Goal: Task Accomplishment & Management: Use online tool/utility

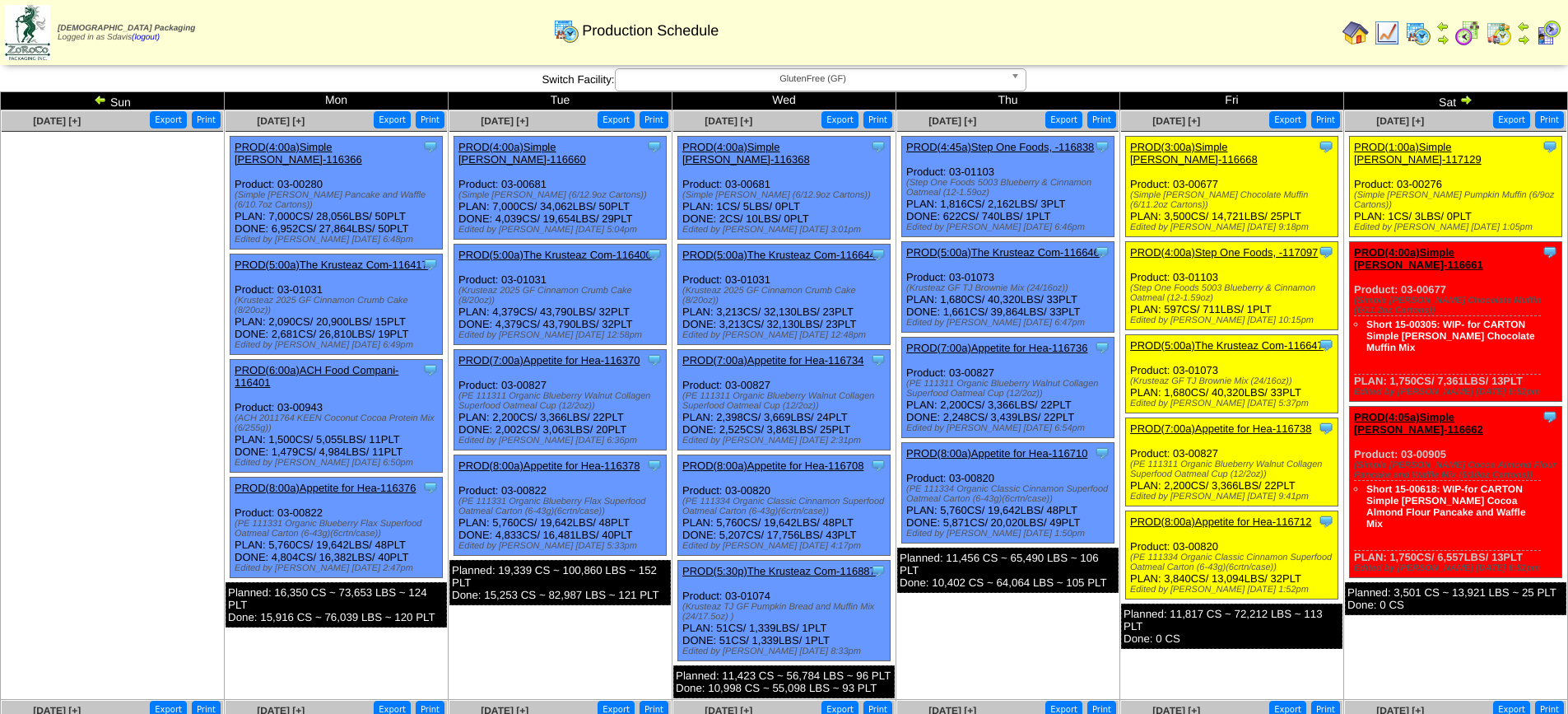
click at [814, 76] on span "GlutenFree (GF)" at bounding box center [812, 78] width 382 height 19
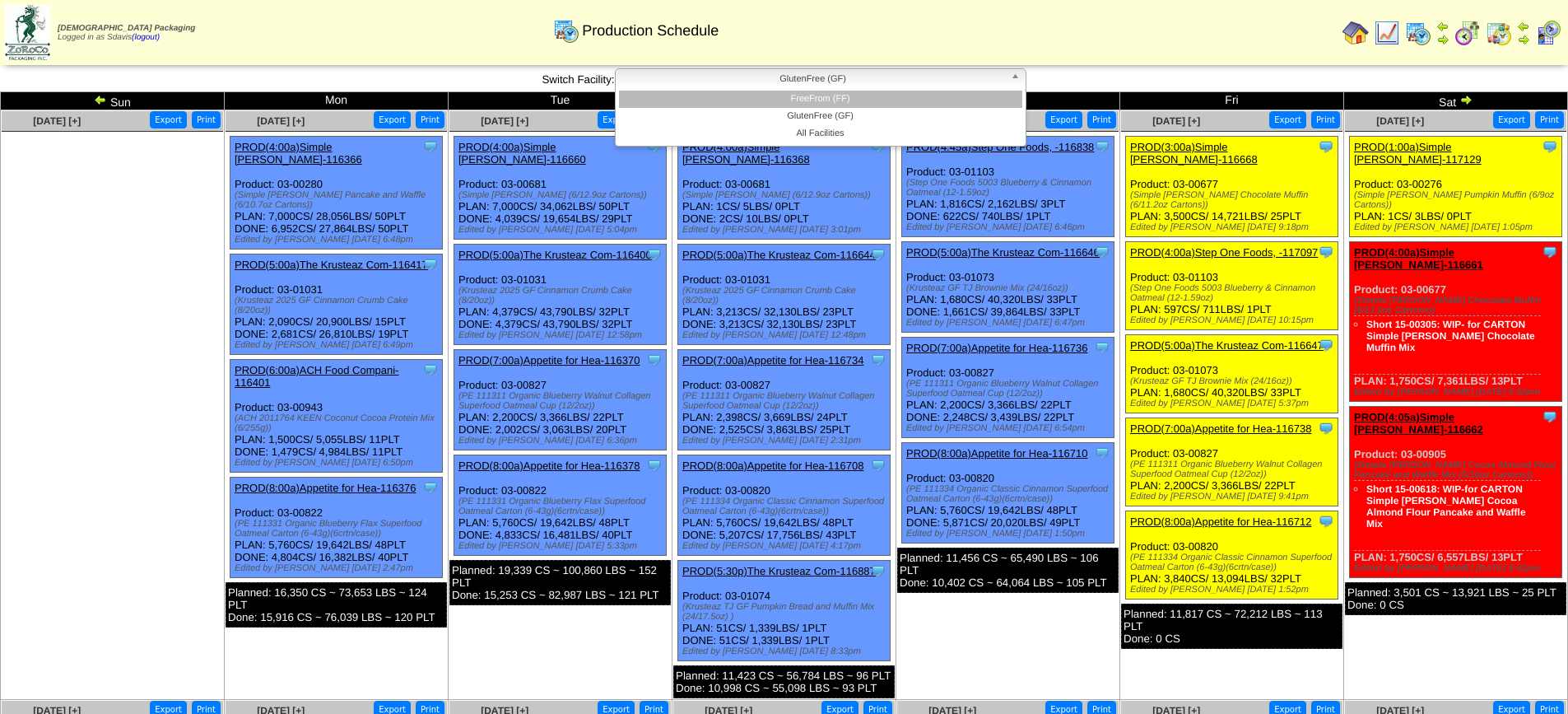
click at [815, 98] on li "FreeFrom (FF)" at bounding box center [820, 98] width 403 height 17
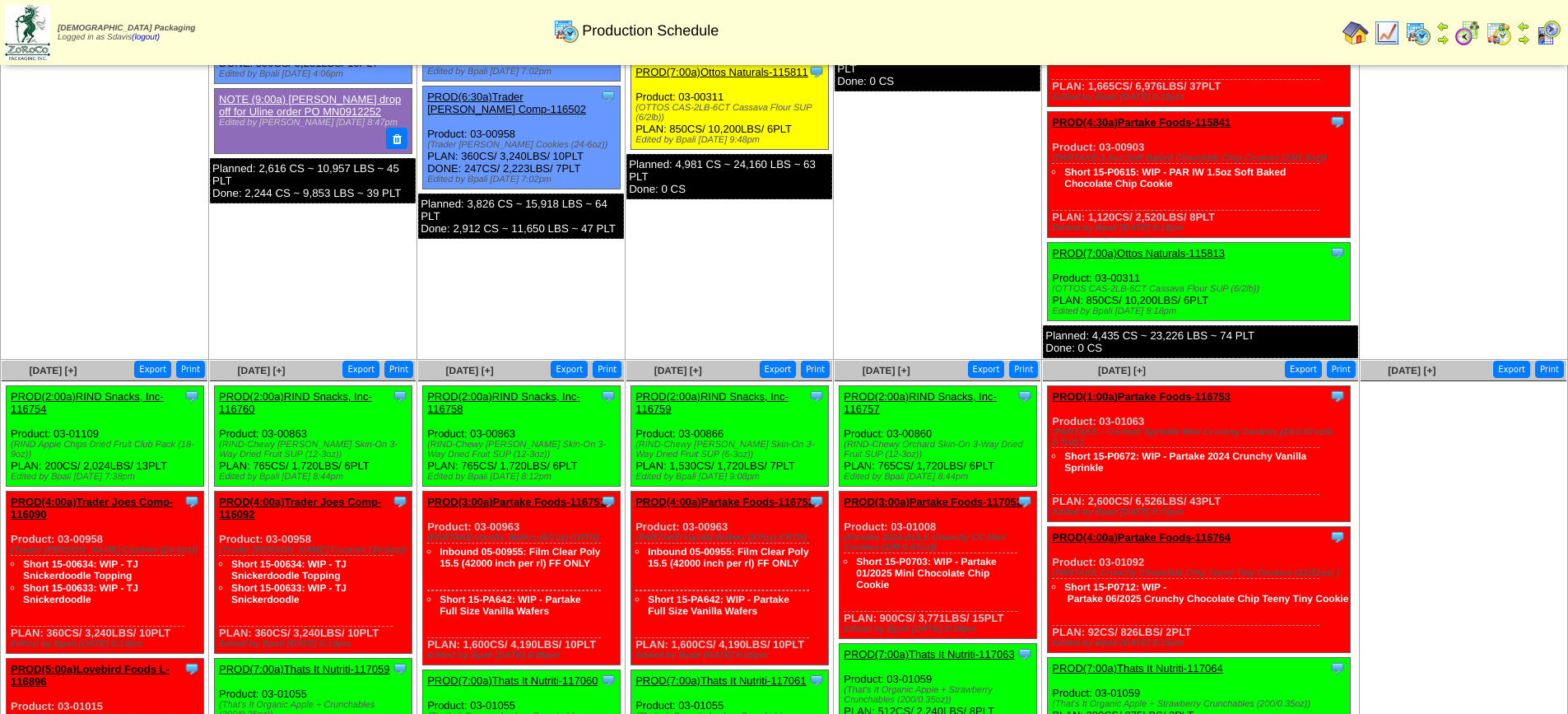
scroll to position [238, 0]
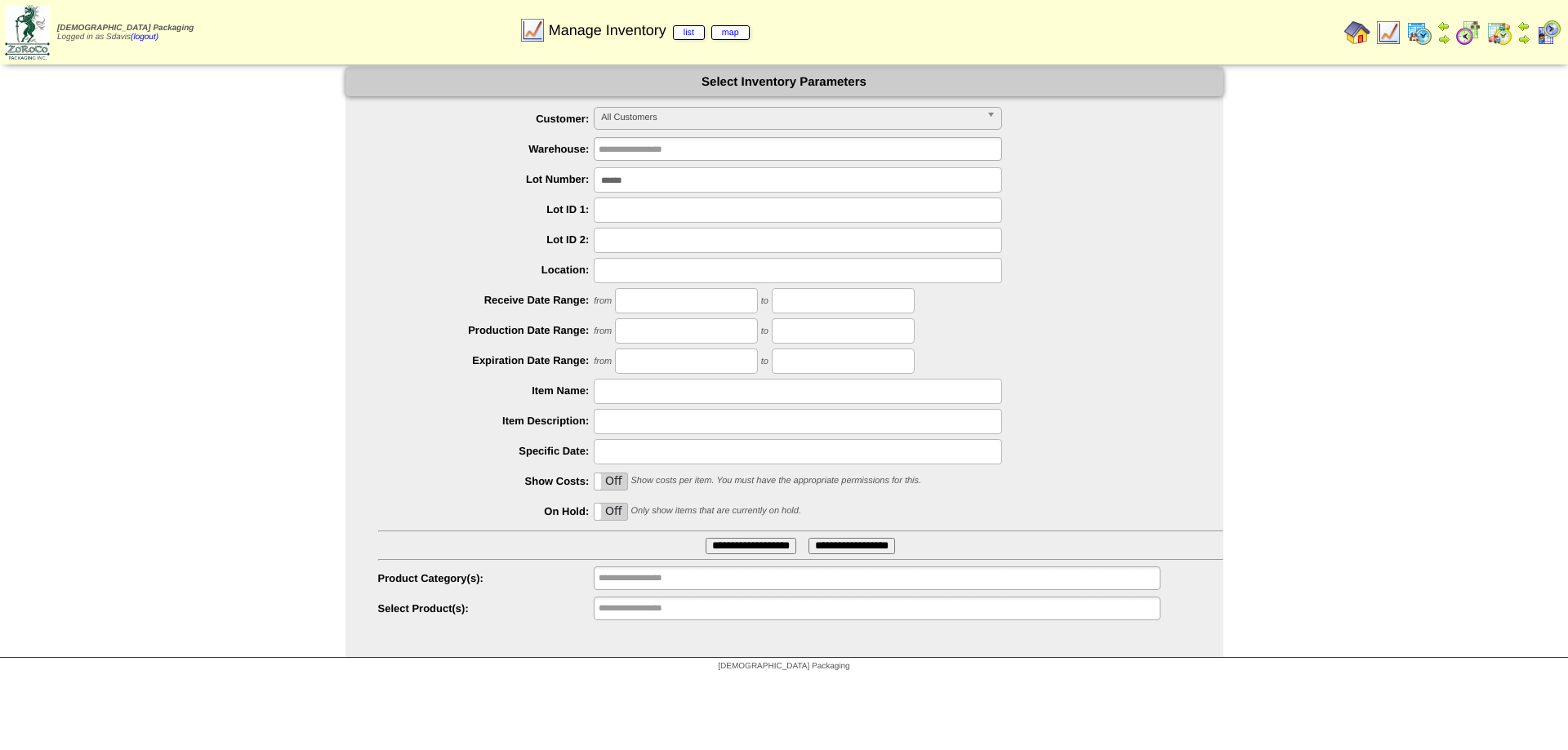
drag, startPoint x: 697, startPoint y: 177, endPoint x: 568, endPoint y: 183, distance: 129.1
click at [568, 183] on li "Lot Number: ******" at bounding box center [800, 180] width 845 height 26
click at [658, 391] on input "text" at bounding box center [798, 391] width 408 height 26
type input "********"
click at [706, 538] on input "**********" at bounding box center [750, 547] width 90 height 16
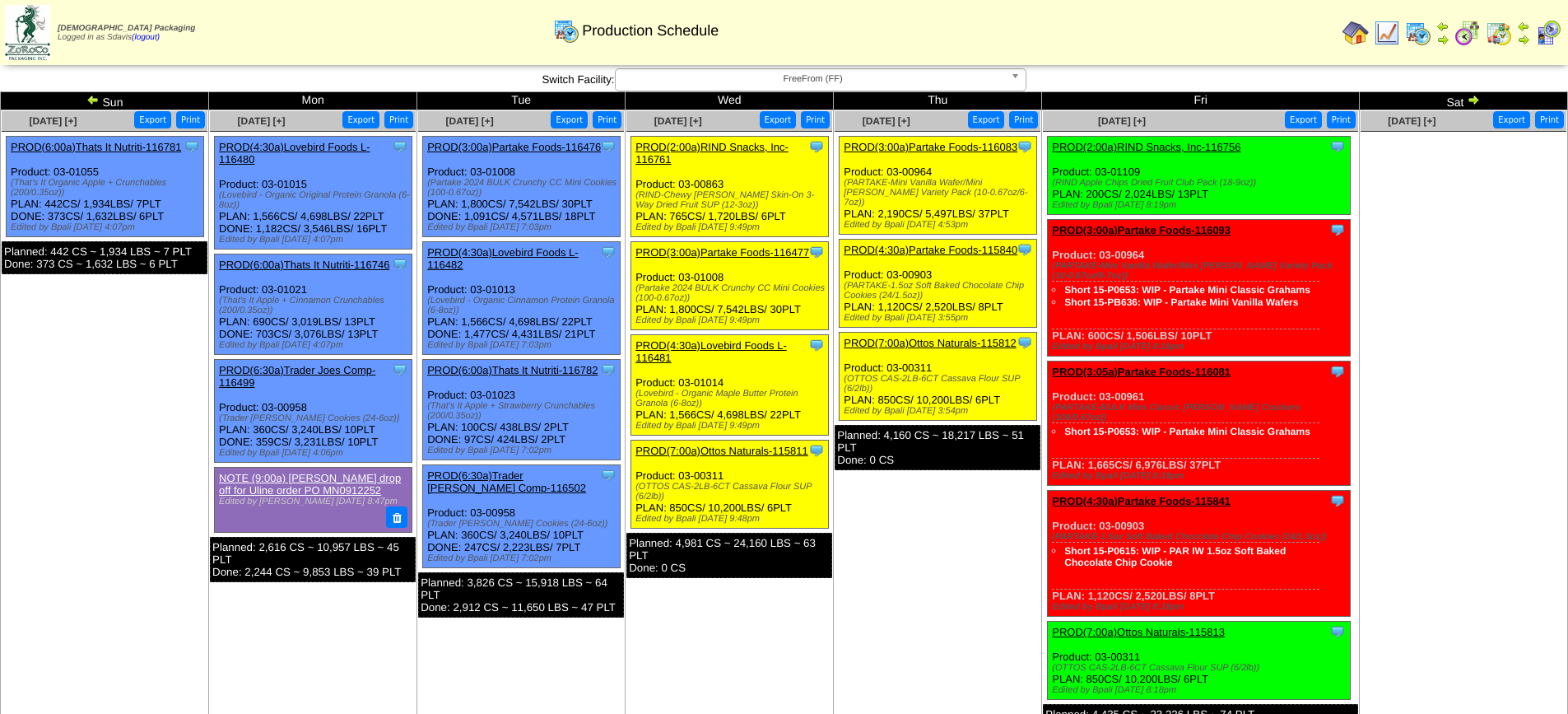
click at [1153, 143] on link "PROD(2:00a)RIND Snacks, Inc-116756" at bounding box center [1146, 146] width 189 height 12
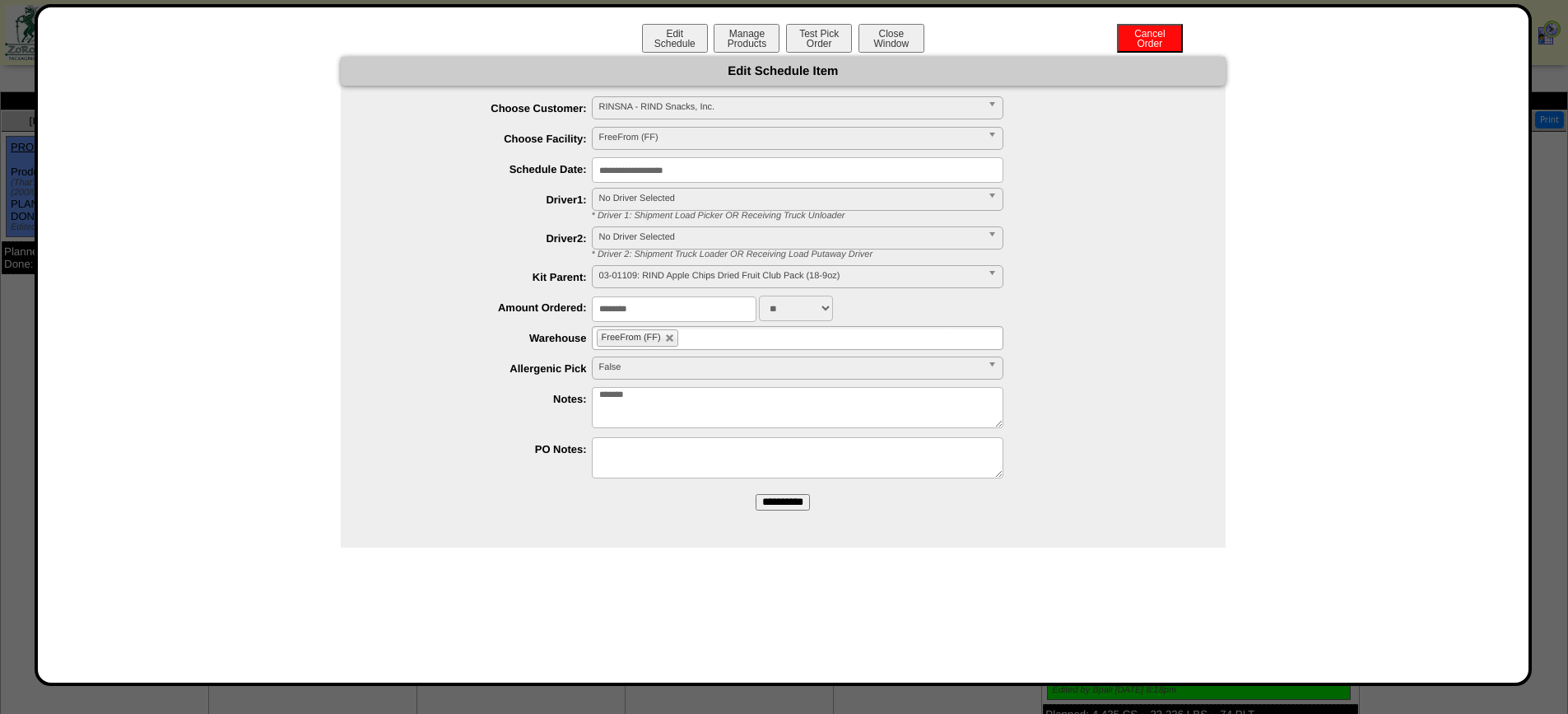
drag, startPoint x: 821, startPoint y: 40, endPoint x: 820, endPoint y: 75, distance: 35.0
click at [818, 58] on div "**********" at bounding box center [784, 345] width 1459 height 642
click at [828, 49] on button "Test Pick Order" at bounding box center [819, 38] width 66 height 29
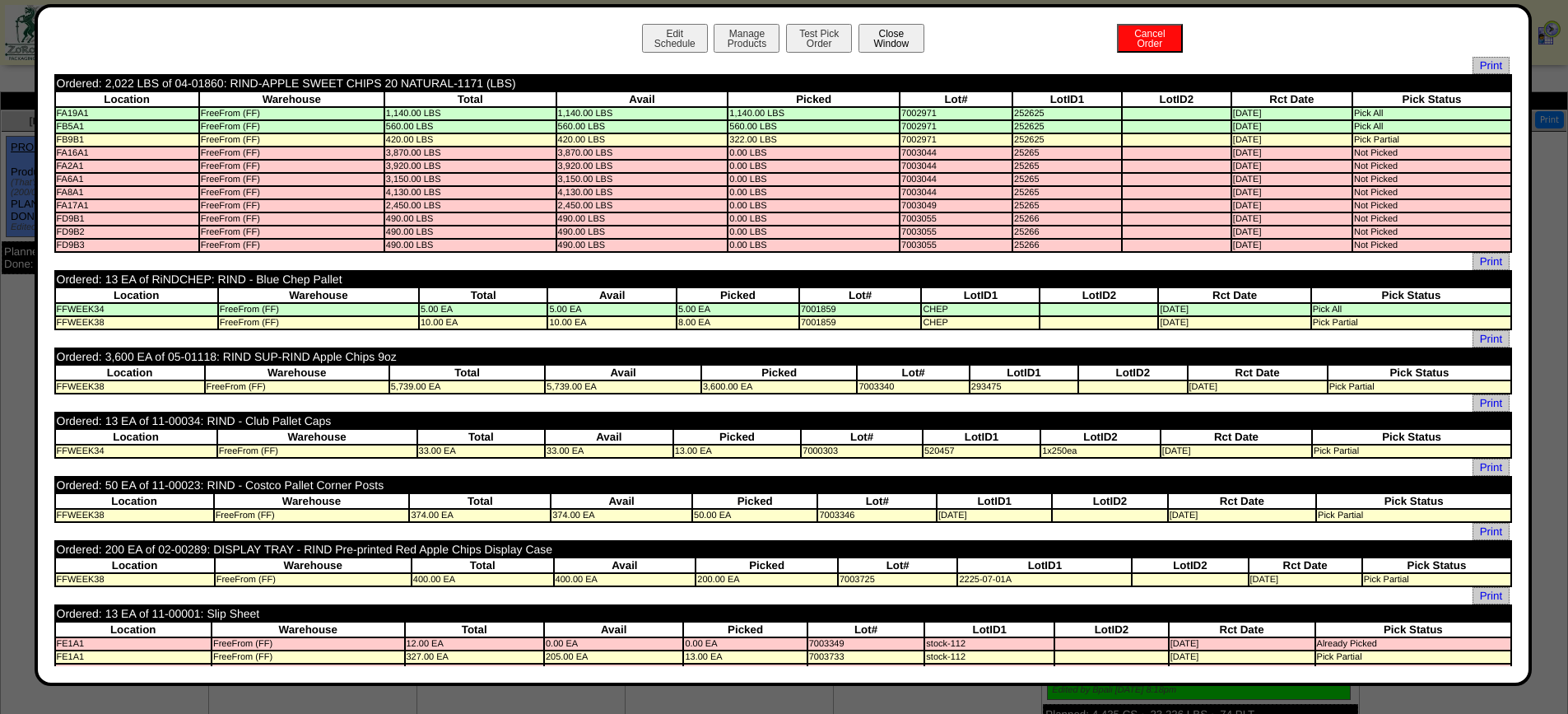
click at [904, 29] on button "Close Window" at bounding box center [891, 38] width 66 height 29
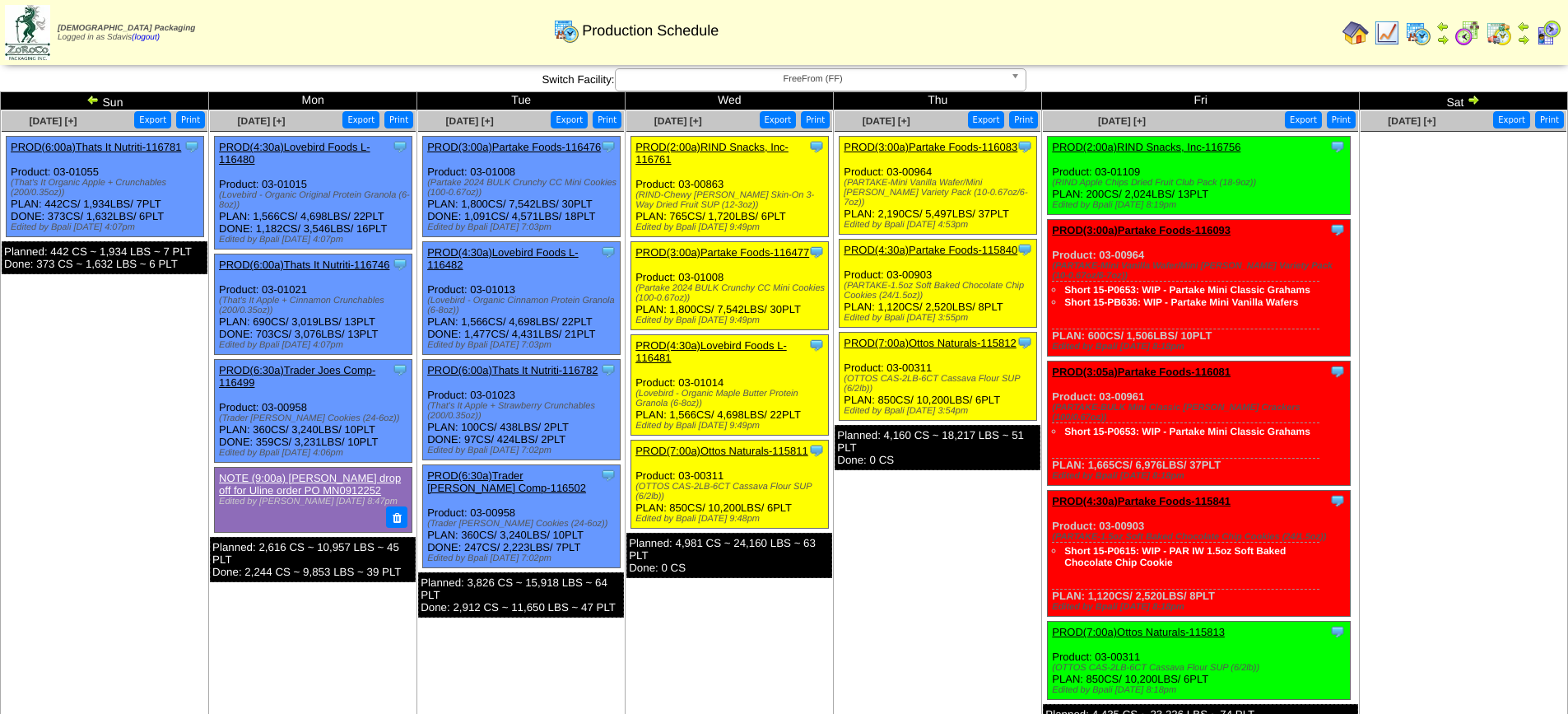
click at [1159, 626] on link "PROD(7:00a)Ottos Naturals-115813" at bounding box center [1139, 631] width 173 height 12
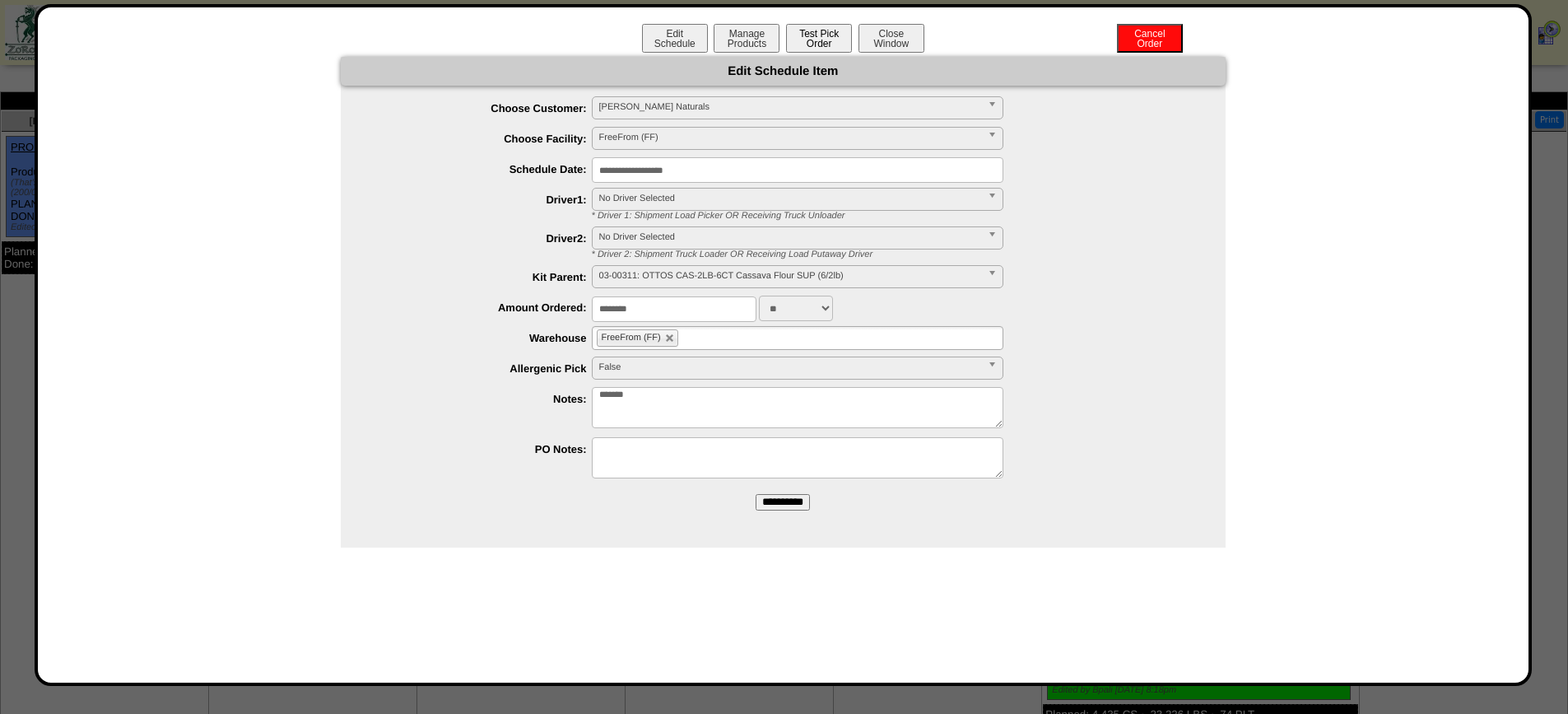
click at [817, 32] on button "Test Pick Order" at bounding box center [819, 38] width 66 height 29
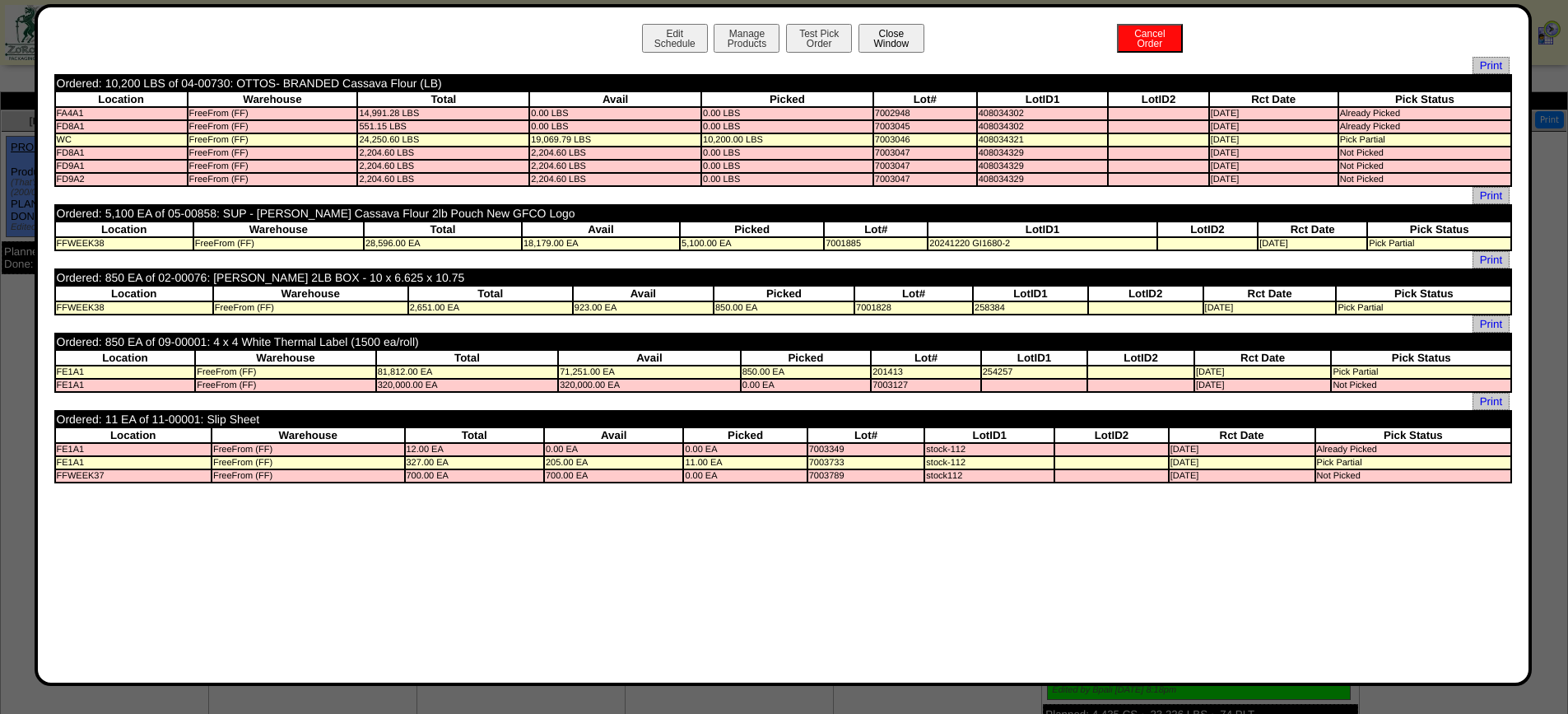
click at [907, 44] on button "Close Window" at bounding box center [891, 38] width 66 height 29
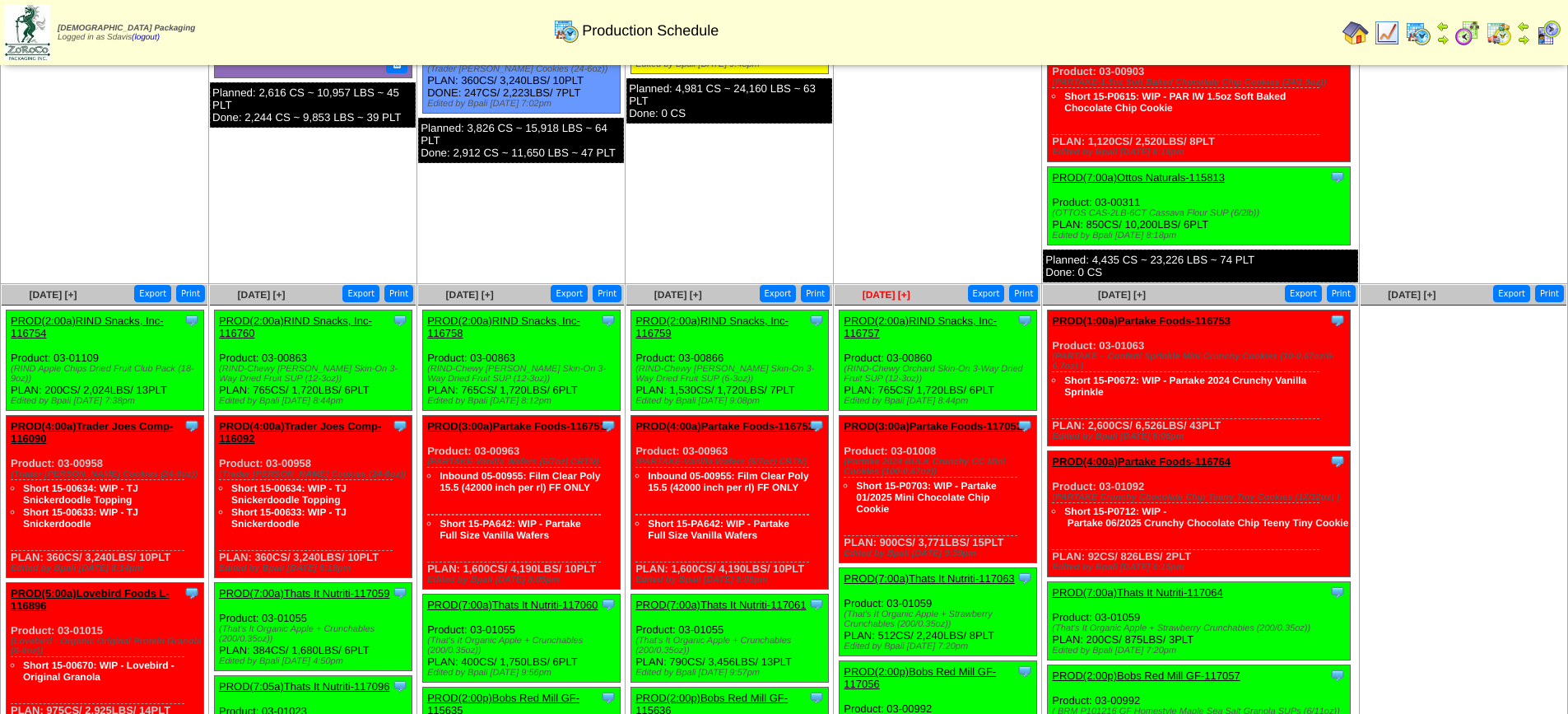
scroll to position [494, 0]
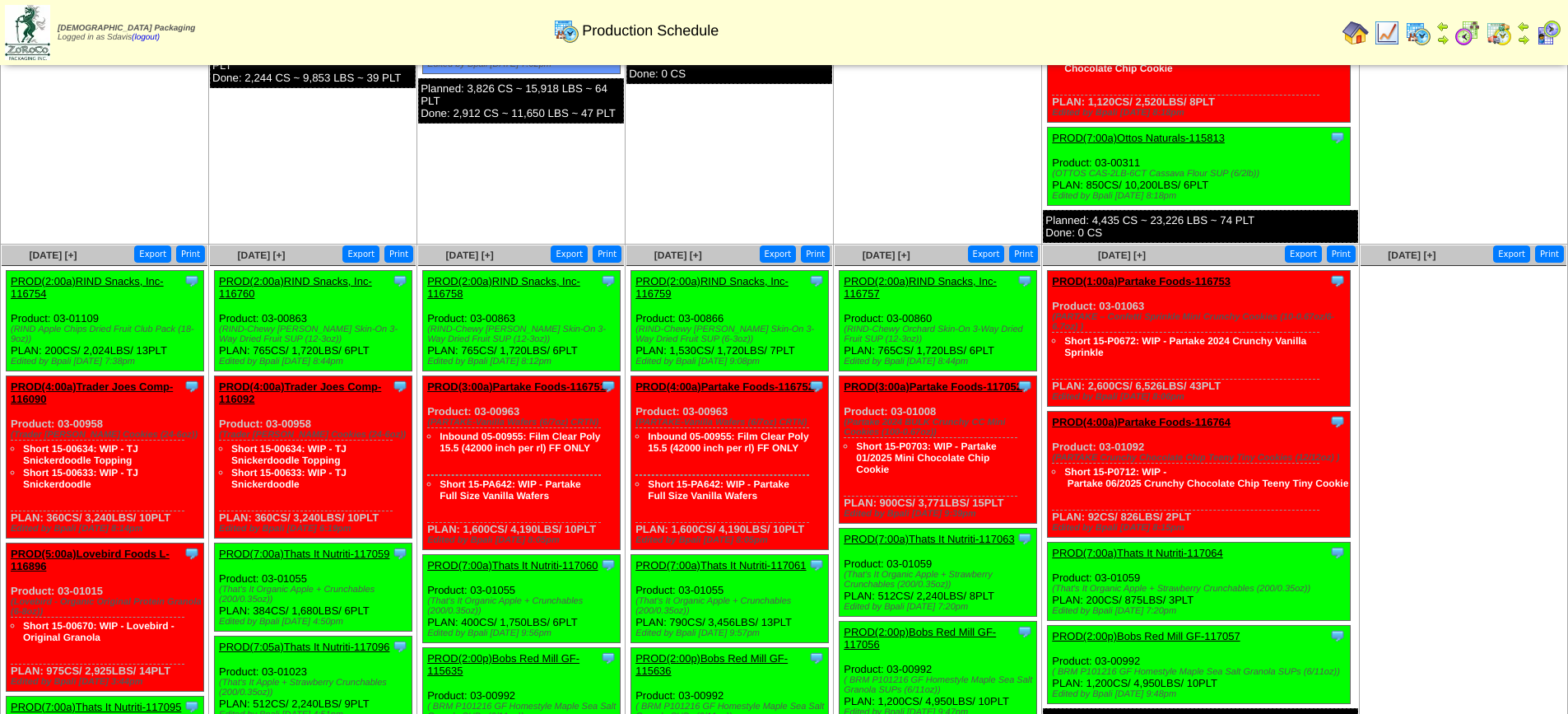
click at [102, 275] on link "PROD(2:00a)RIND Snacks, Inc-116754" at bounding box center [87, 287] width 153 height 25
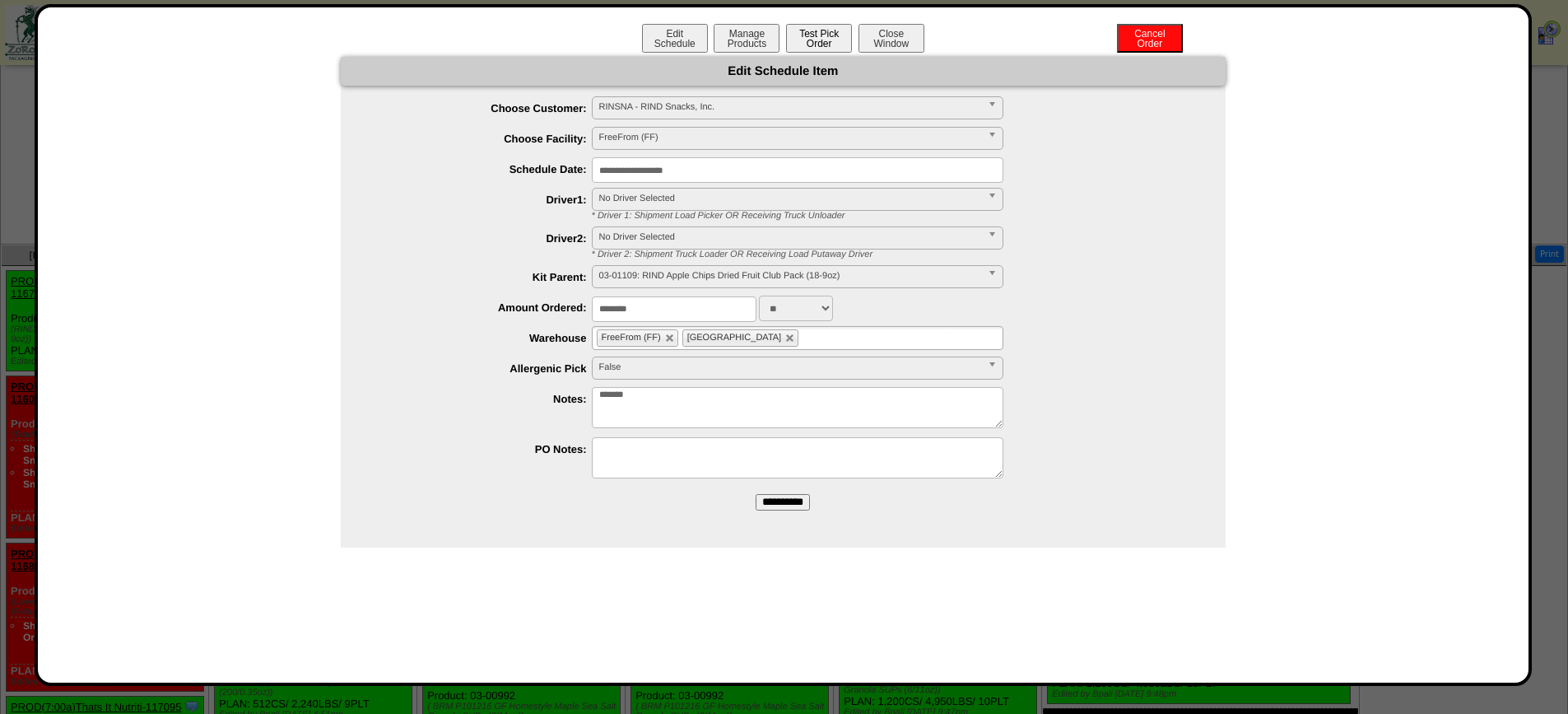
click at [811, 36] on button "Test Pick Order" at bounding box center [819, 38] width 66 height 29
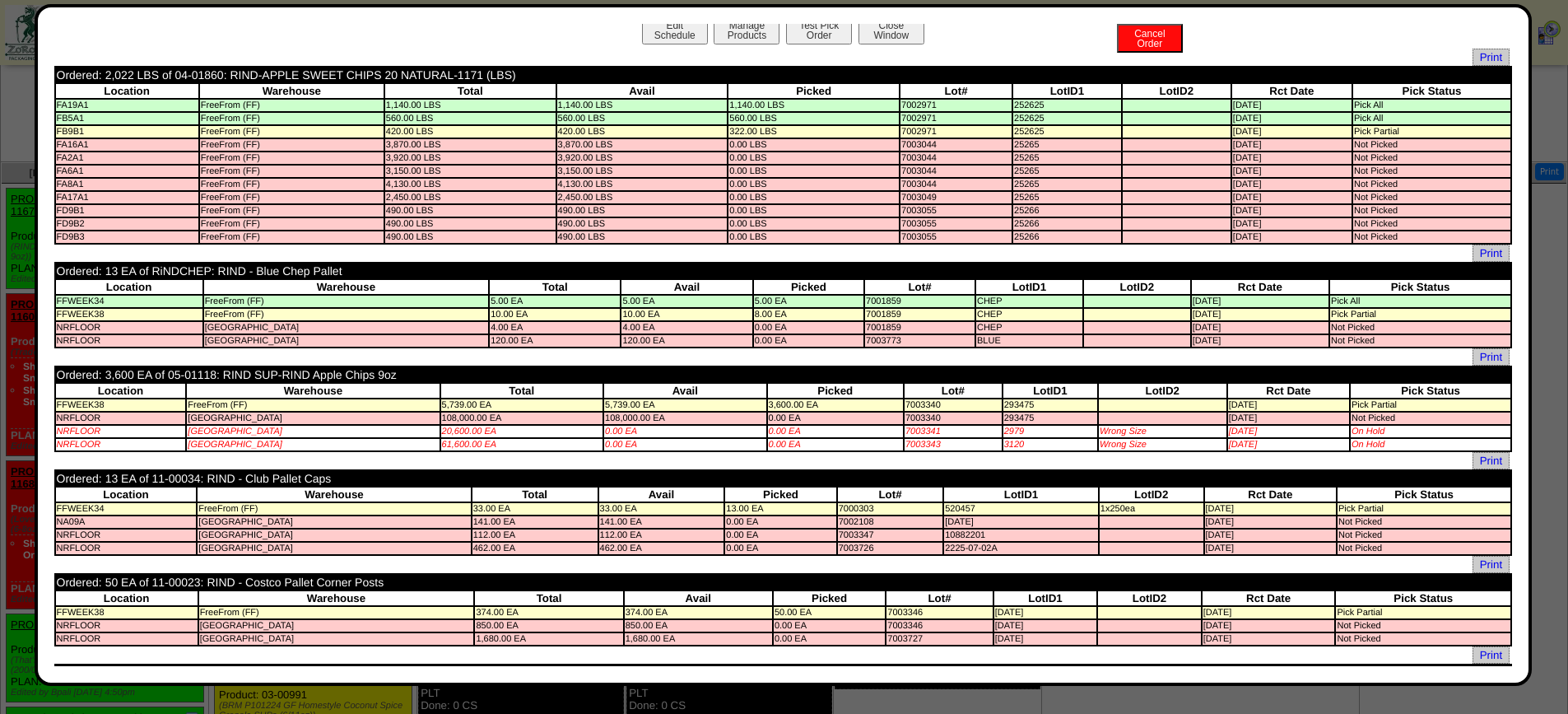
scroll to position [0, 0]
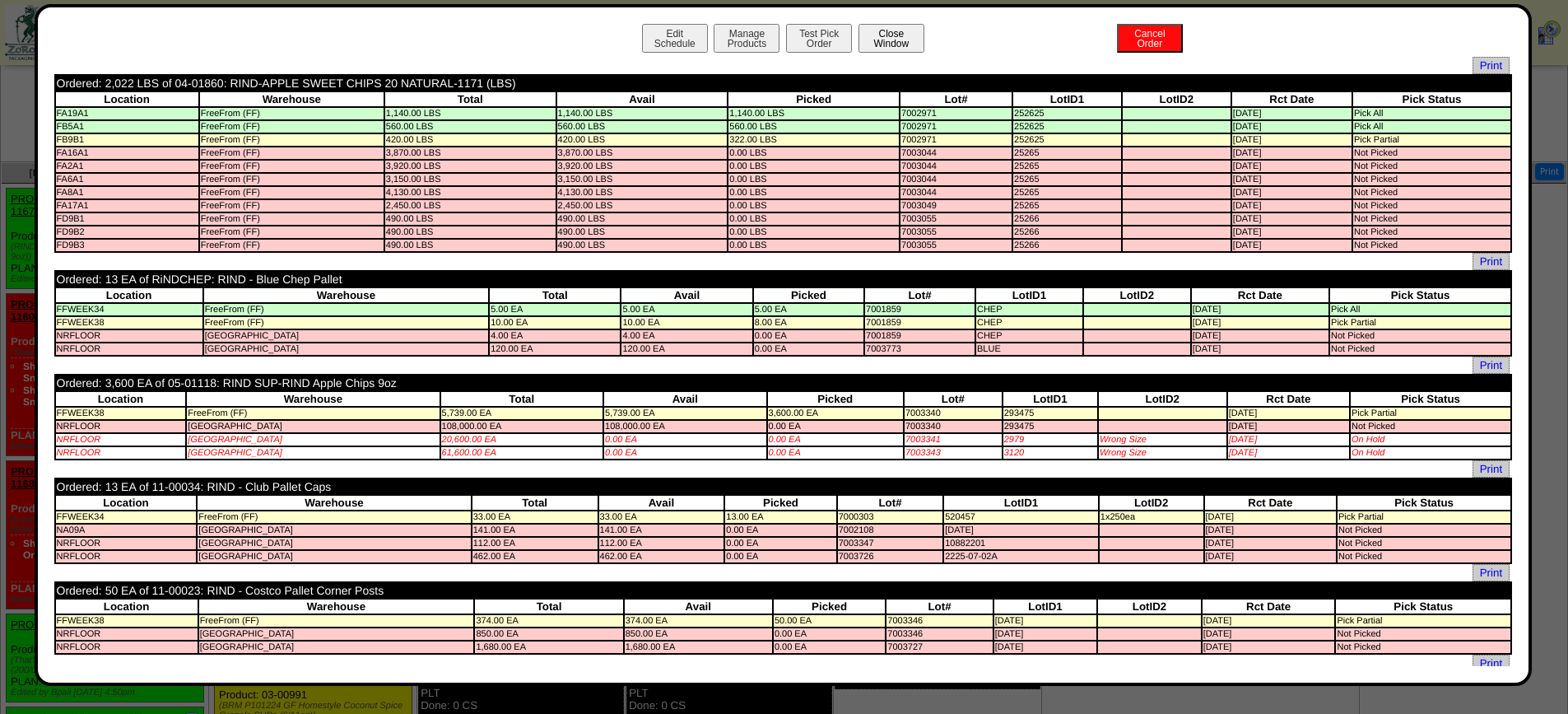
click at [889, 35] on button "Close Window" at bounding box center [891, 38] width 66 height 29
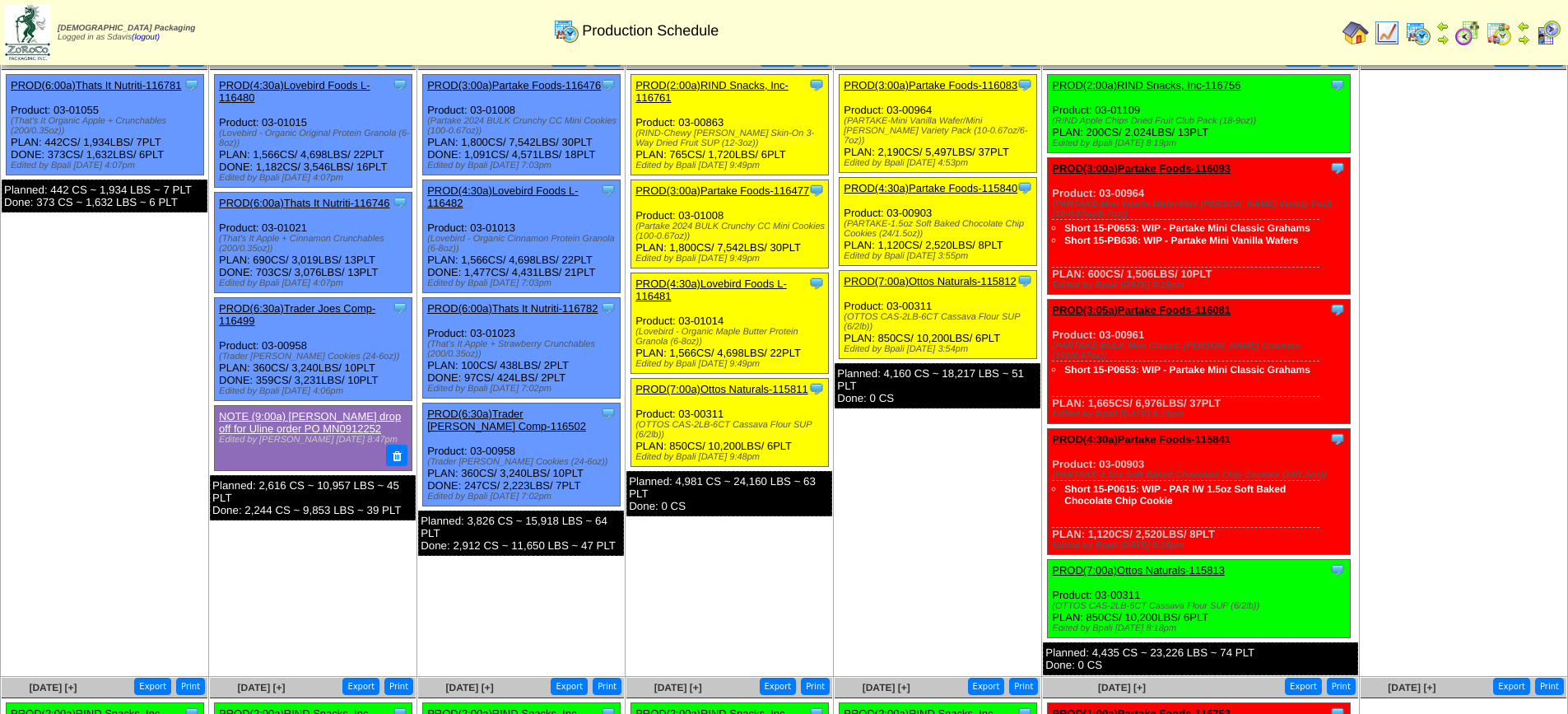
scroll to position [411, 0]
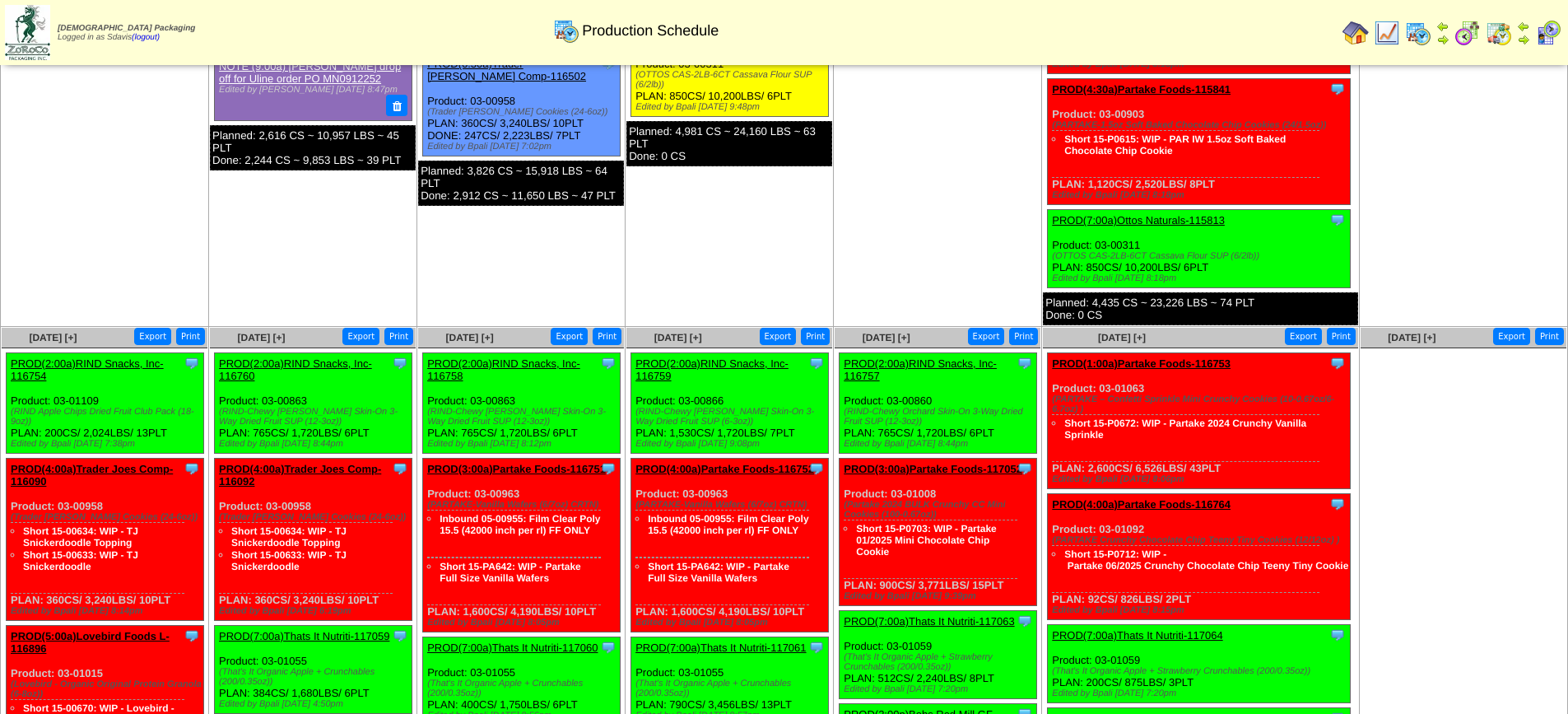
click at [1168, 214] on link "PROD(7:00a)Ottos Naturals-115813" at bounding box center [1139, 220] width 173 height 12
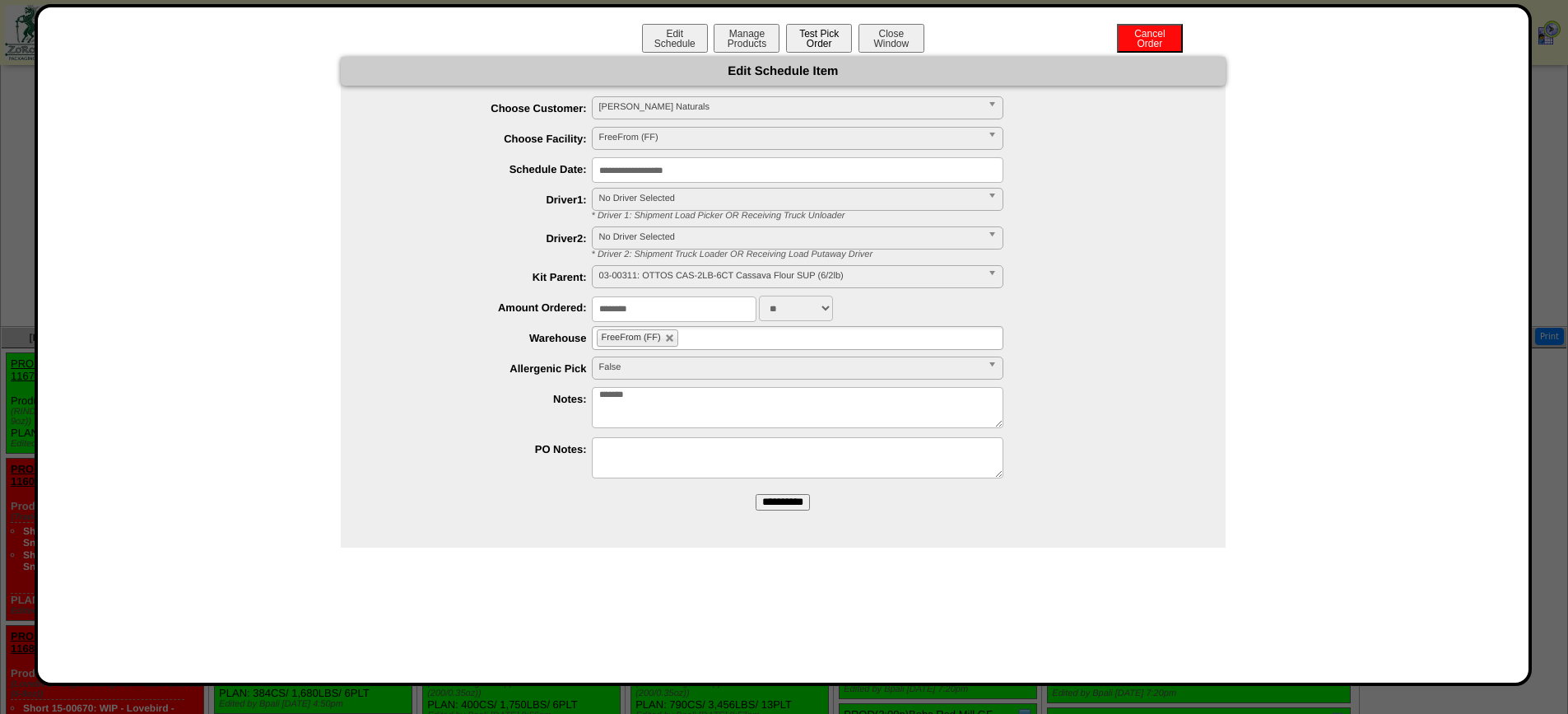
click at [825, 35] on button "Test Pick Order" at bounding box center [819, 38] width 66 height 29
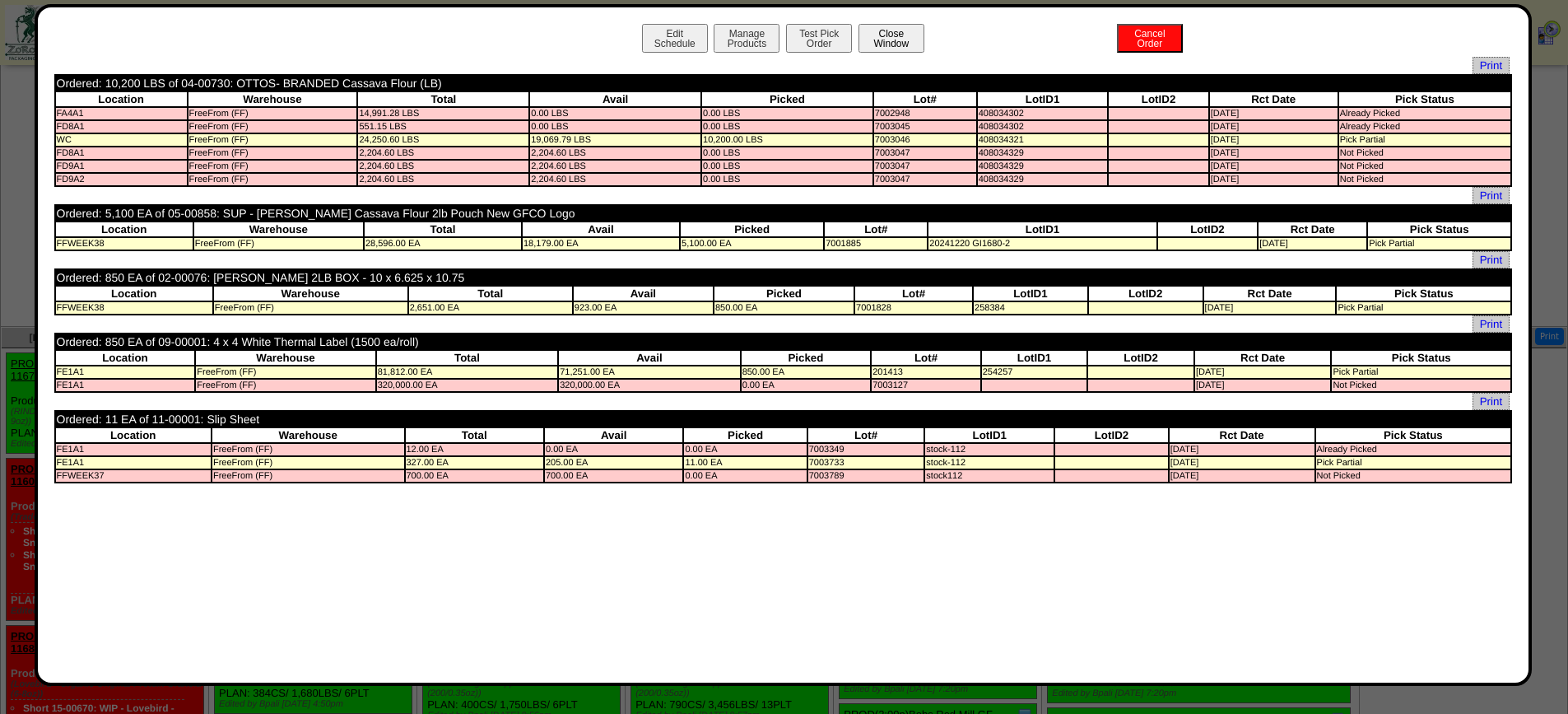
click at [888, 35] on button "Close Window" at bounding box center [891, 38] width 66 height 29
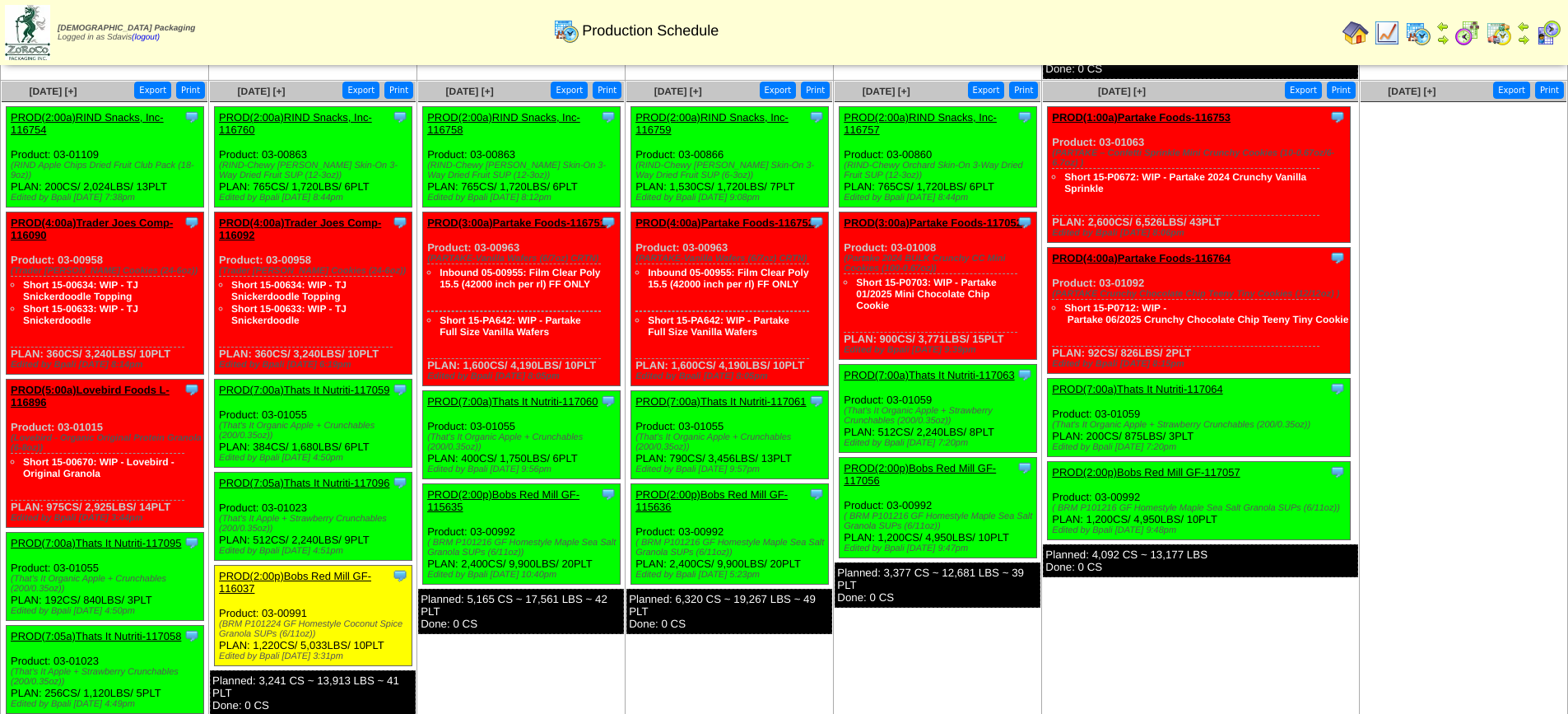
scroll to position [659, 0]
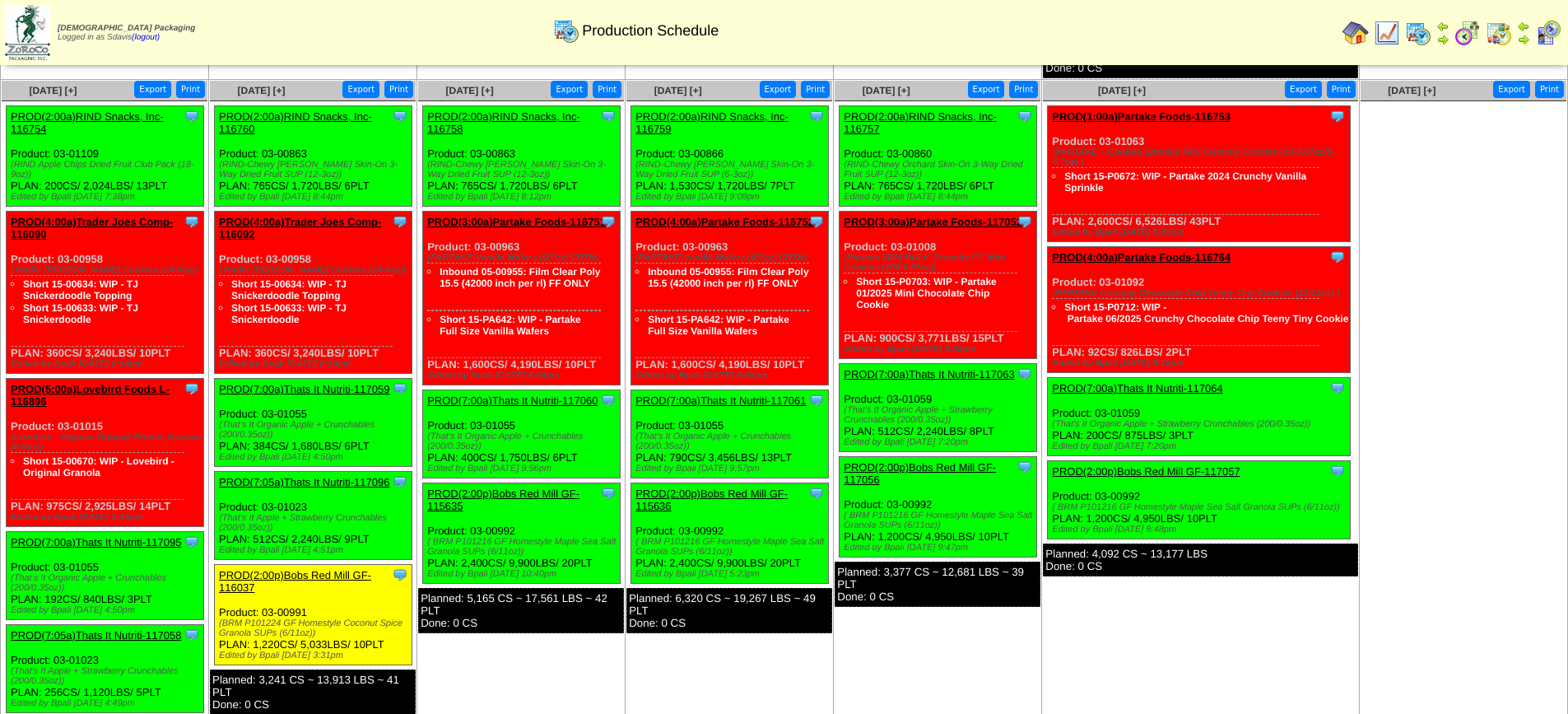
click at [285, 110] on link "PROD(2:00a)RIND Snacks, Inc-116760" at bounding box center [295, 122] width 153 height 25
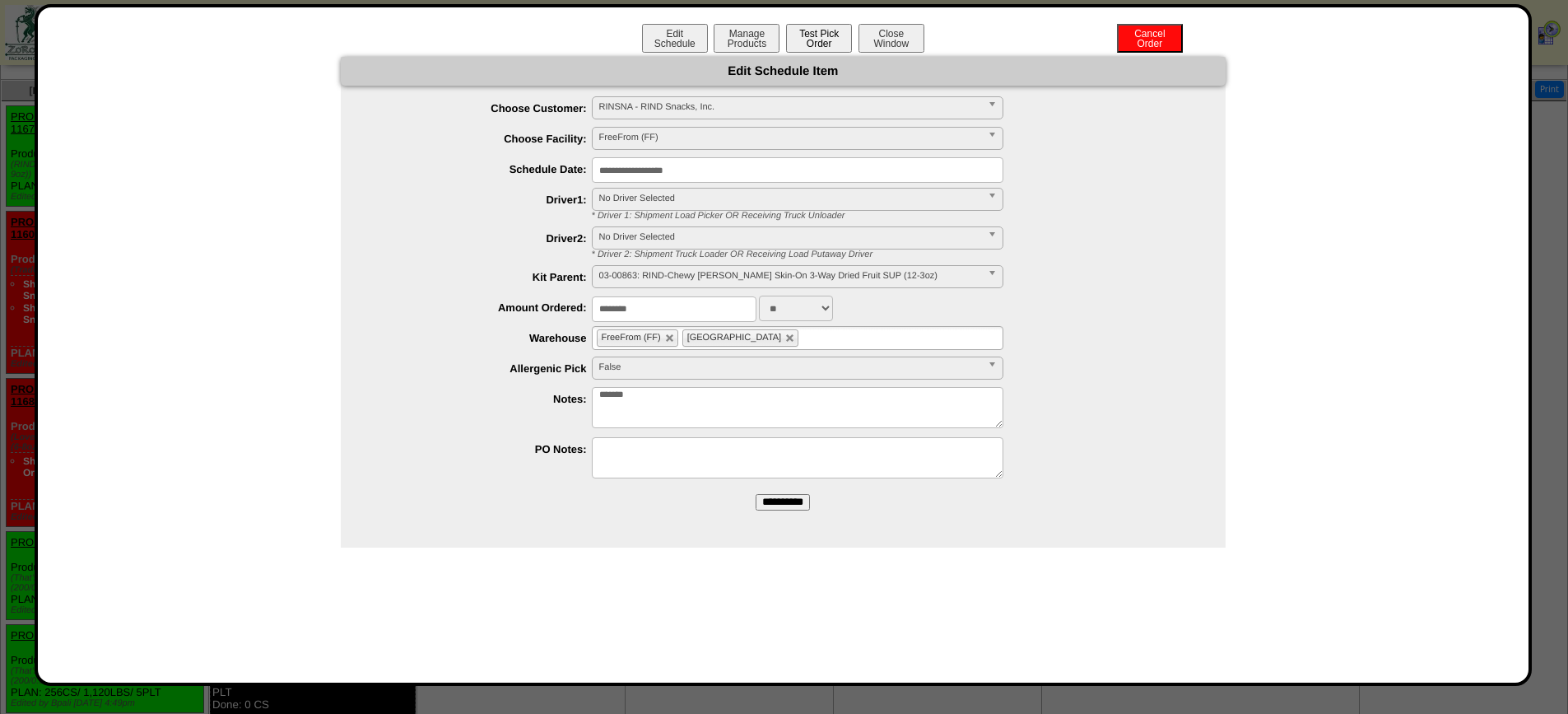
click at [814, 38] on button "Test Pick Order" at bounding box center [819, 38] width 66 height 29
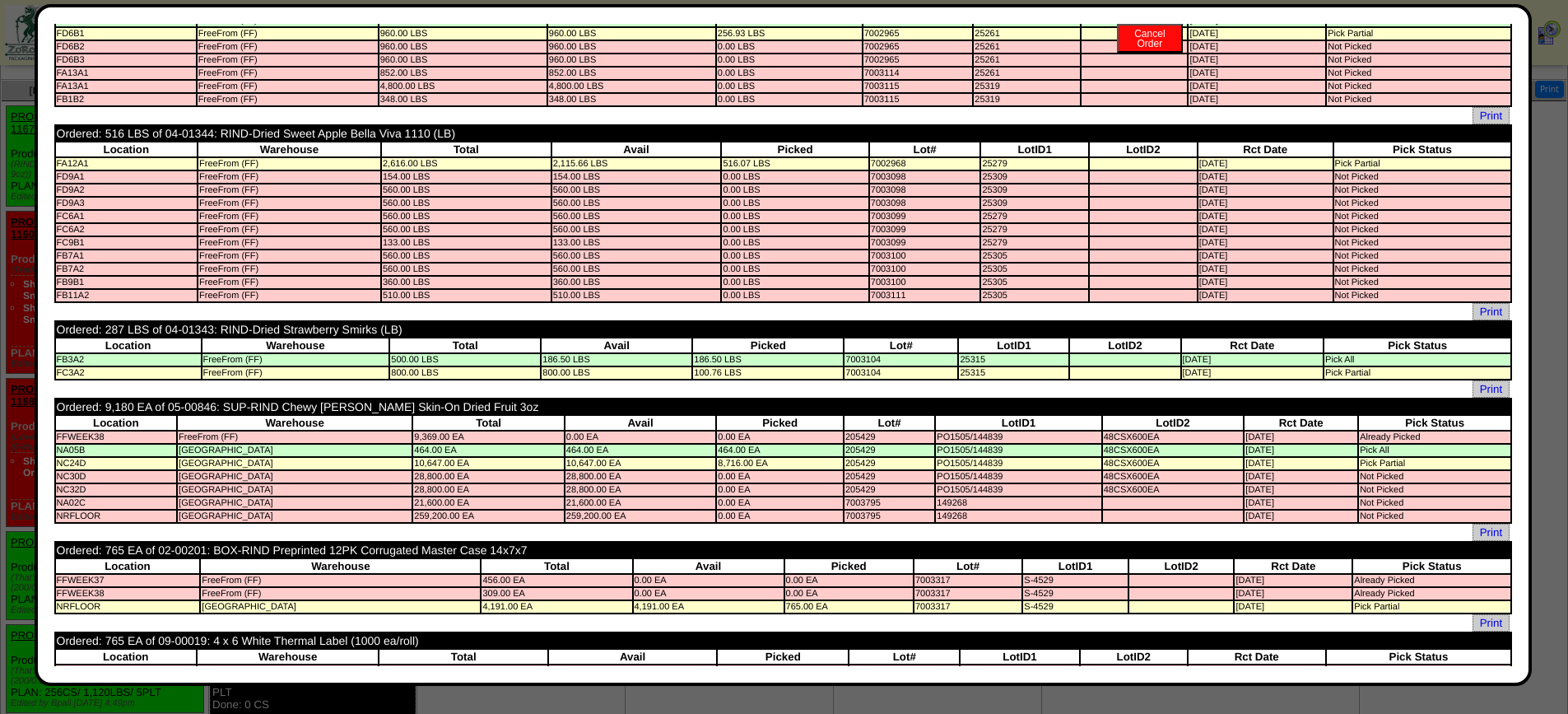
scroll to position [0, 0]
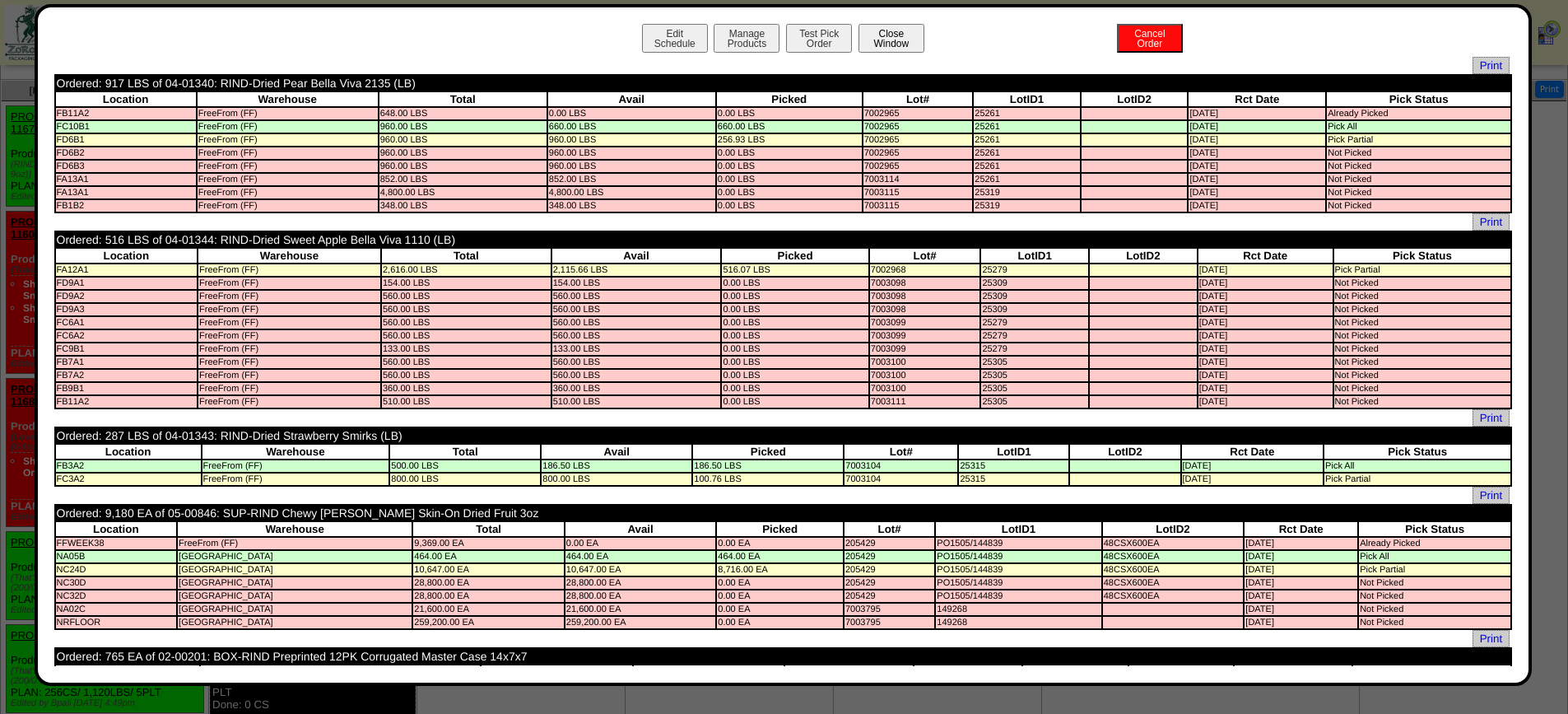
click at [890, 42] on button "Close Window" at bounding box center [891, 38] width 66 height 29
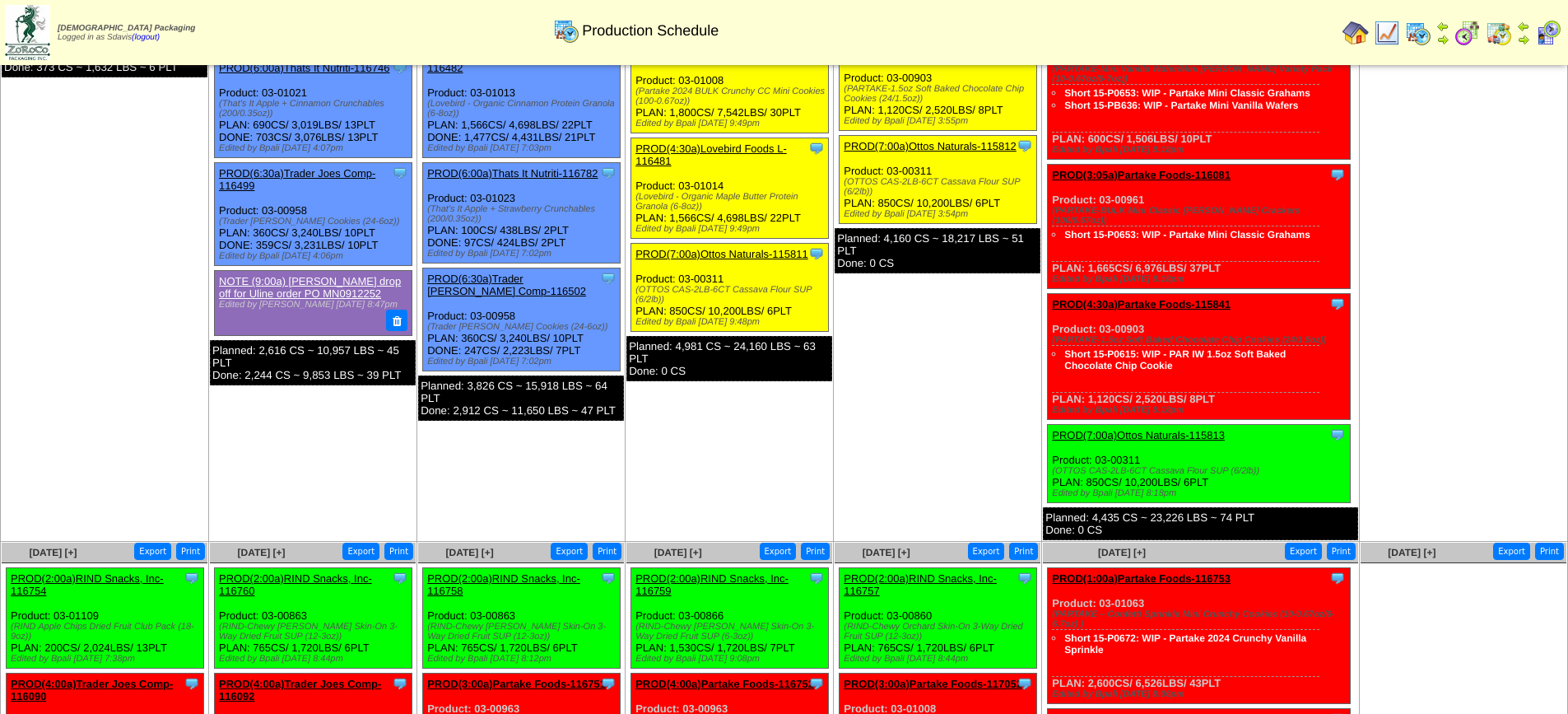
scroll to position [165, 0]
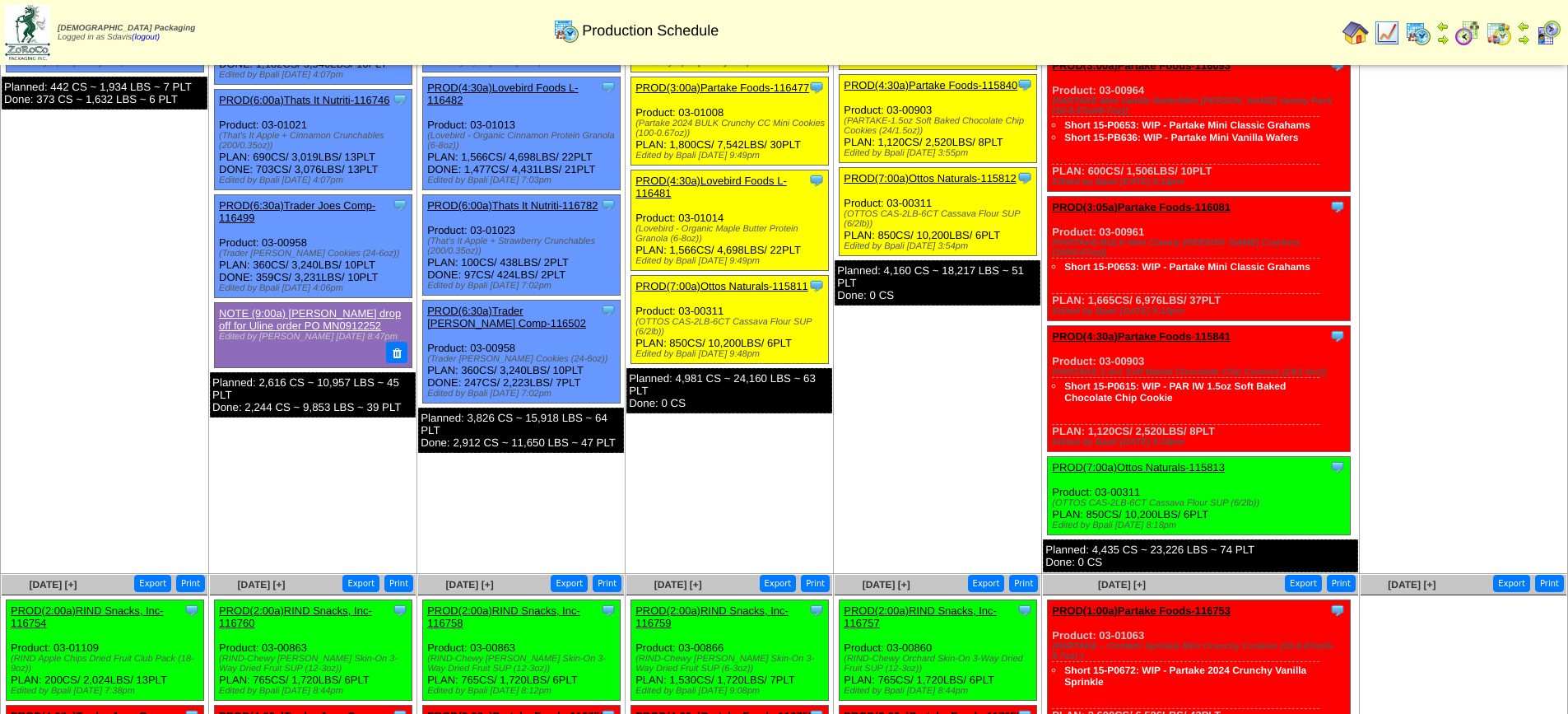
click at [1104, 461] on link "PROD(7:00a)Ottos Naturals-115813" at bounding box center [1139, 466] width 173 height 12
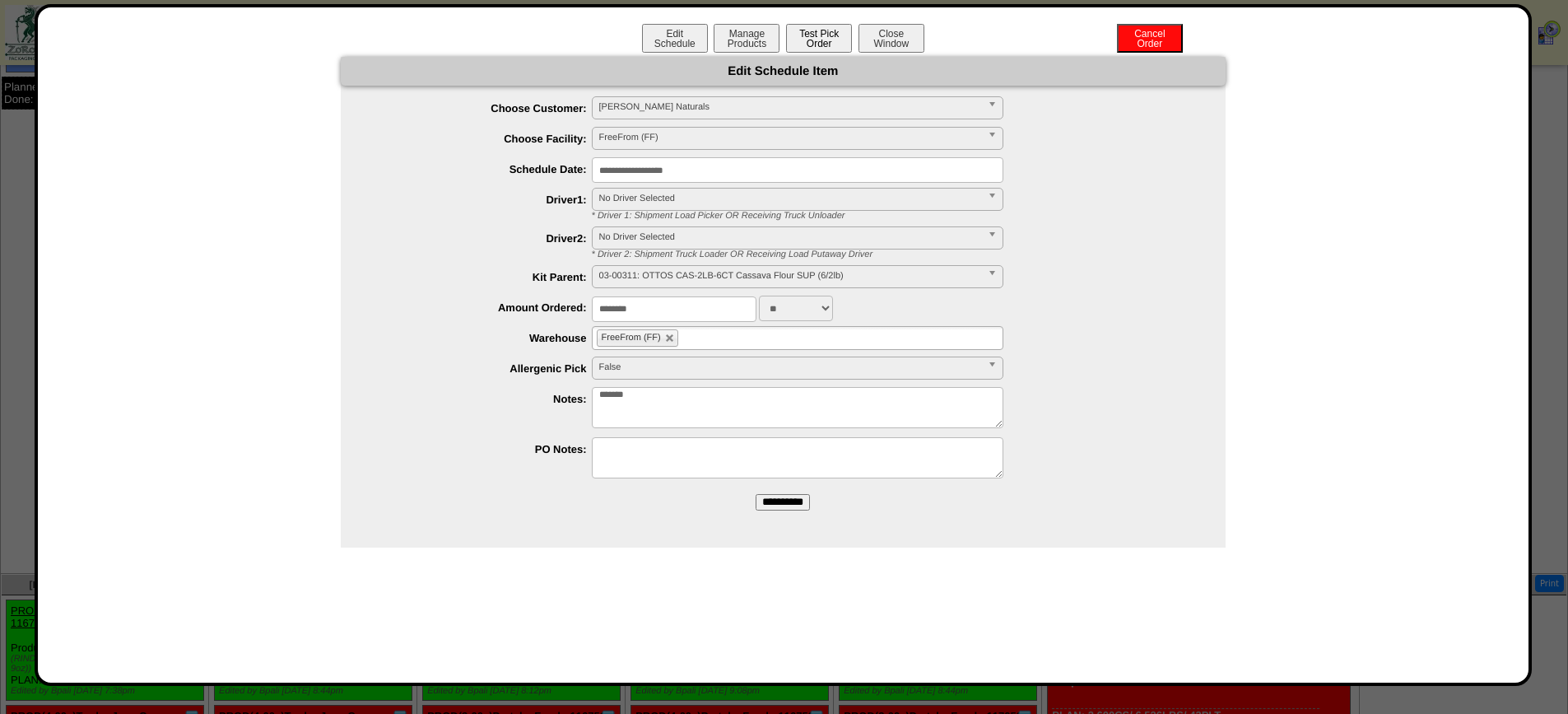
click at [819, 43] on button "Test Pick Order" at bounding box center [819, 38] width 66 height 29
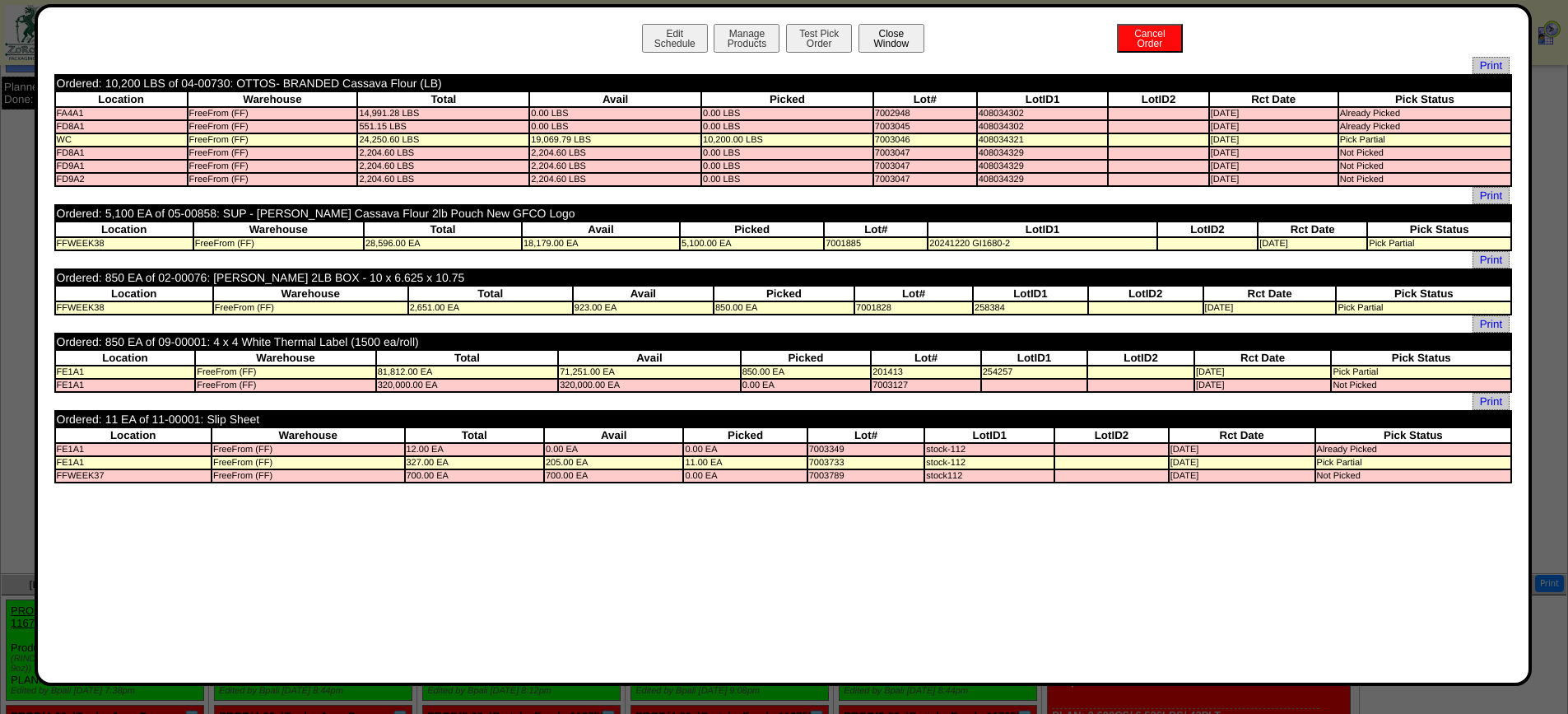
click at [892, 28] on button "Close Window" at bounding box center [891, 38] width 66 height 29
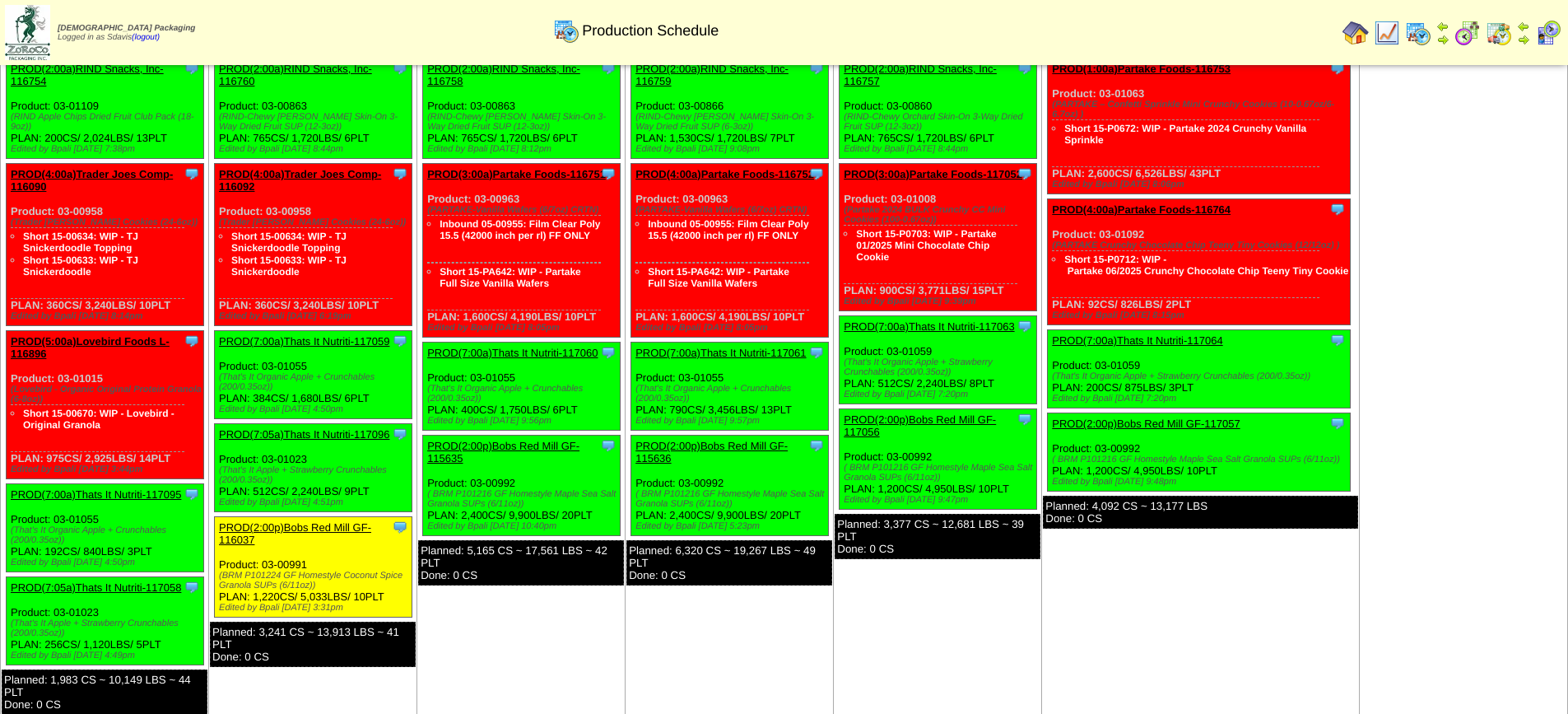
scroll to position [731, 0]
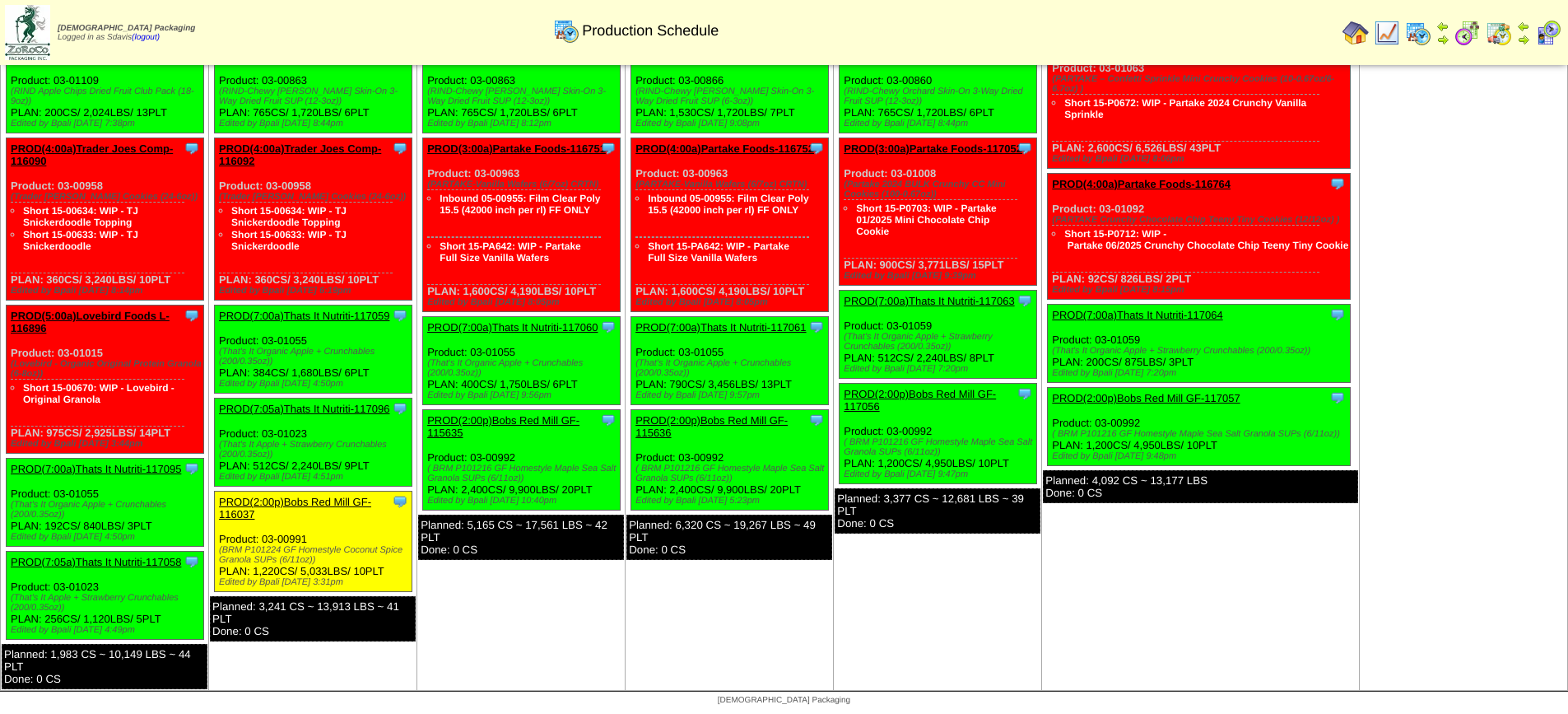
click at [107, 466] on link "PROD(7:00a)Thats It Nutriti-117095" at bounding box center [96, 468] width 170 height 12
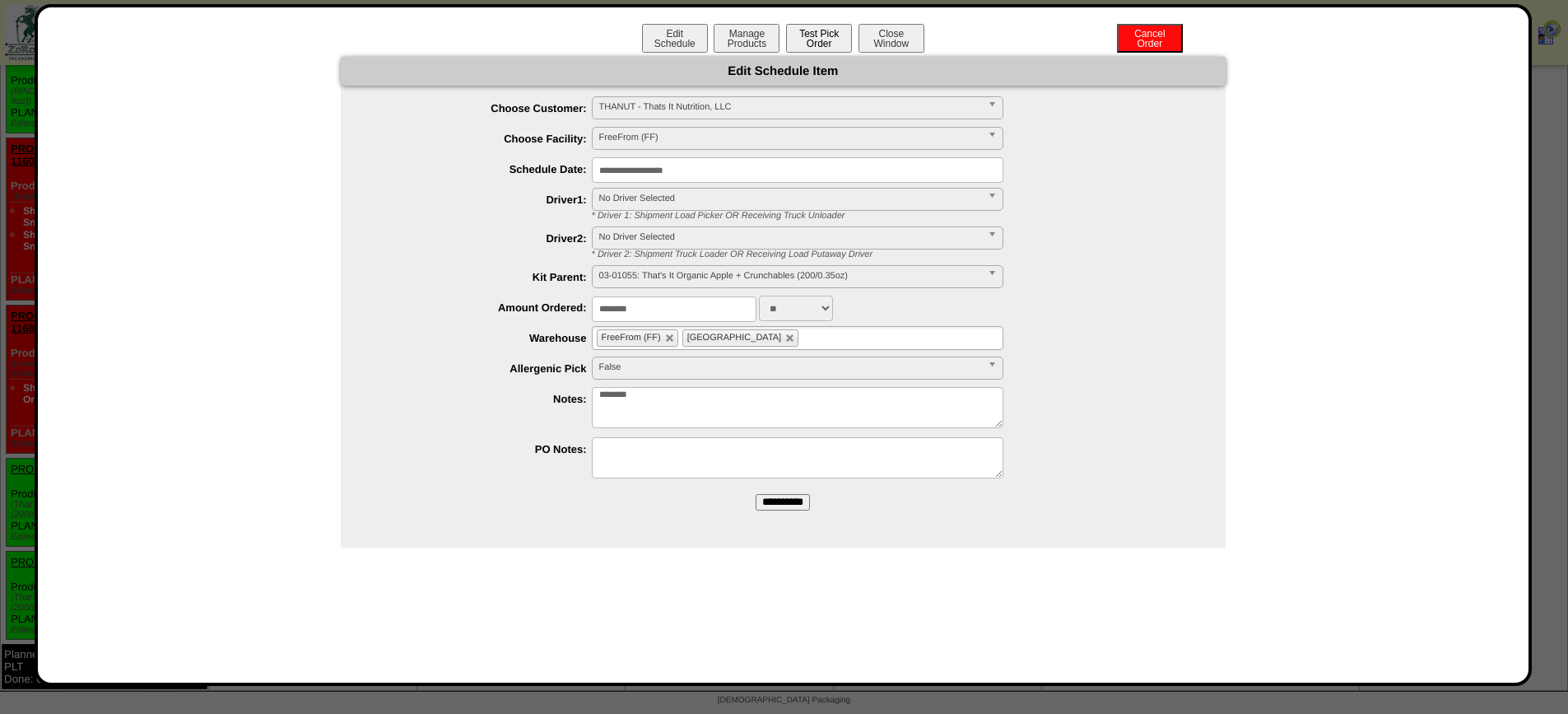
click at [808, 33] on button "Test Pick Order" at bounding box center [819, 38] width 66 height 29
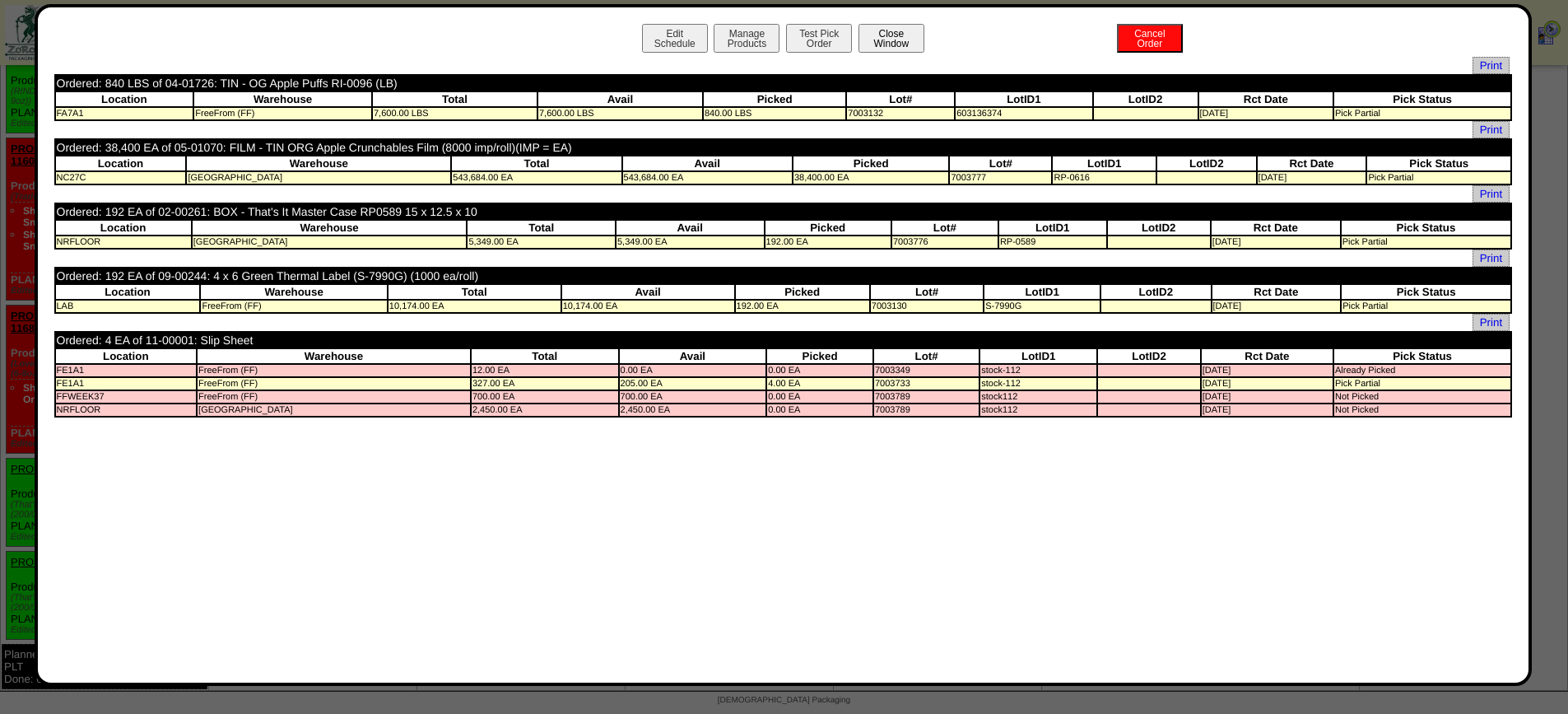
click at [903, 40] on button "Close Window" at bounding box center [891, 38] width 66 height 29
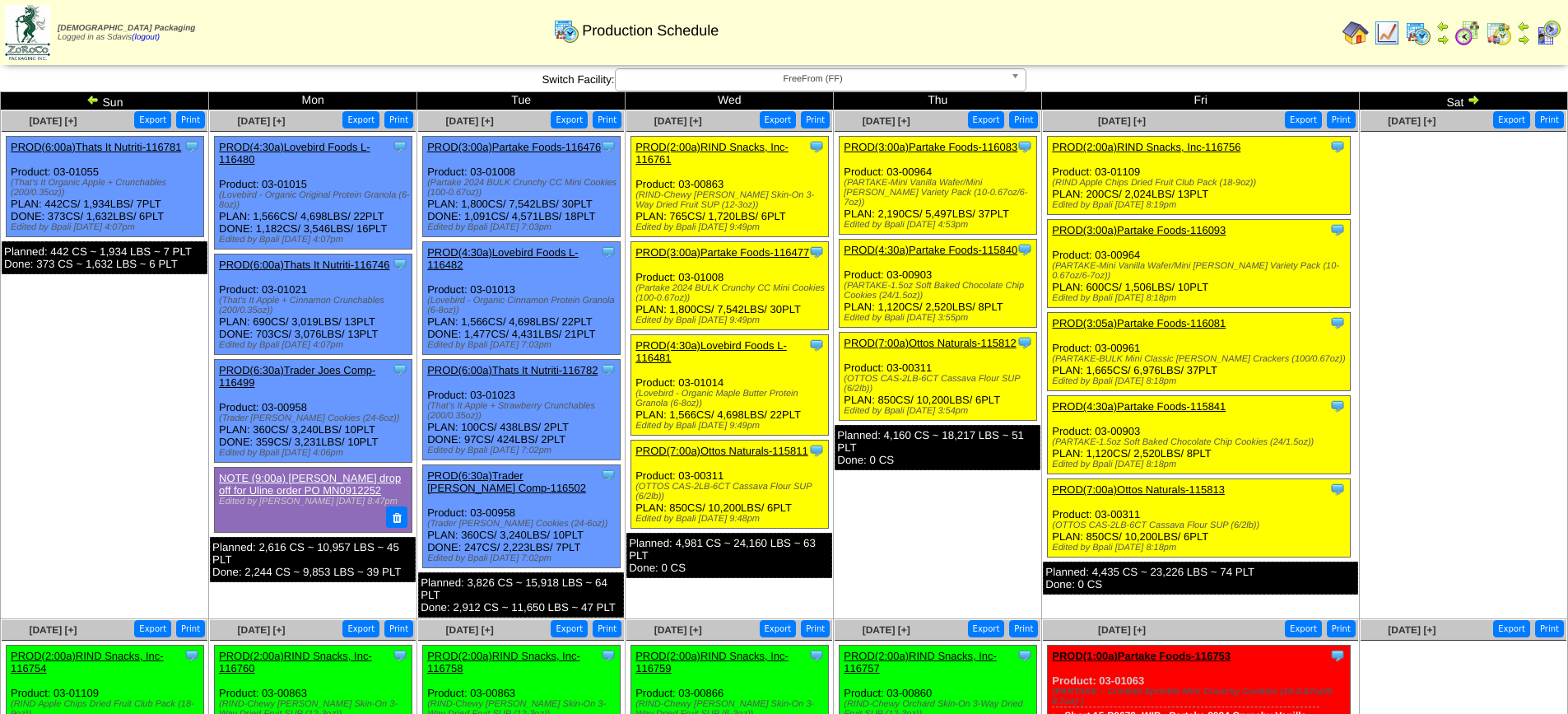
click at [1197, 146] on link "PROD(2:00a)RIND Snacks, Inc-116756" at bounding box center [1146, 146] width 189 height 12
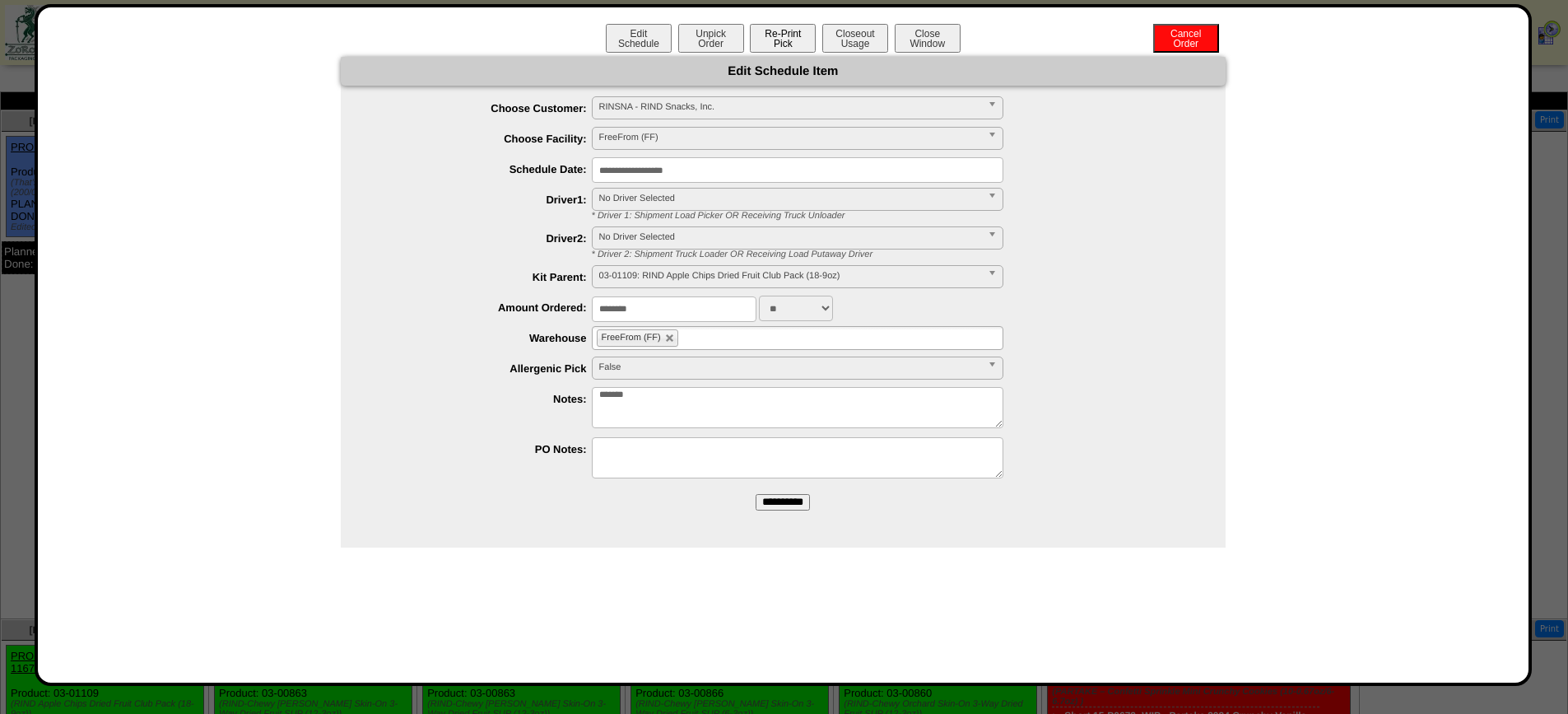
click at [762, 43] on button "Re-Print Pick" at bounding box center [783, 38] width 66 height 29
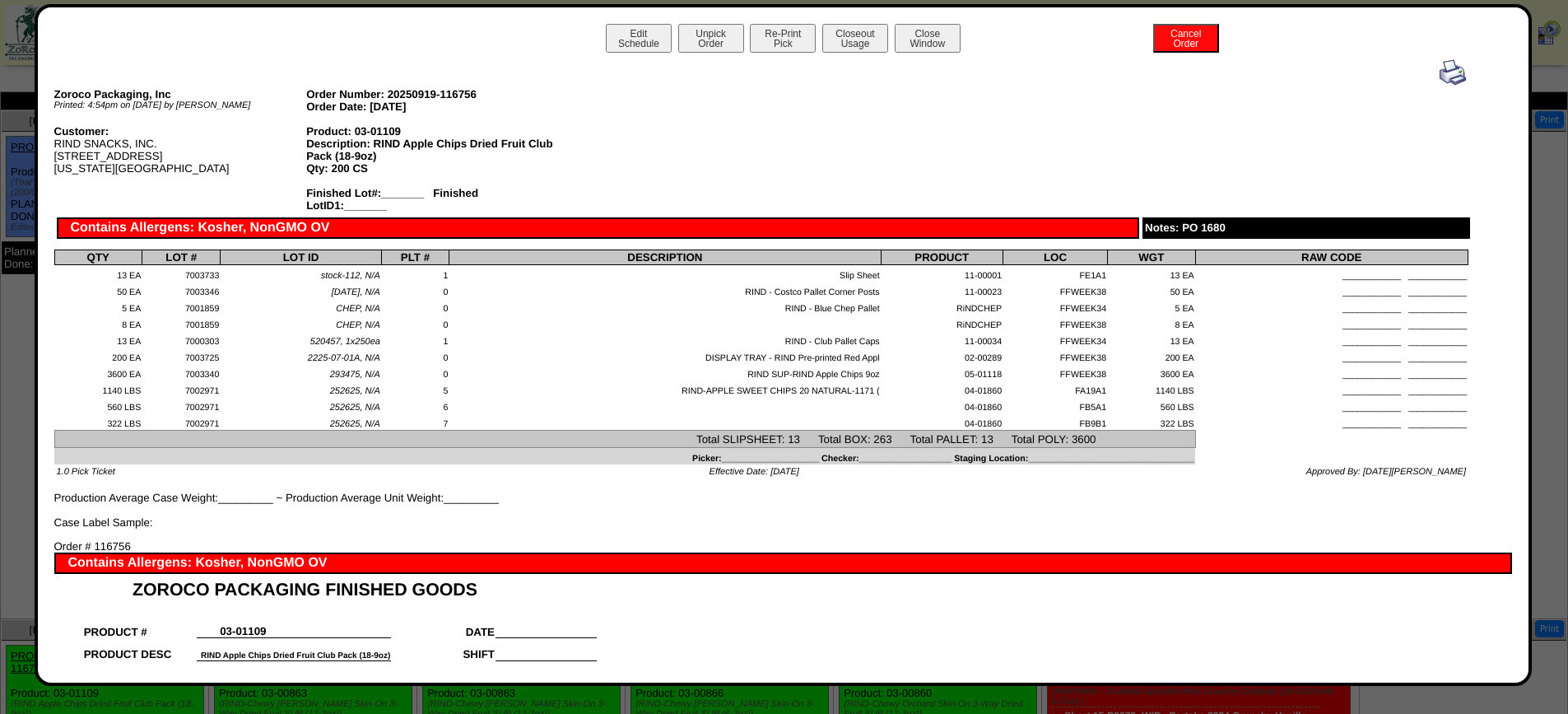
click at [1442, 74] on img at bounding box center [1452, 72] width 27 height 27
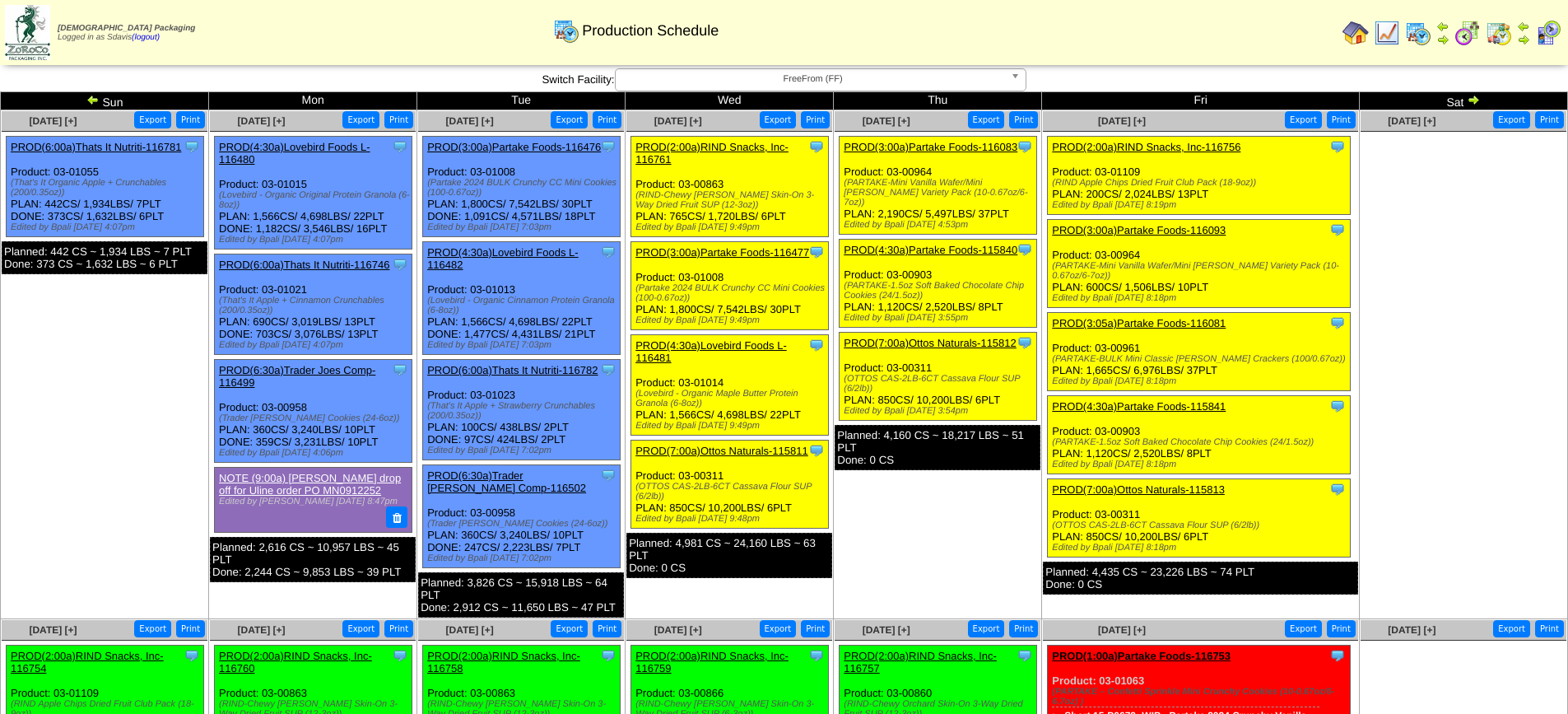
click at [1180, 228] on link "PROD(3:00a)Partake Foods-116093" at bounding box center [1139, 229] width 174 height 12
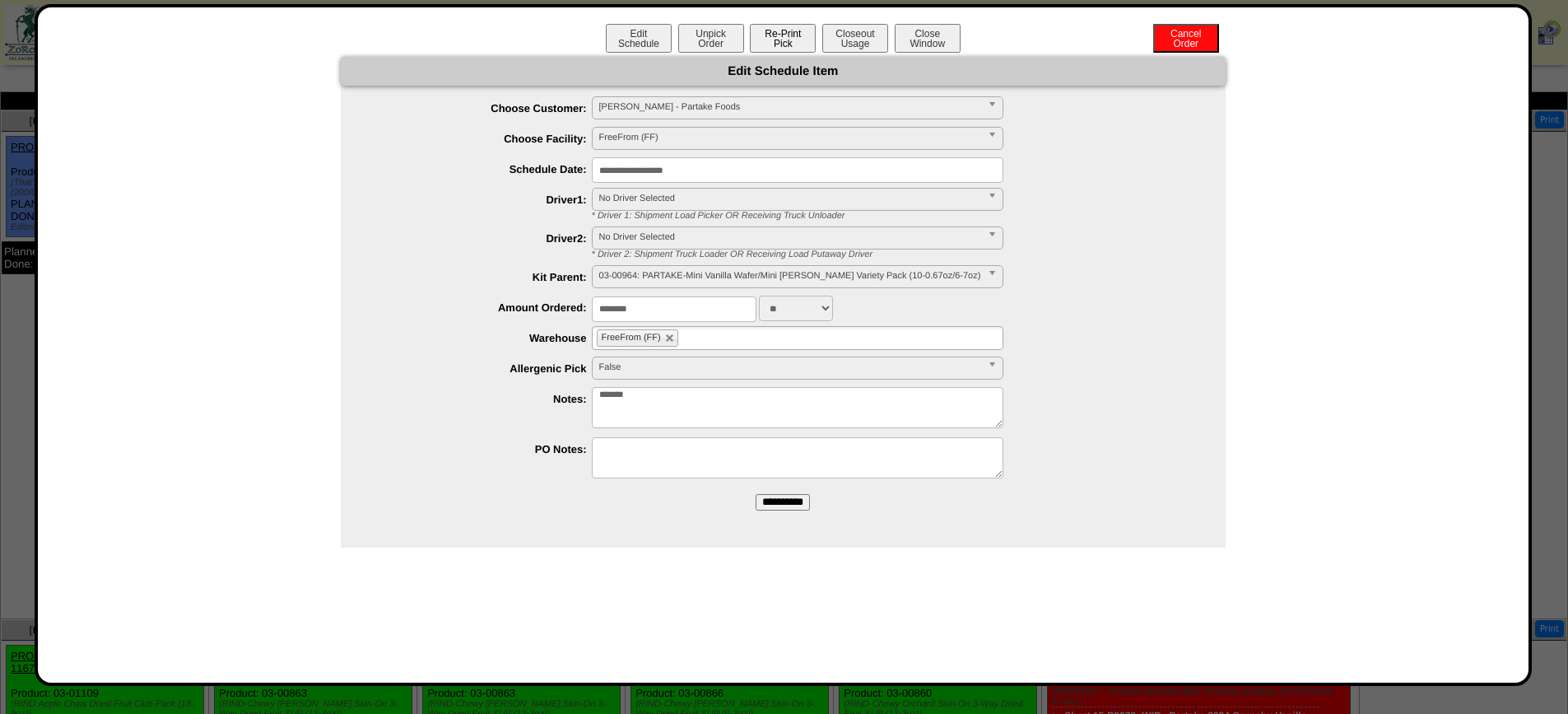
click at [777, 32] on button "Re-Print Pick" at bounding box center [783, 38] width 66 height 29
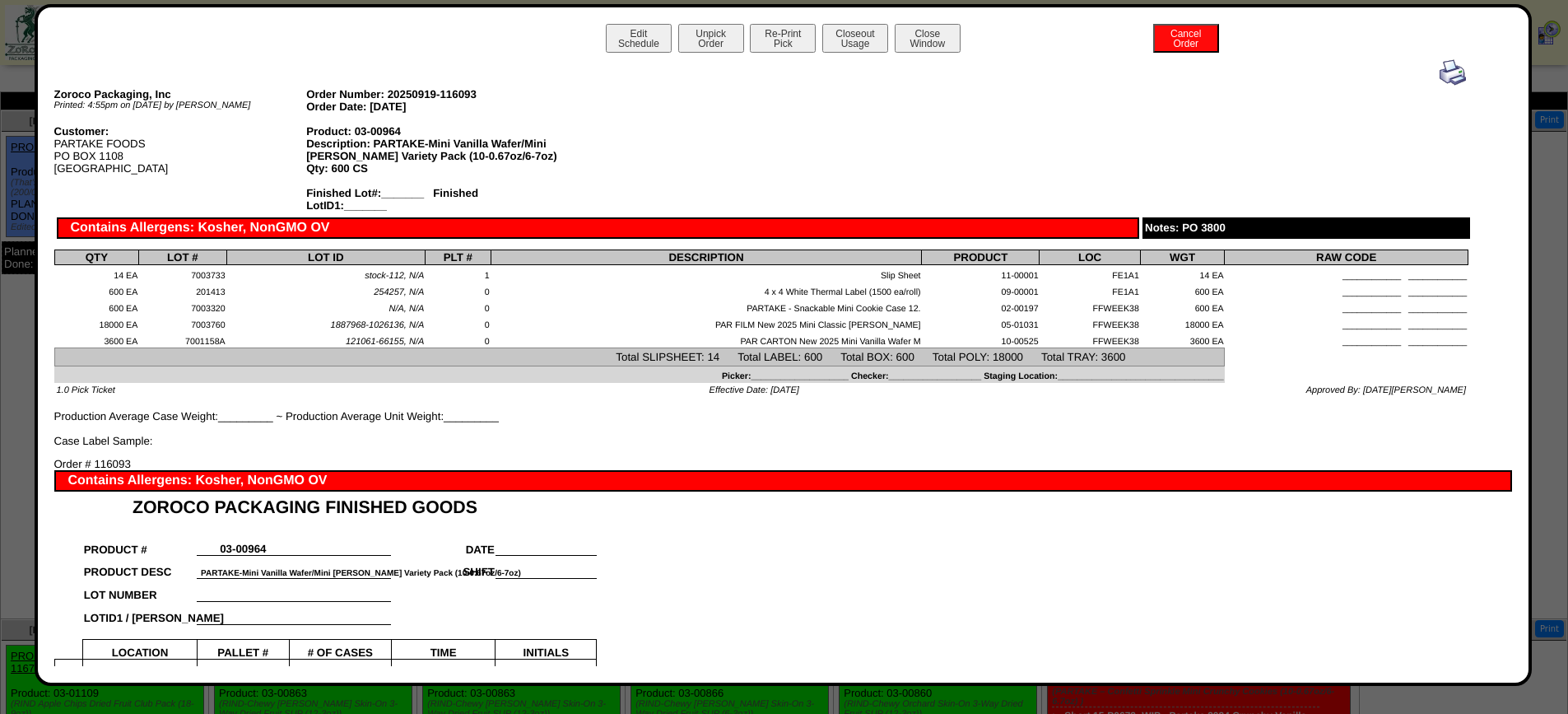
click at [1439, 73] on img at bounding box center [1452, 72] width 27 height 27
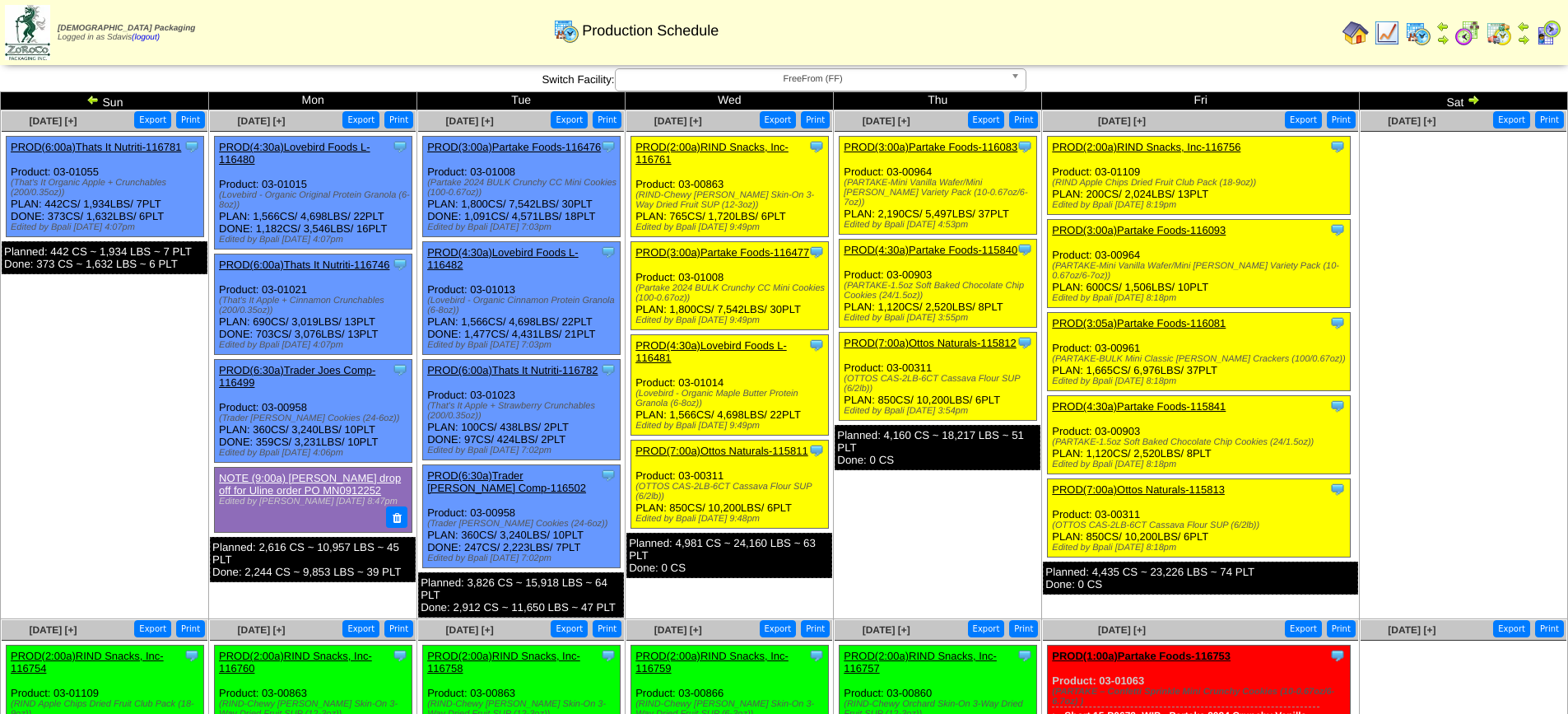
click at [1162, 318] on link "PROD(3:05a)Partake Foods-116081" at bounding box center [1139, 322] width 174 height 12
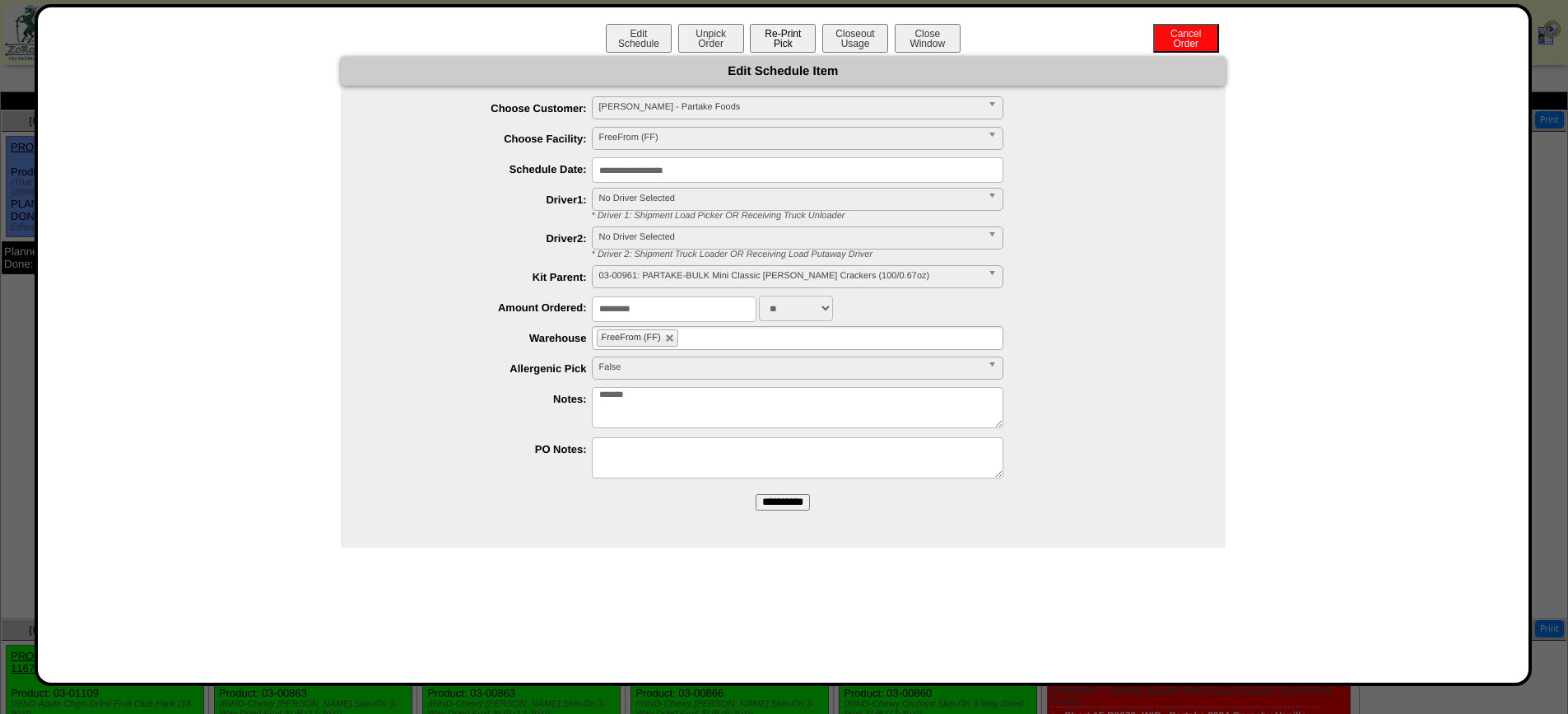
click at [778, 33] on button "Re-Print Pick" at bounding box center [783, 38] width 66 height 29
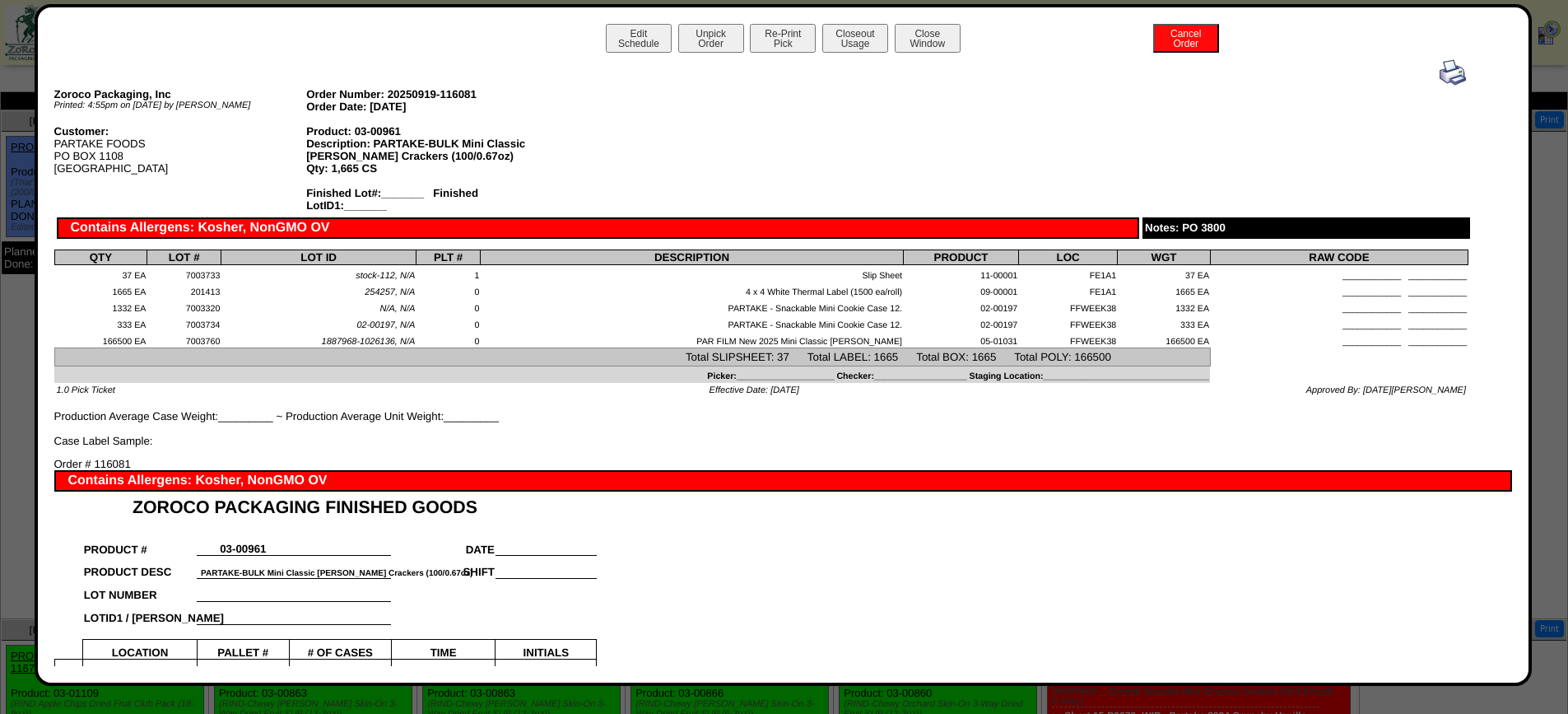
click at [1439, 73] on img at bounding box center [1452, 72] width 27 height 27
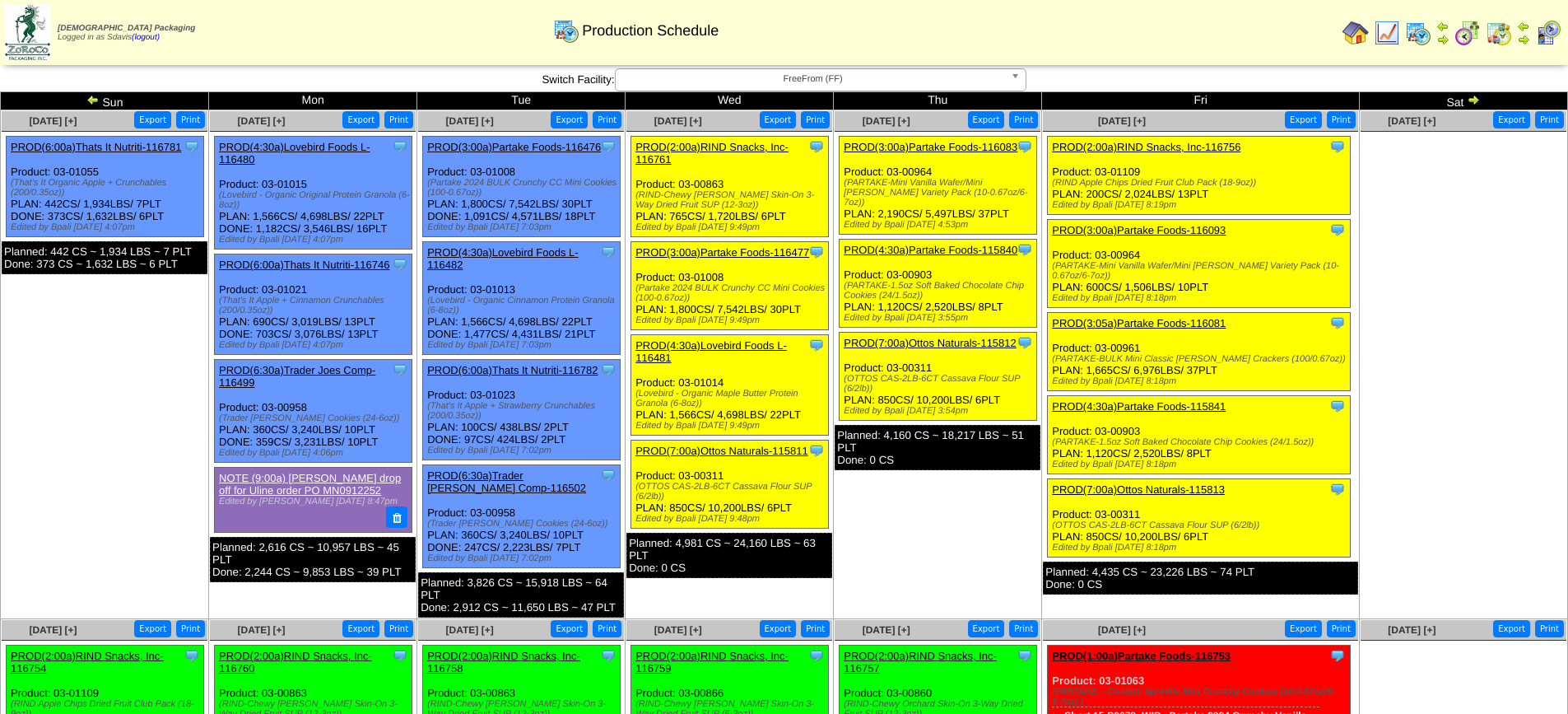
click at [1129, 400] on link "PROD(4:30a)Partake Foods-115841" at bounding box center [1139, 406] width 174 height 12
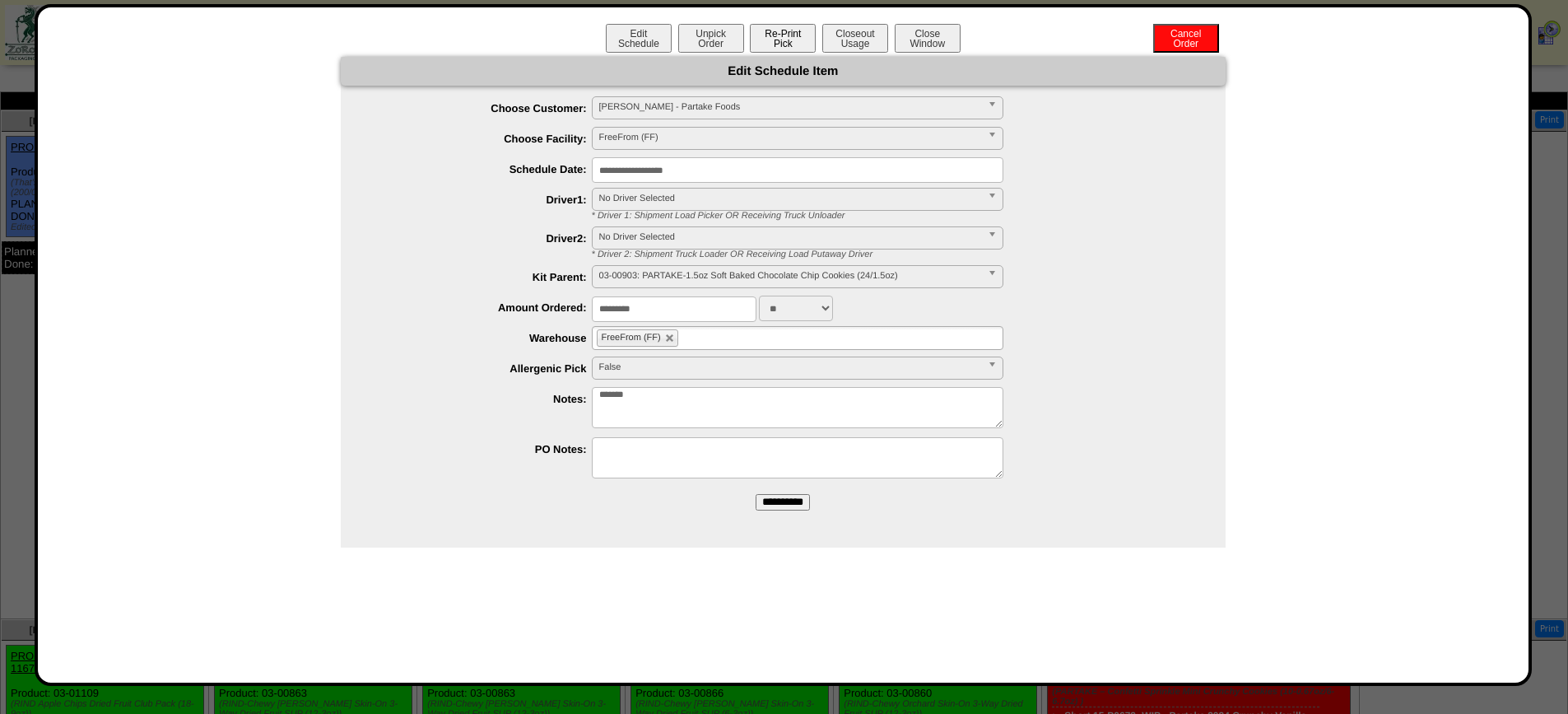
click at [786, 35] on button "Re-Print Pick" at bounding box center [783, 38] width 66 height 29
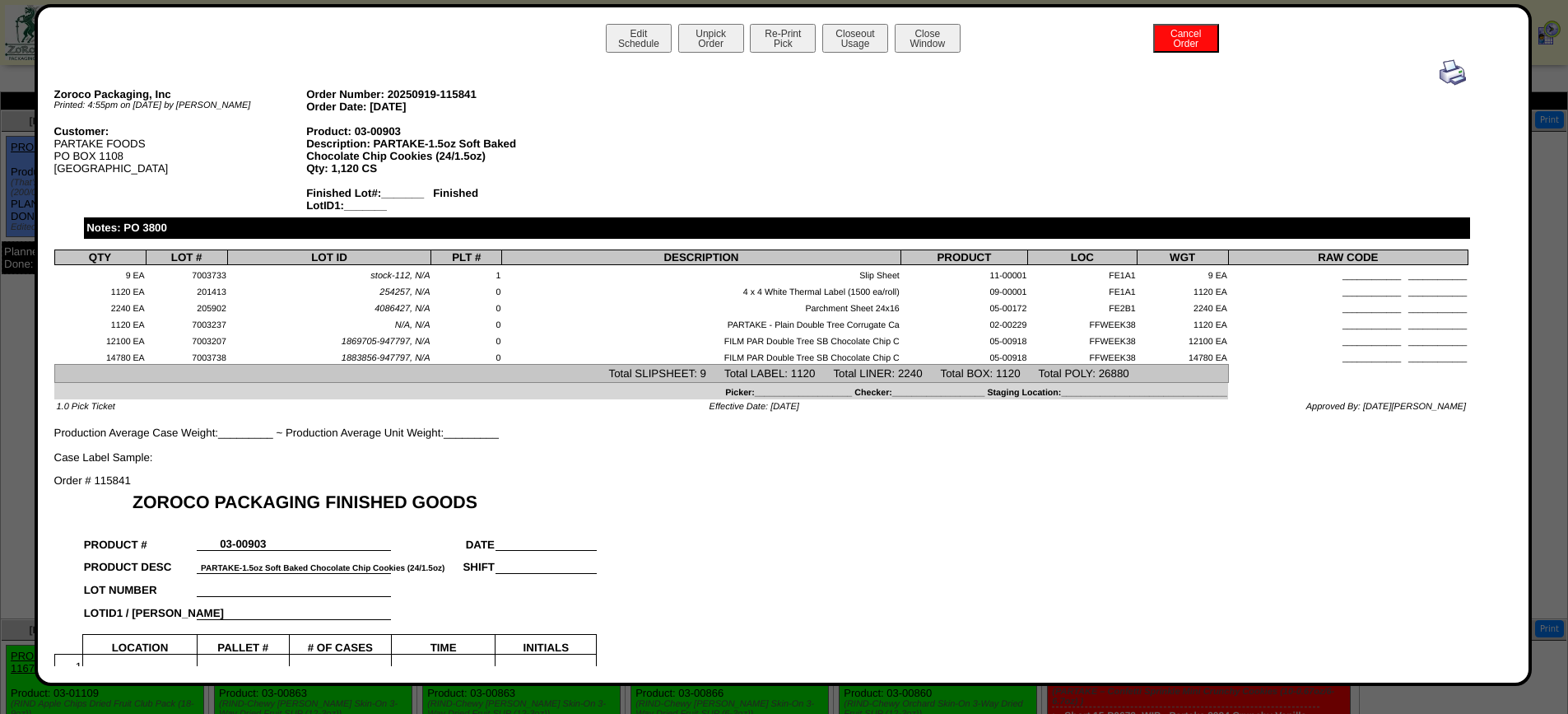
click at [1445, 76] on img at bounding box center [1452, 72] width 27 height 27
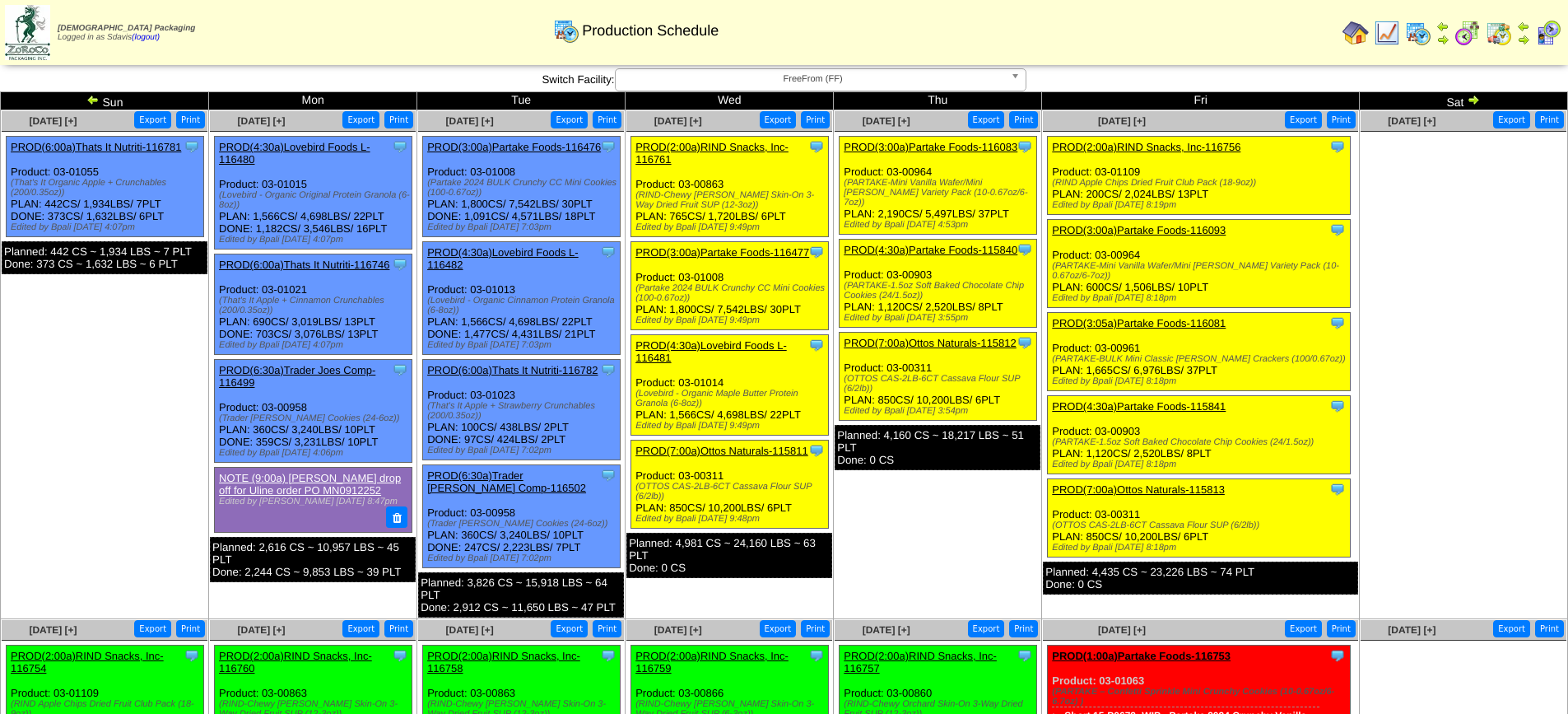
click at [1155, 485] on link "PROD(7:00a)Ottos Naturals-115813" at bounding box center [1139, 489] width 173 height 12
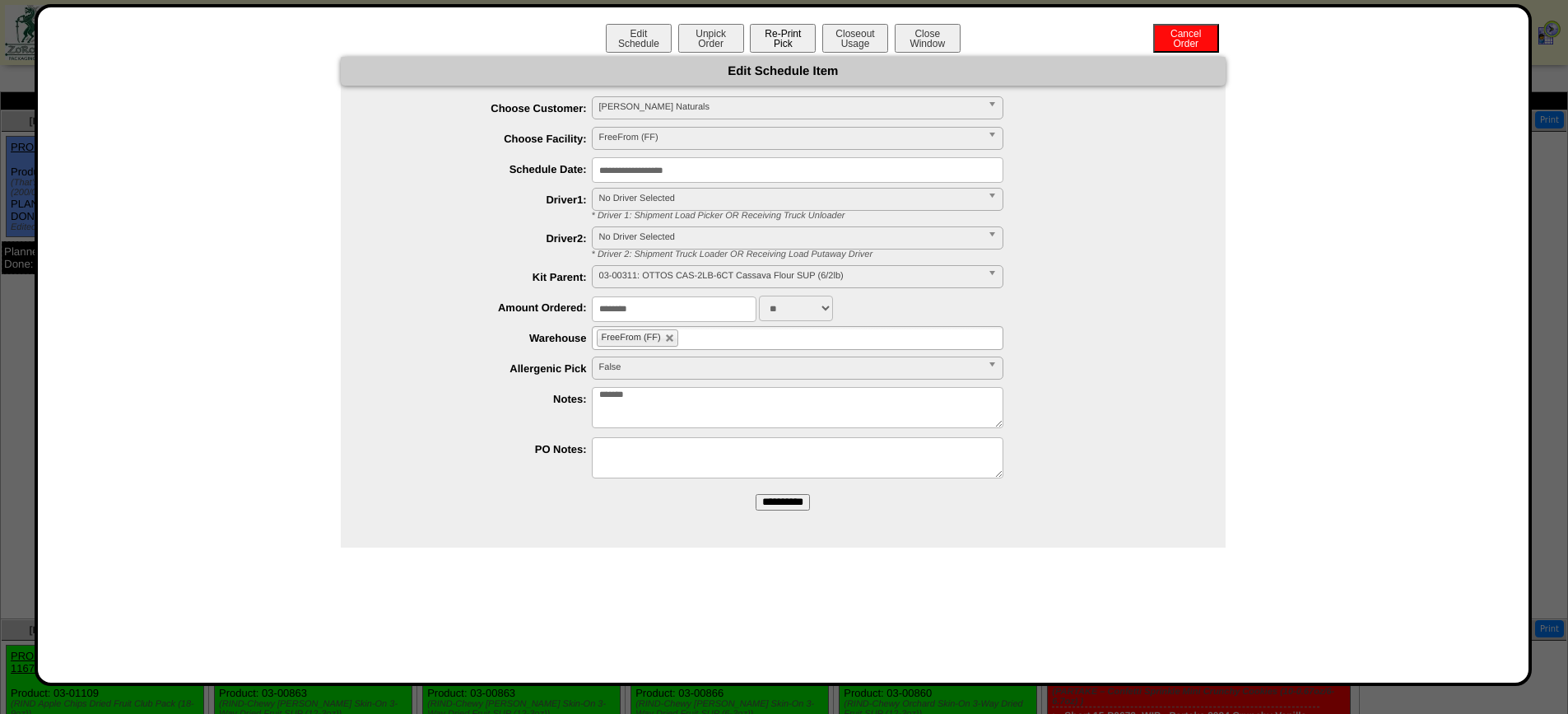
click at [781, 37] on button "Re-Print Pick" at bounding box center [783, 38] width 66 height 29
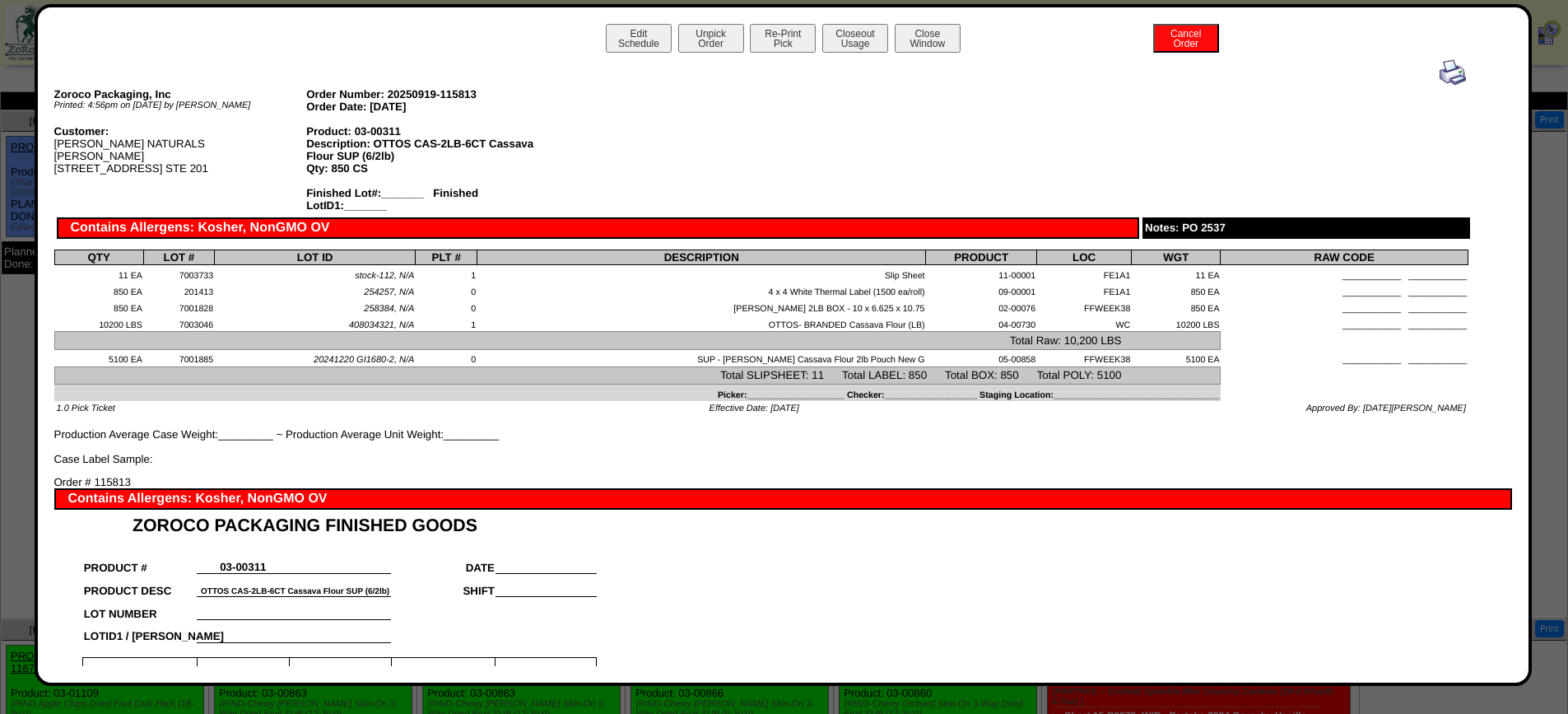
click at [1446, 77] on img at bounding box center [1452, 72] width 27 height 27
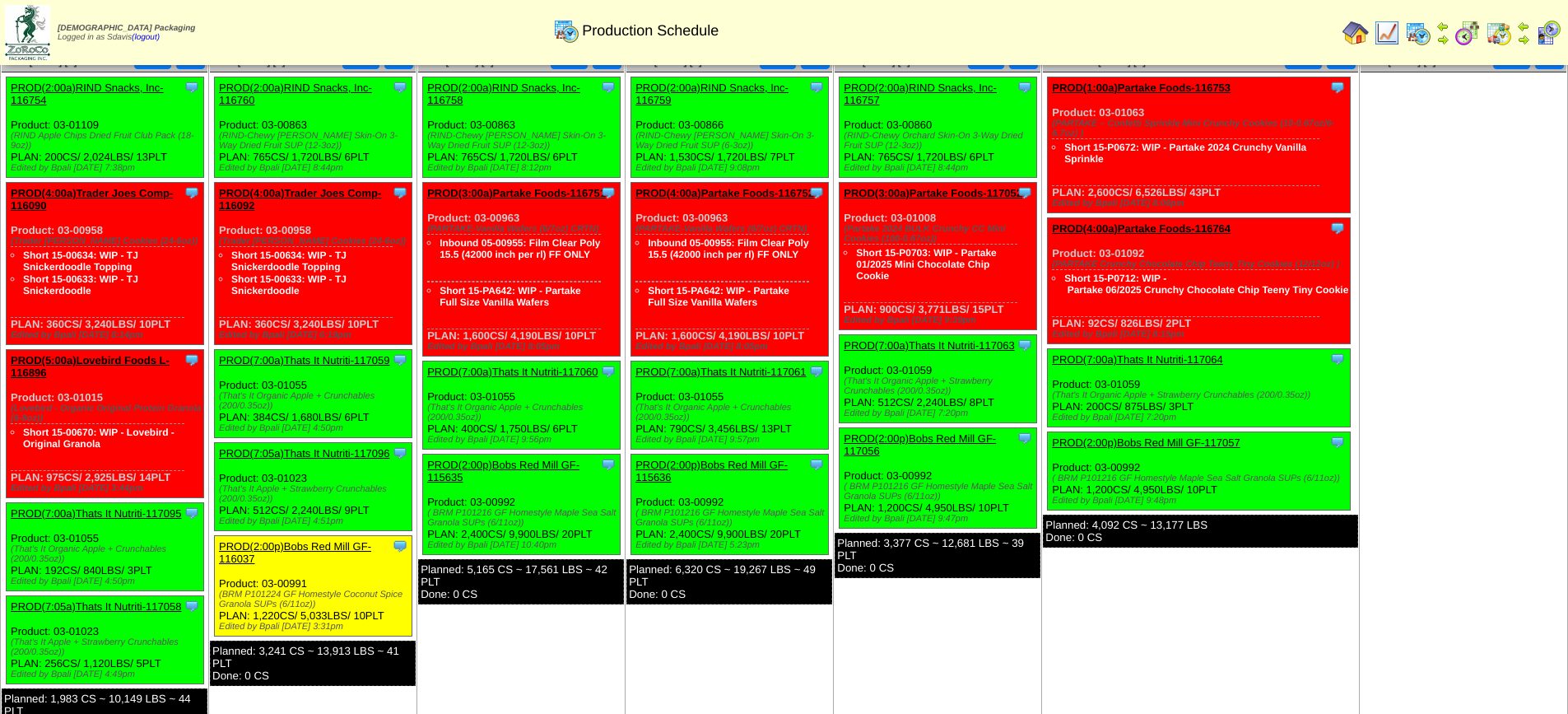
scroll to position [576, 0]
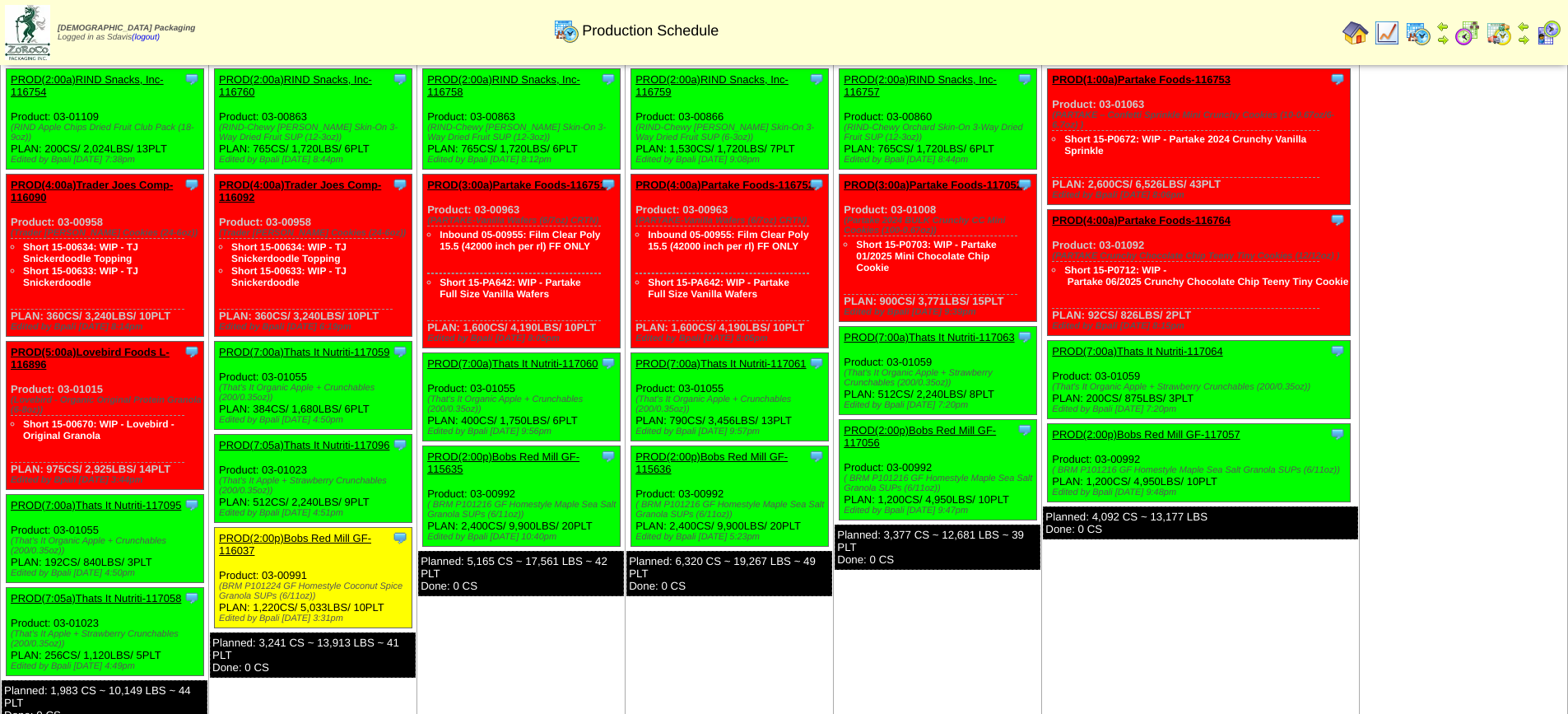
click at [1215, 629] on td "[DATE] [+] Print Export Clone Item PROD(1:00a)Partake Foods-116753 Partake Food…" at bounding box center [1200, 386] width 317 height 685
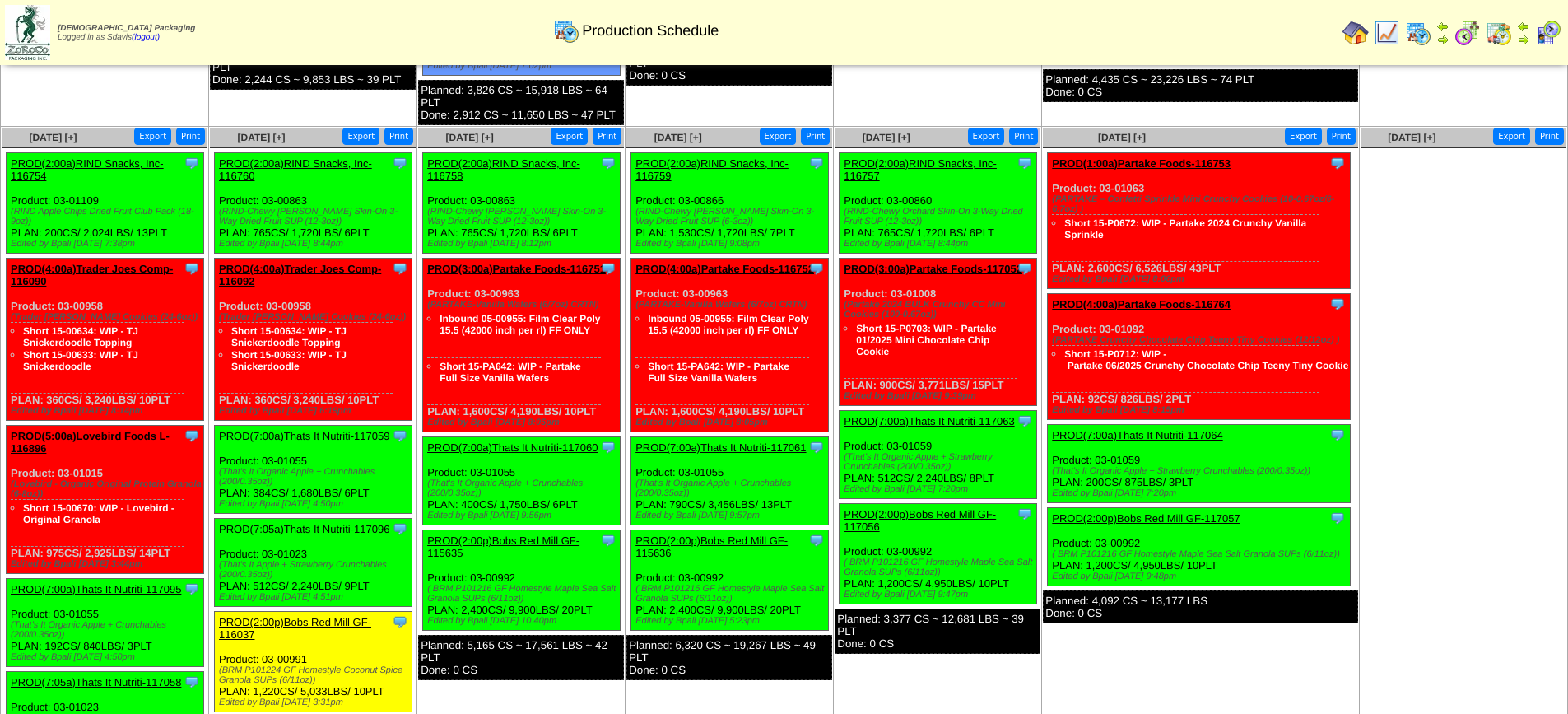
scroll to position [494, 0]
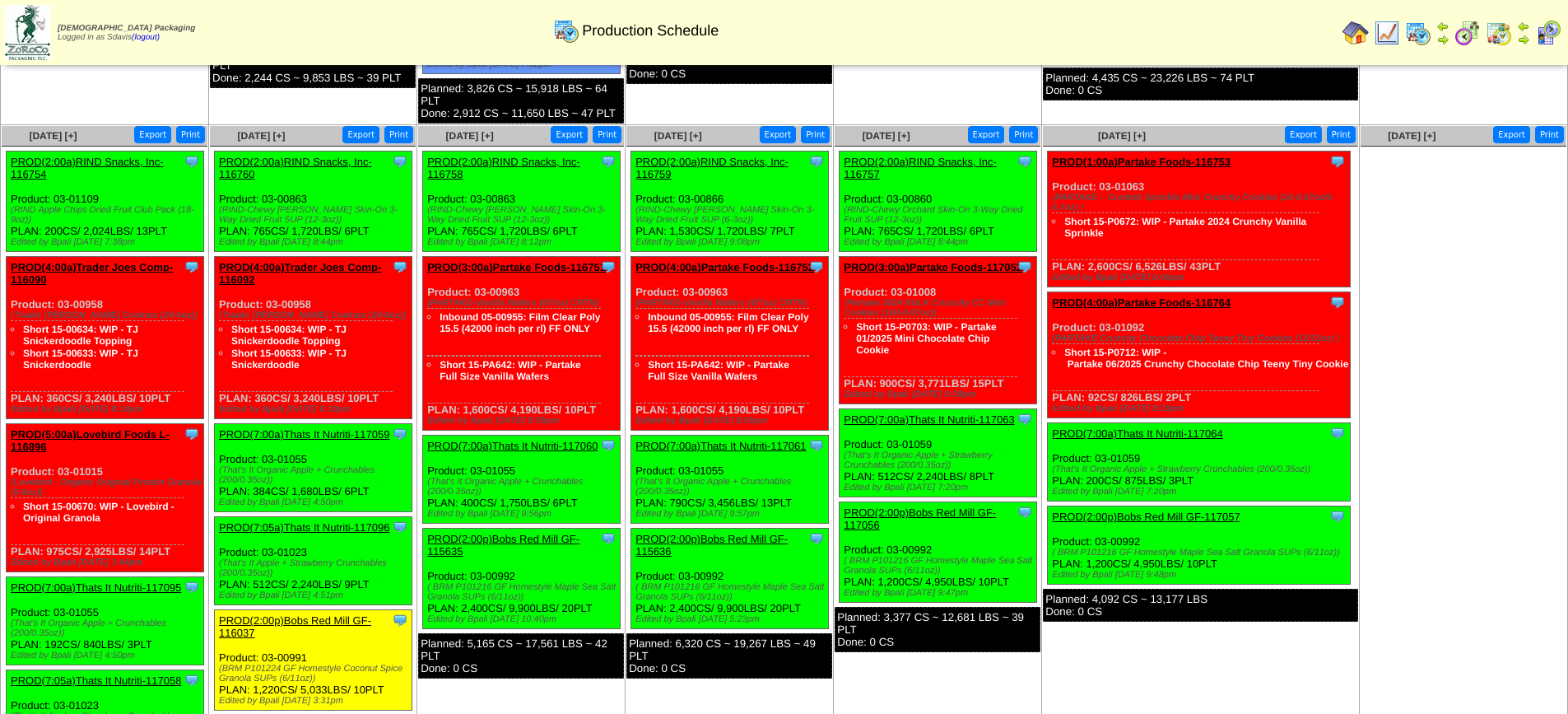
click at [114, 161] on link "PROD(2:00a)RIND Snacks, Inc-116754" at bounding box center [87, 167] width 153 height 25
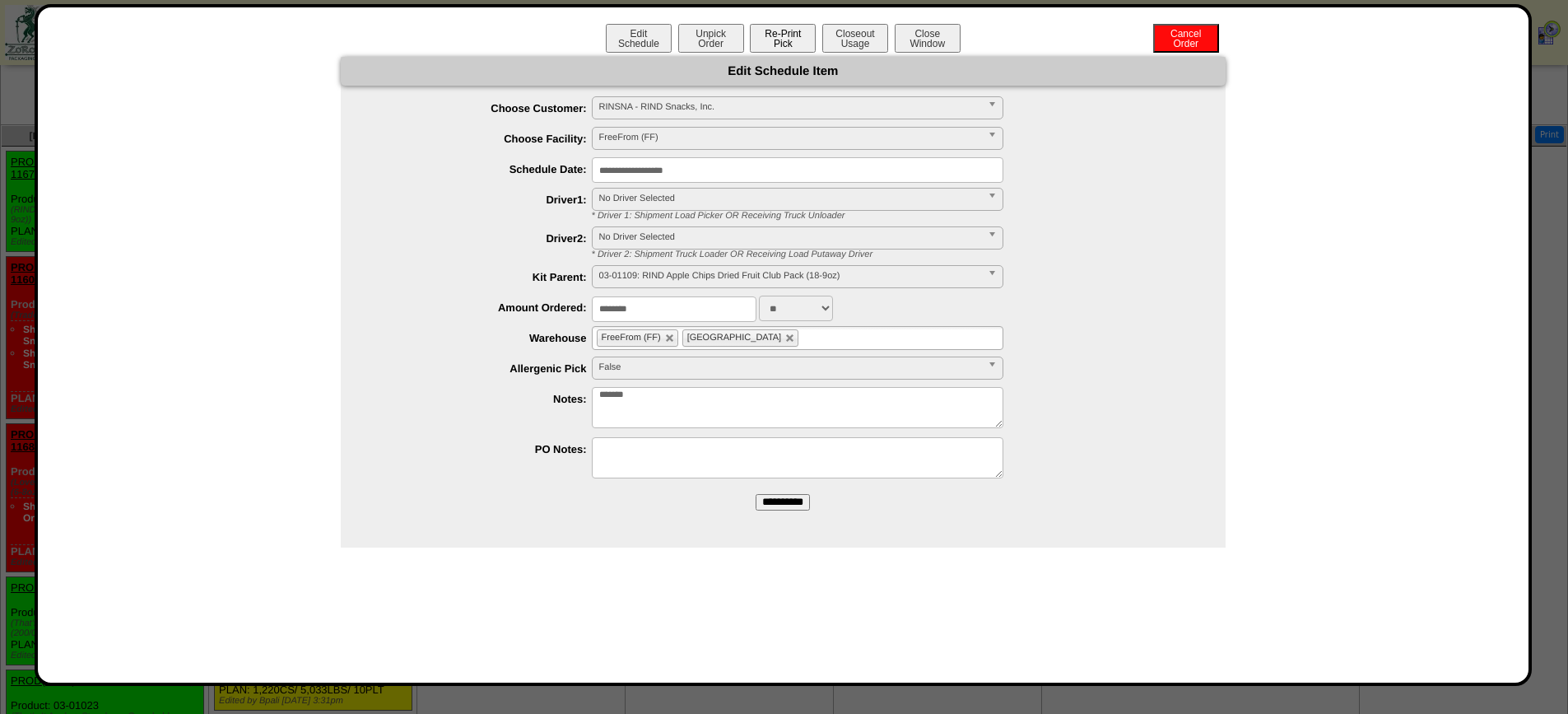
click at [789, 35] on button "Re-Print Pick" at bounding box center [783, 38] width 66 height 29
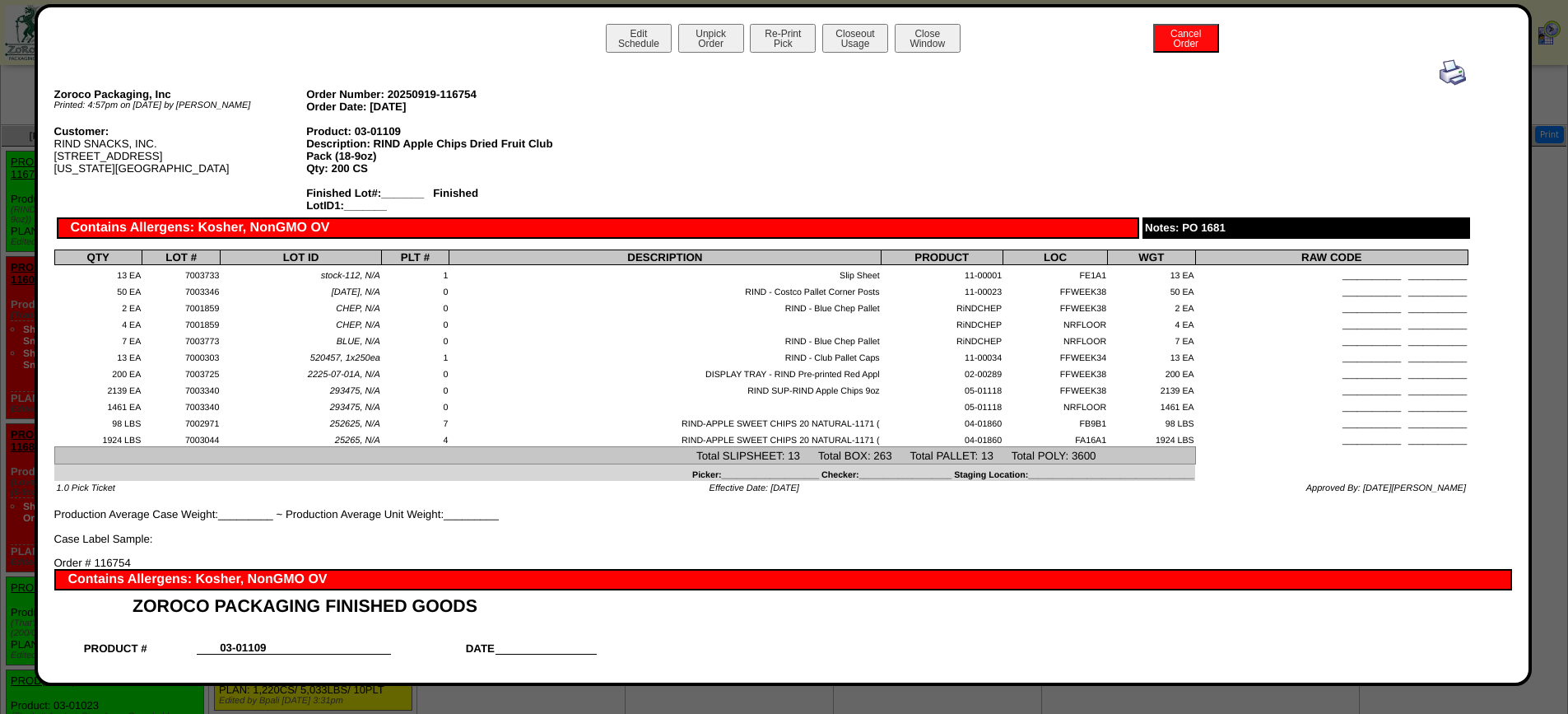
click at [1442, 73] on img at bounding box center [1452, 72] width 27 height 27
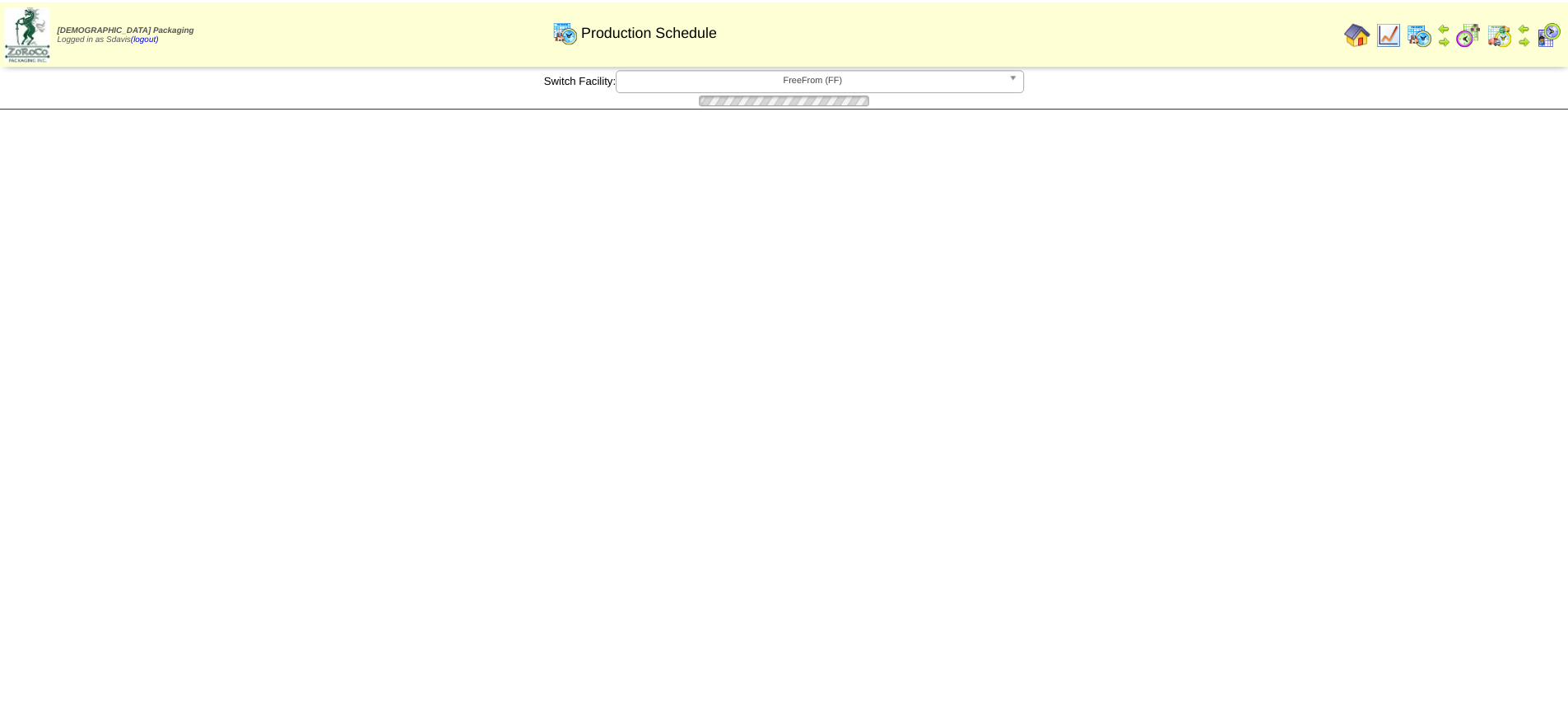
scroll to position [494, 0]
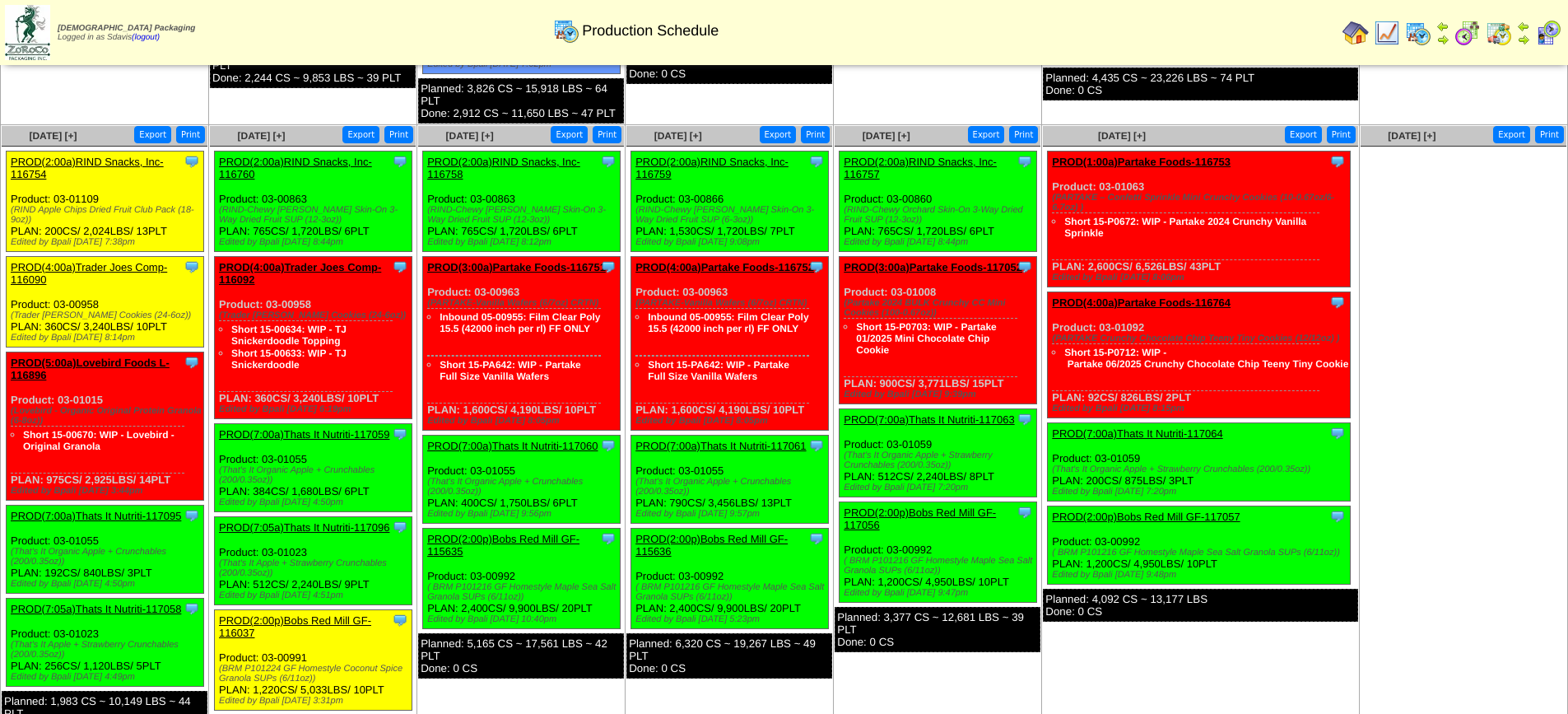
click at [96, 263] on link "PROD(4:00a)Trader Joes Comp-116090" at bounding box center [89, 273] width 156 height 25
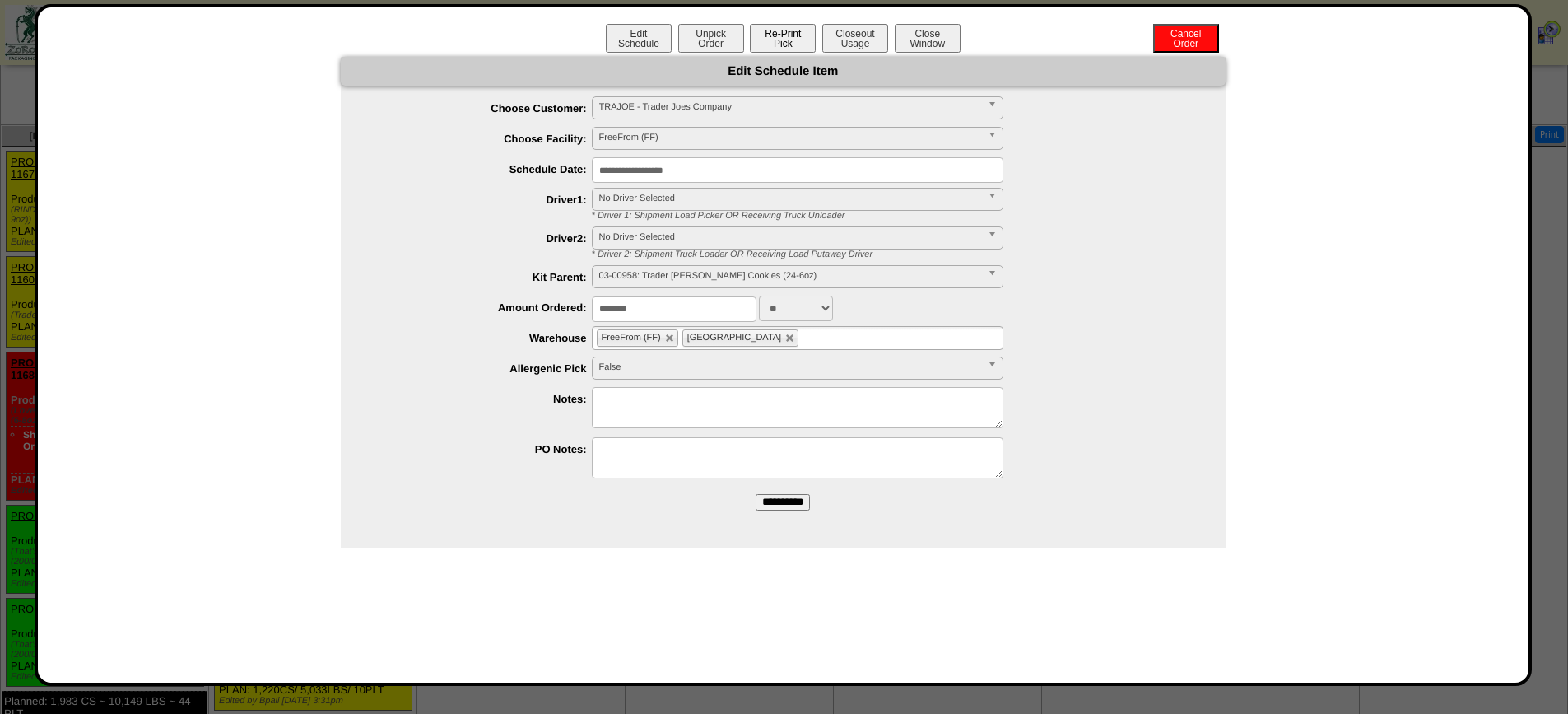
click at [798, 39] on button "Re-Print Pick" at bounding box center [783, 38] width 66 height 29
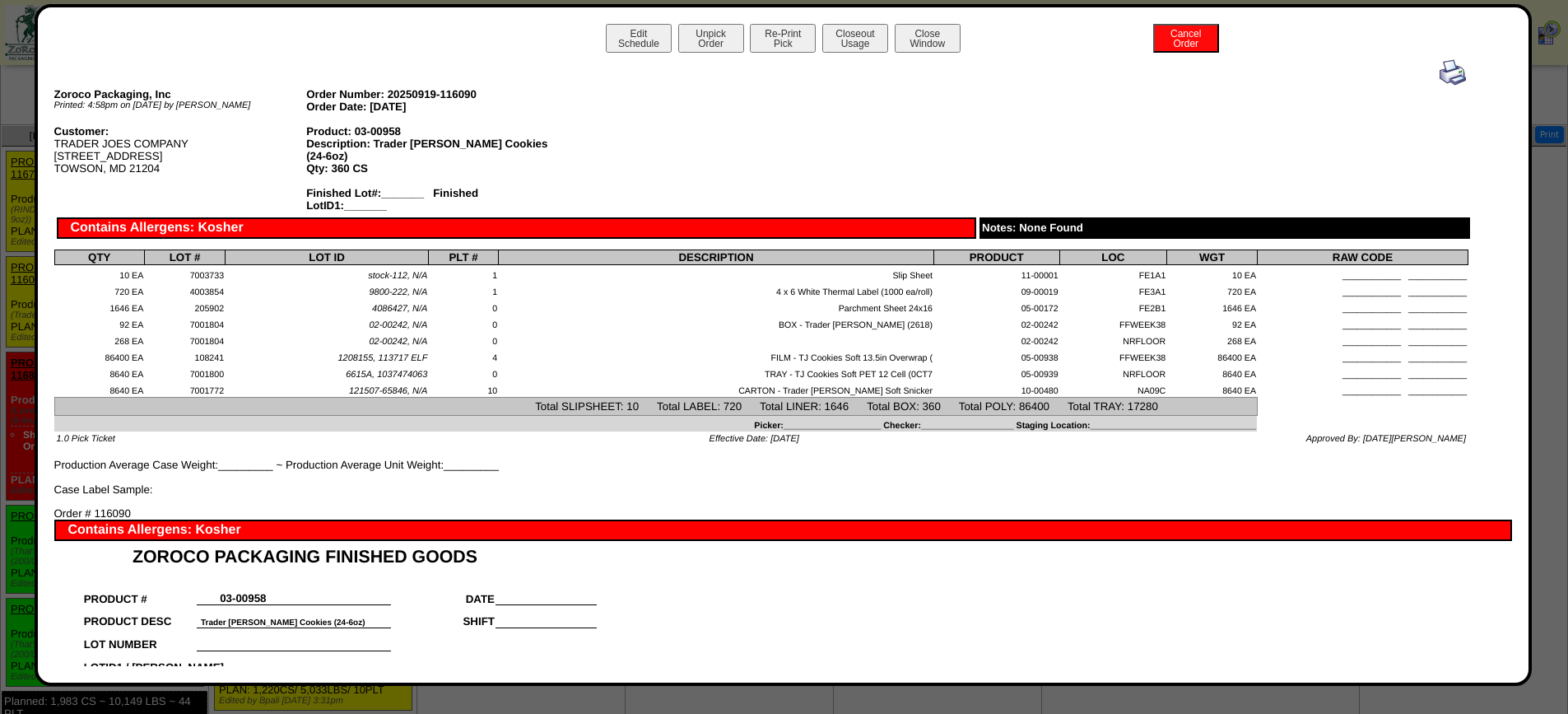
click at [1440, 68] on img at bounding box center [1452, 72] width 27 height 27
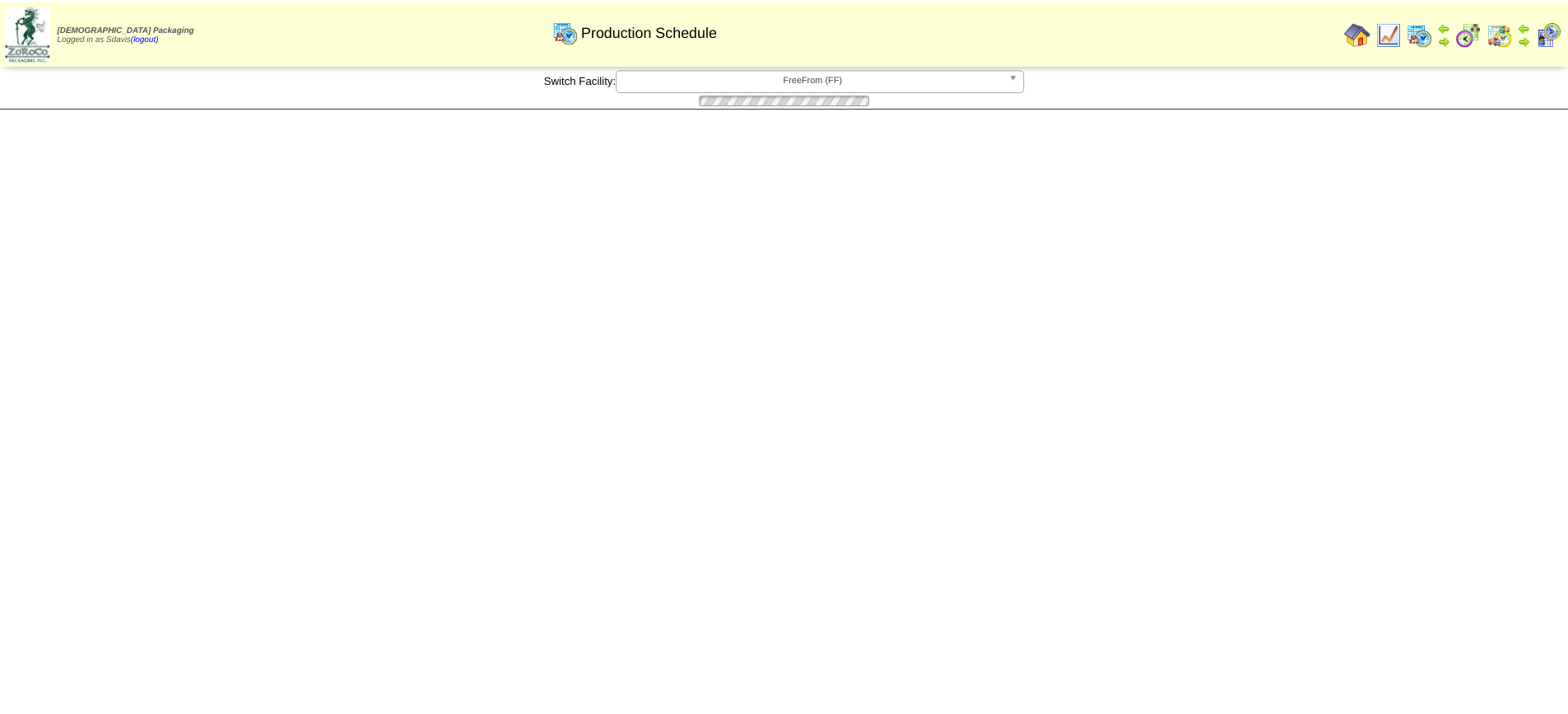
scroll to position [494, 0]
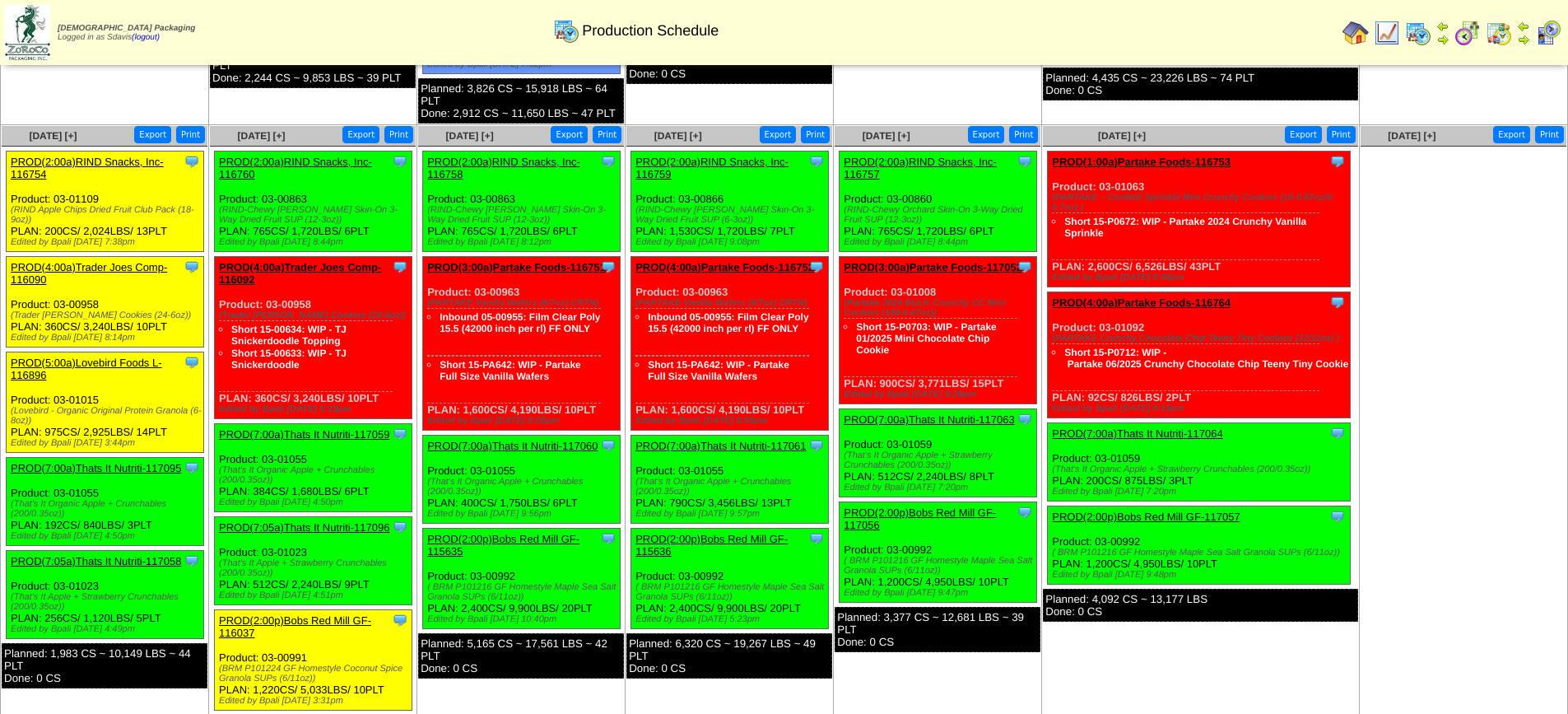
click at [106, 361] on link "PROD(5:00a)Lovebird Foods L-116896" at bounding box center [86, 368] width 152 height 25
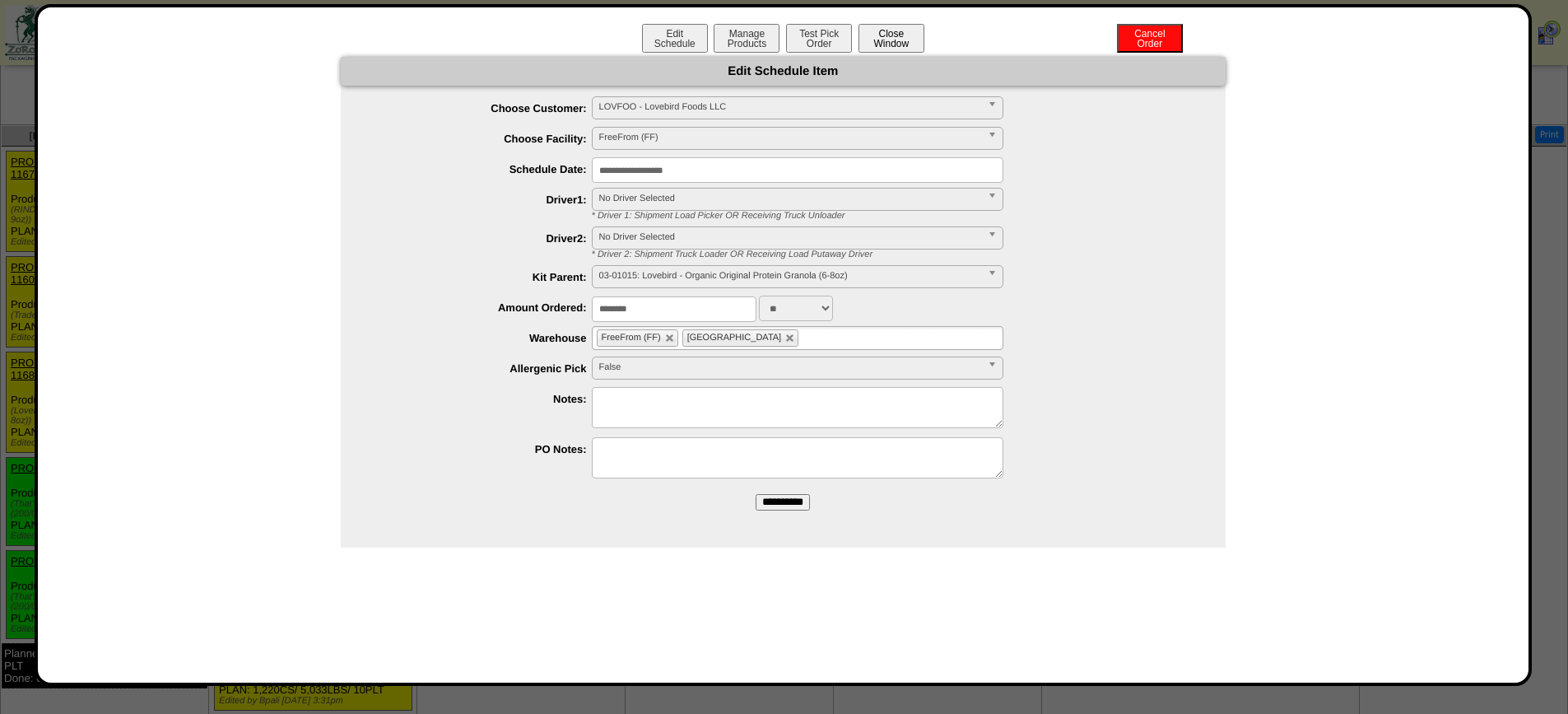
click at [893, 40] on button "Close Window" at bounding box center [891, 38] width 66 height 29
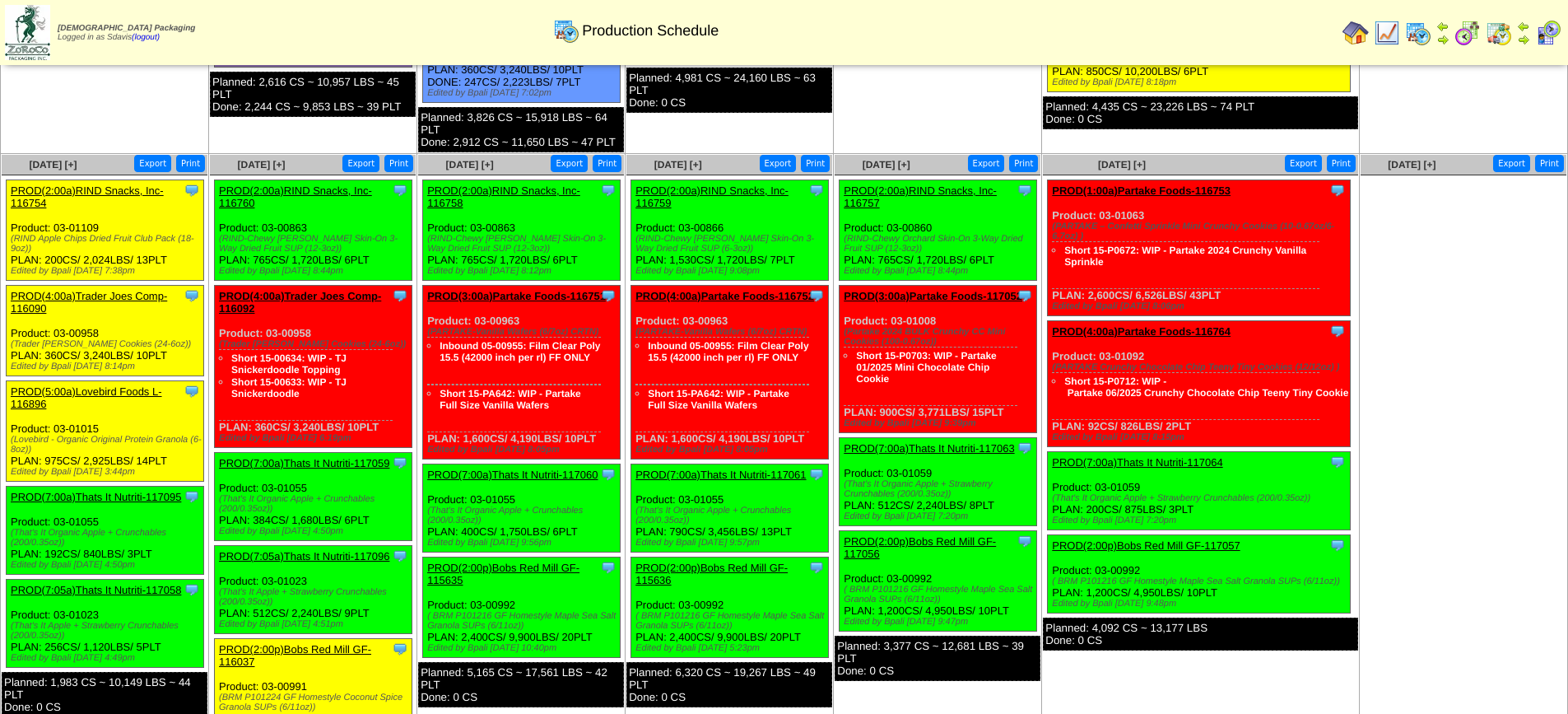
scroll to position [494, 0]
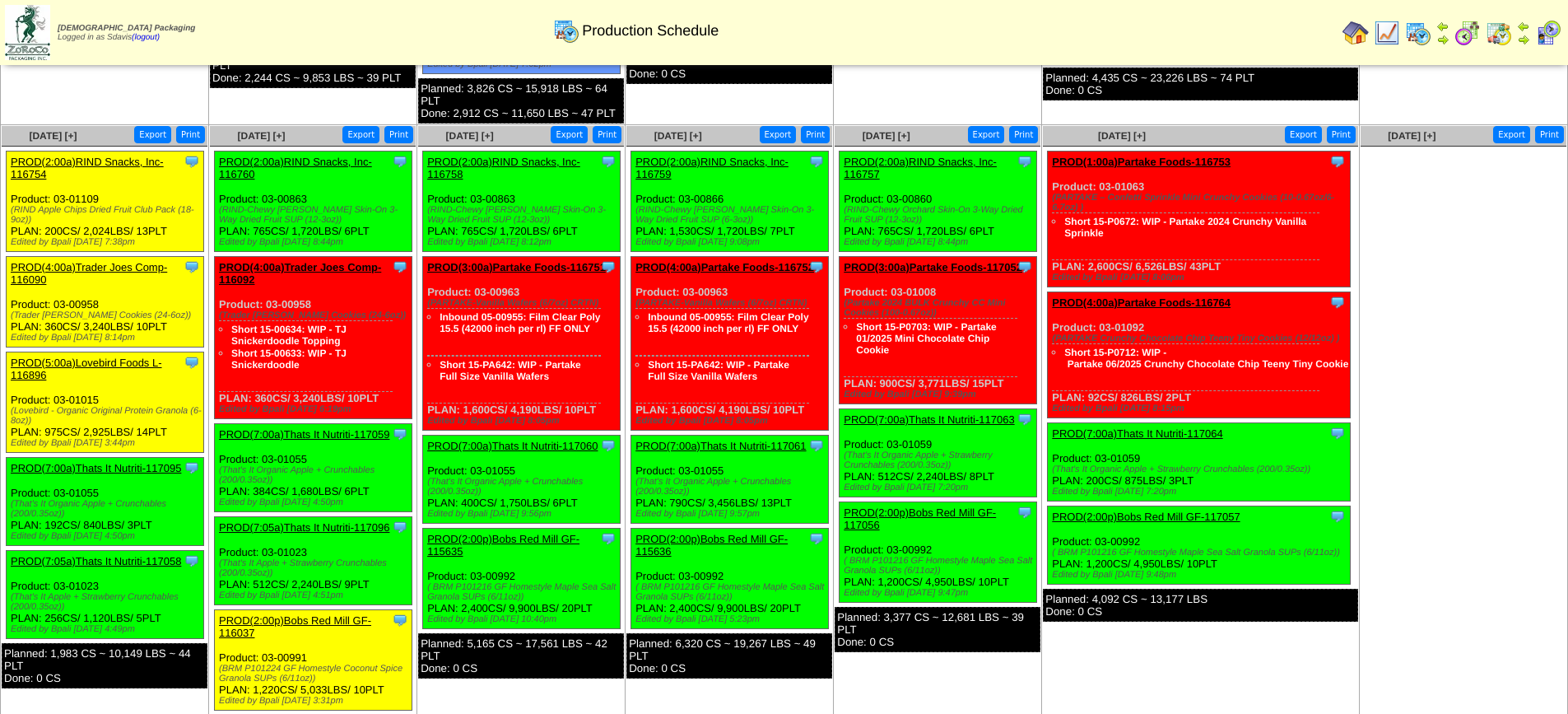
click at [104, 363] on link "PROD(5:00a)Lovebird Foods L-116896" at bounding box center [86, 368] width 152 height 25
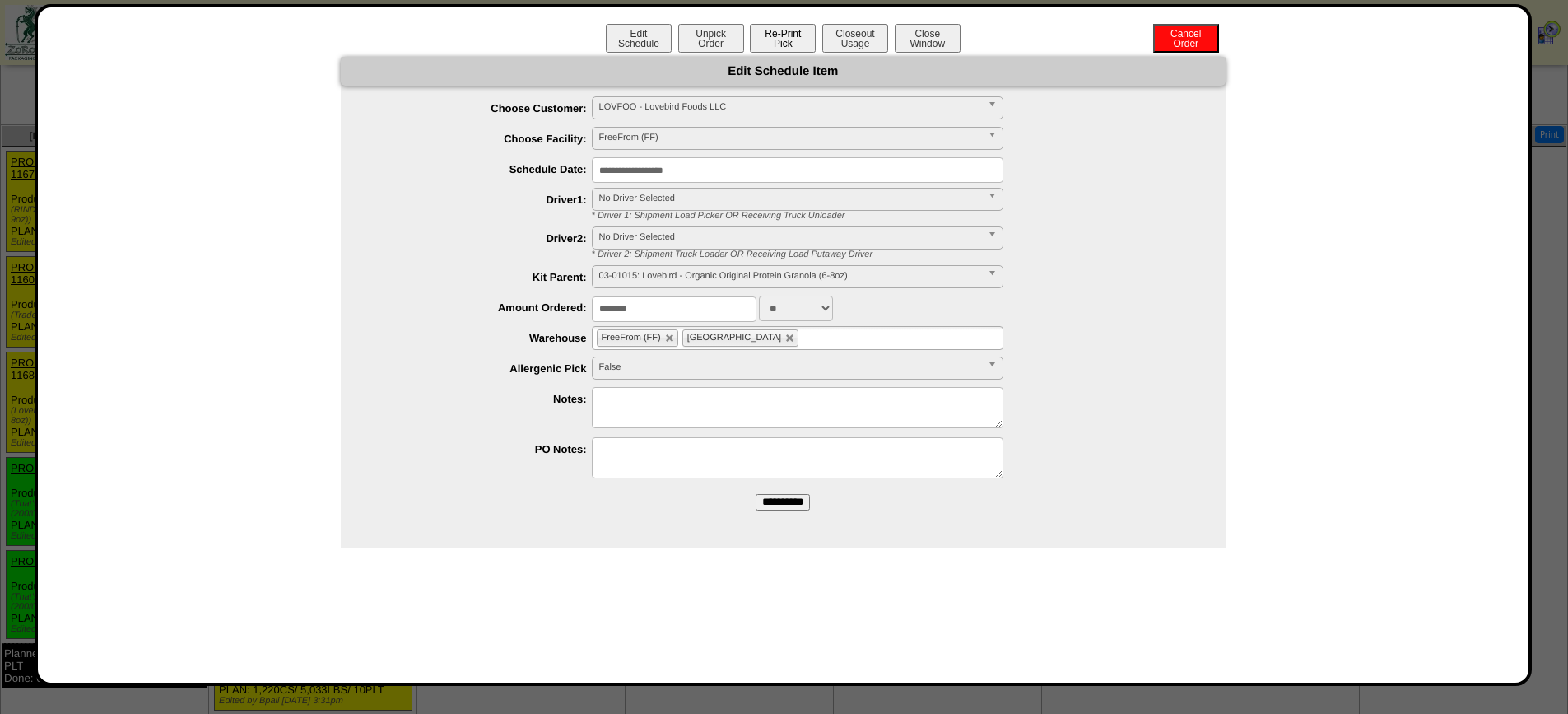
click at [777, 32] on button "Re-Print Pick" at bounding box center [783, 38] width 66 height 29
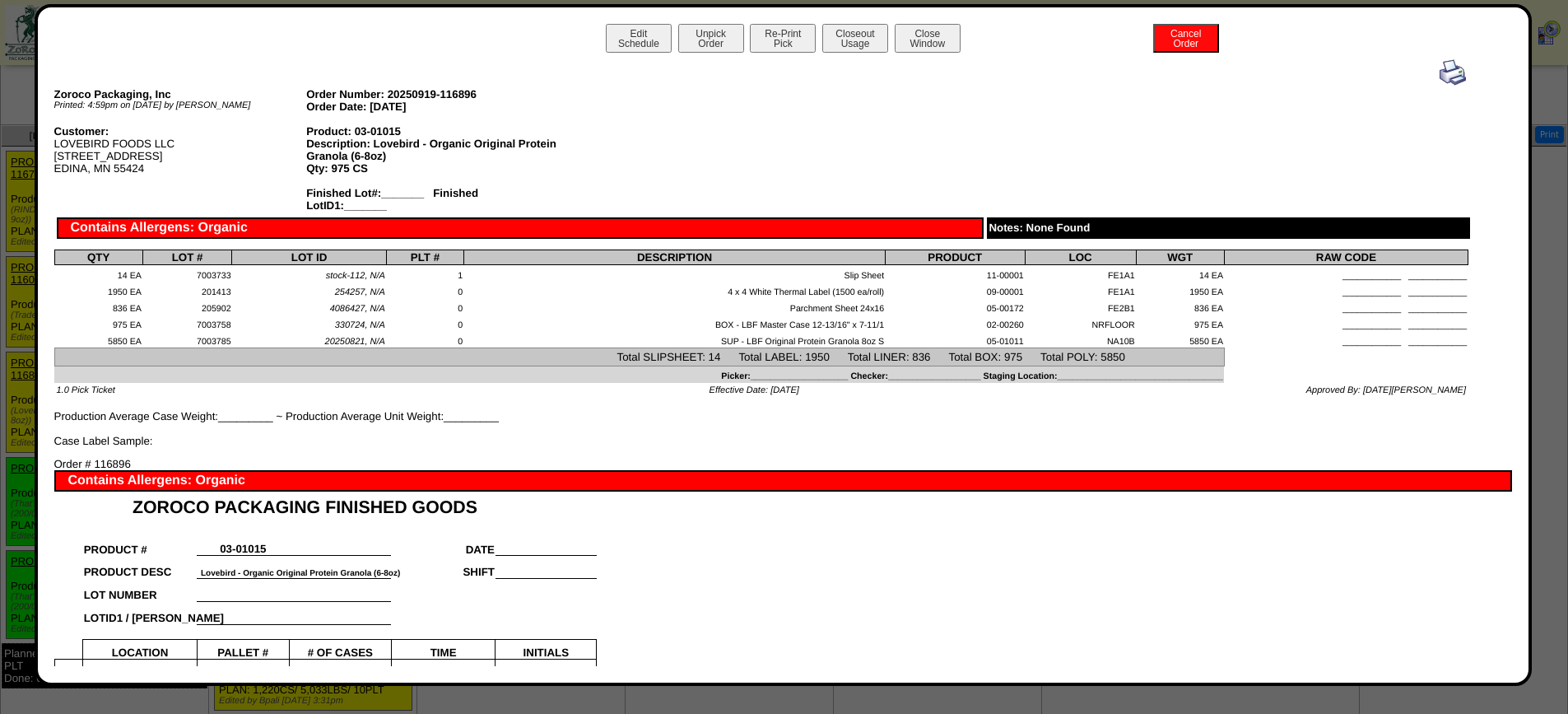
click at [1441, 71] on img at bounding box center [1452, 72] width 27 height 27
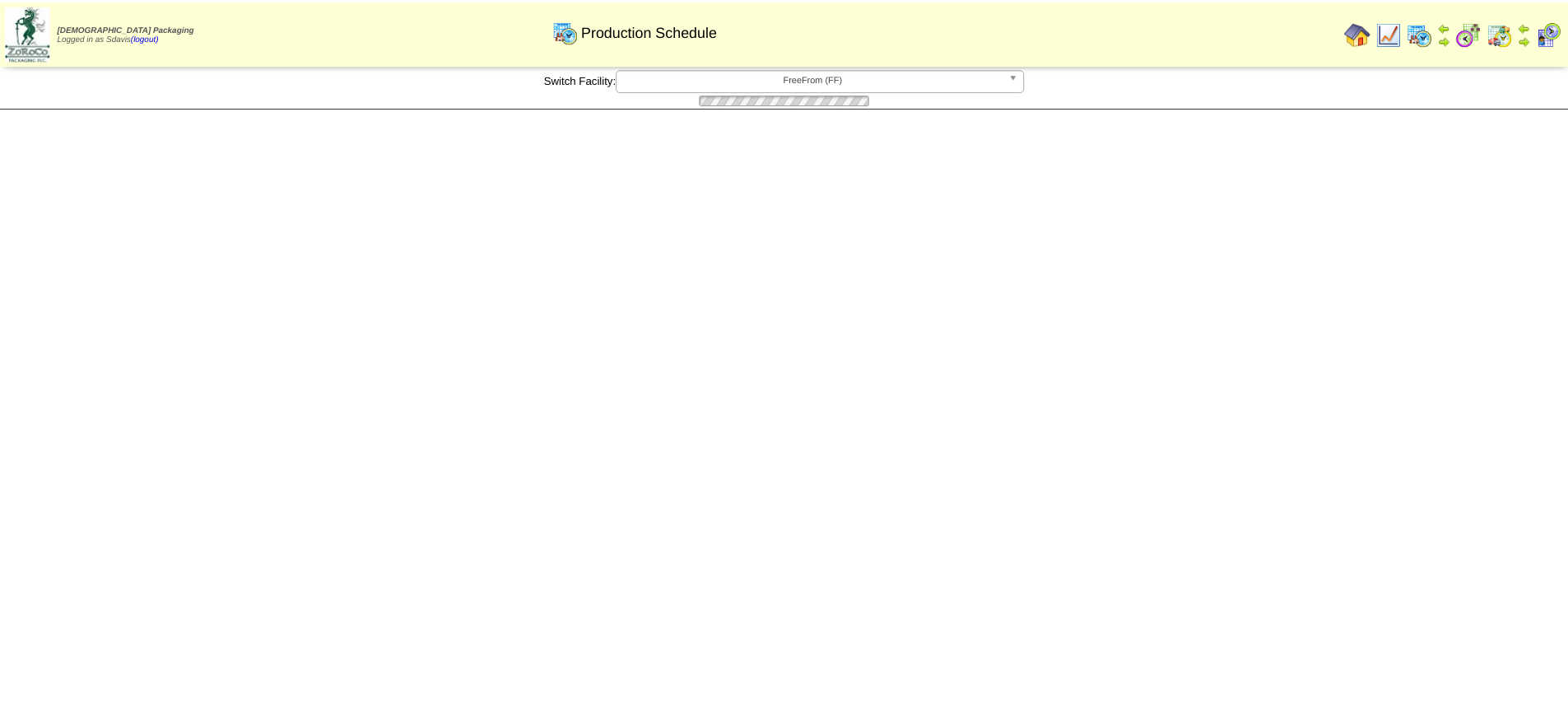
scroll to position [494, 0]
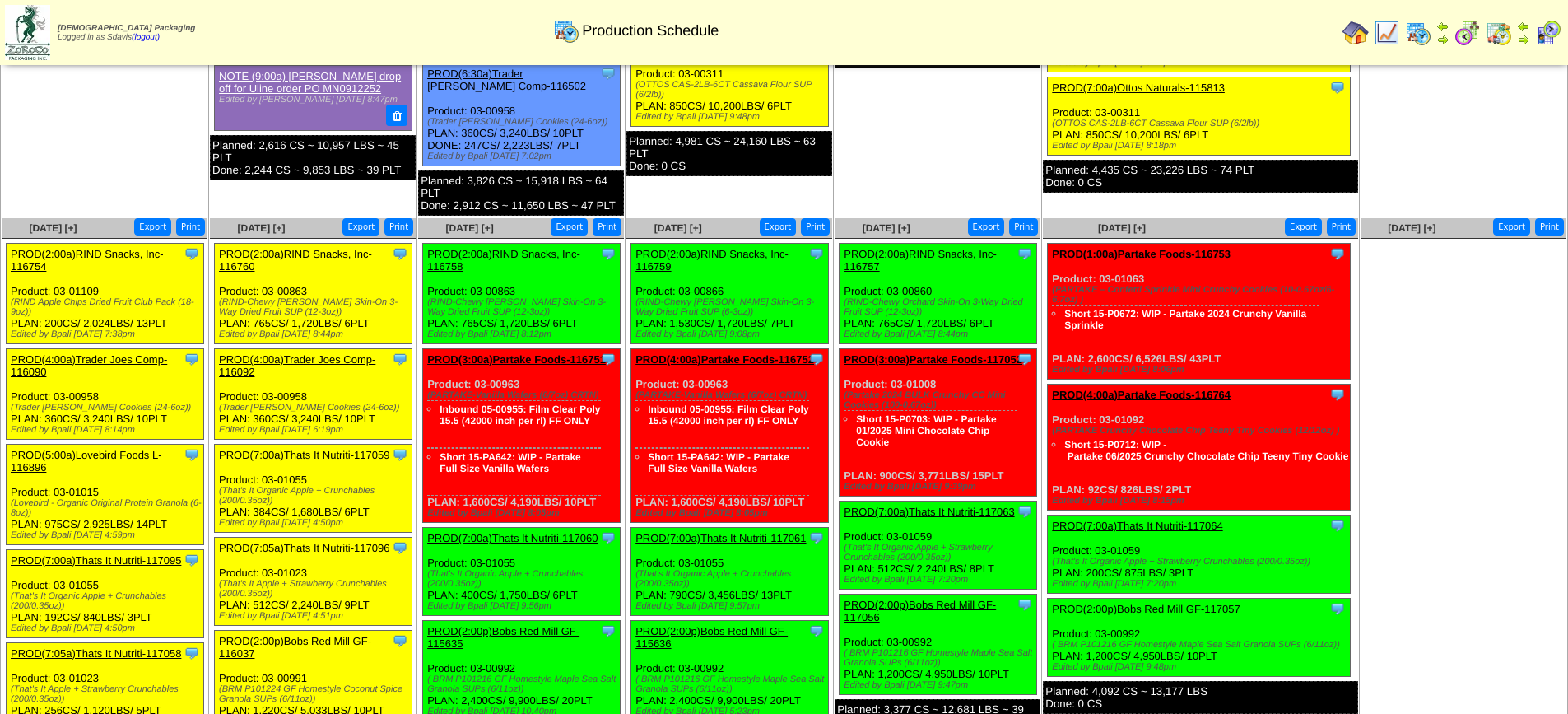
scroll to position [493, 0]
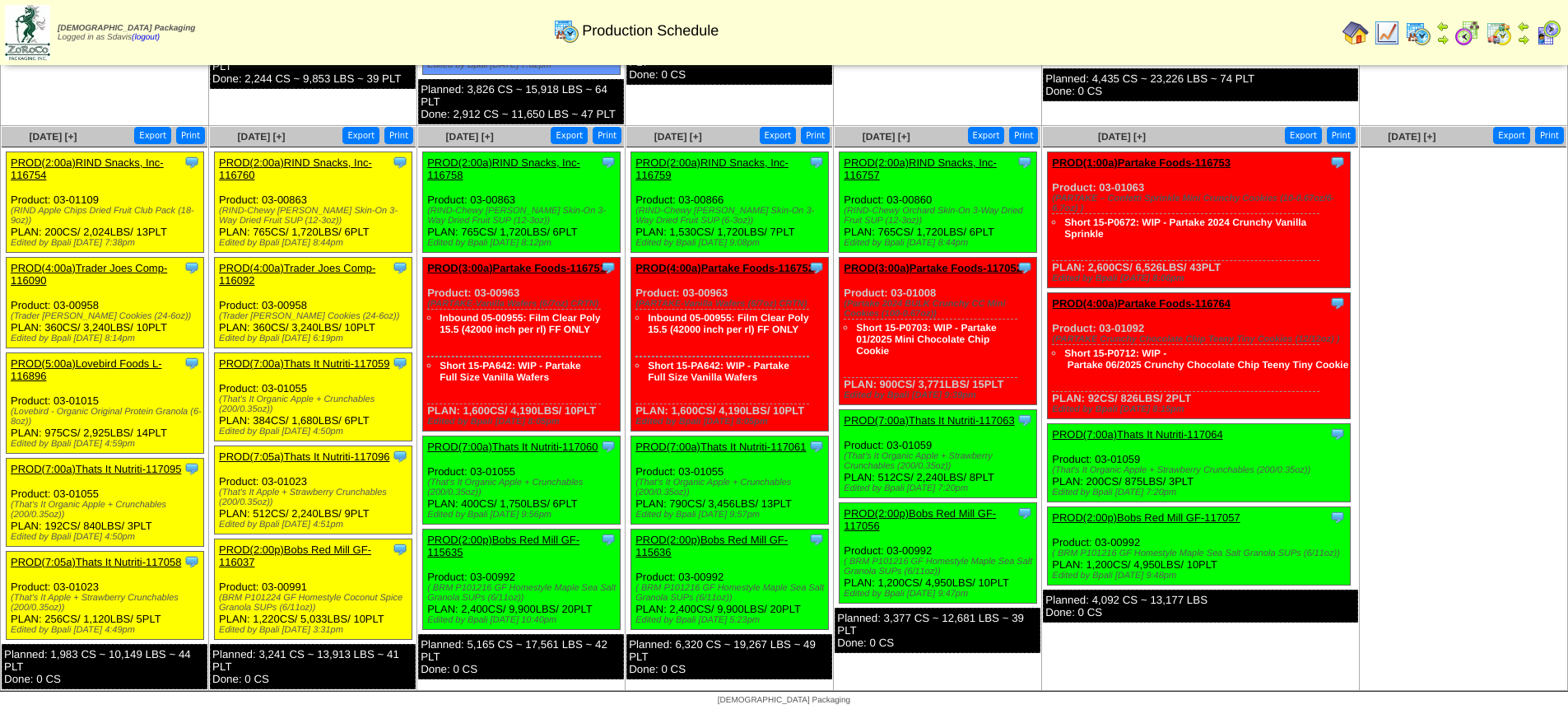
click at [74, 468] on link "PROD(7:00a)Thats It Nutriti-117095" at bounding box center [96, 468] width 170 height 12
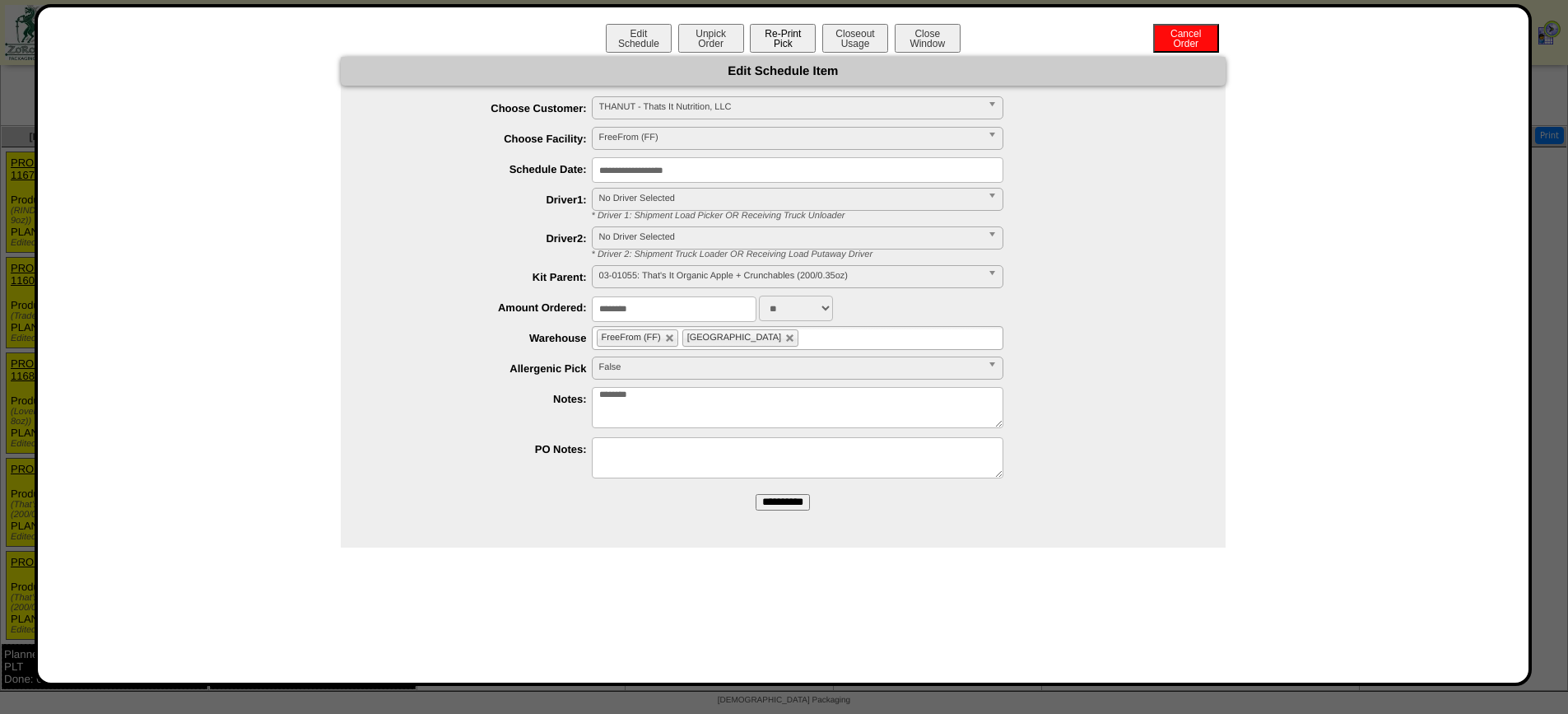
click at [784, 48] on button "Re-Print Pick" at bounding box center [783, 38] width 66 height 29
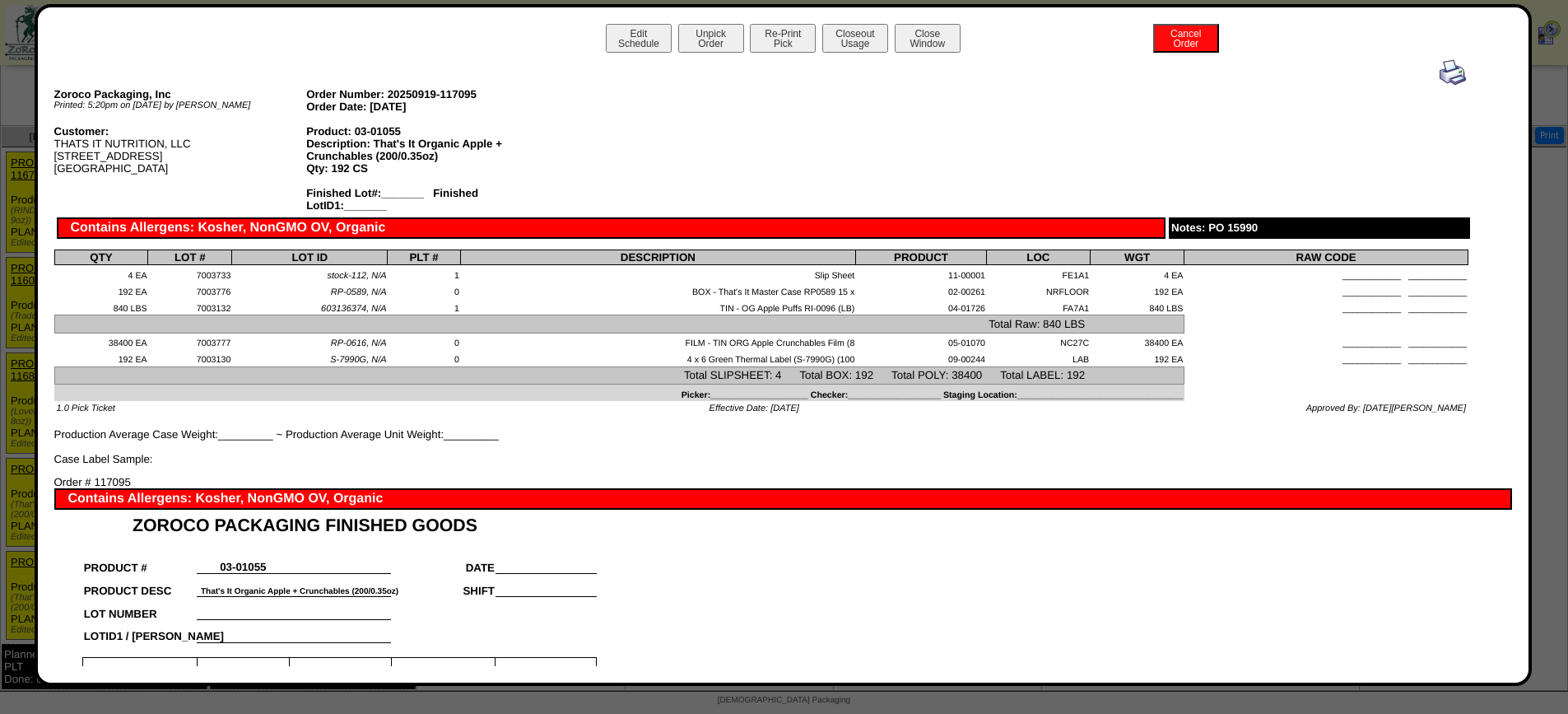
click at [1439, 71] on img at bounding box center [1452, 72] width 27 height 27
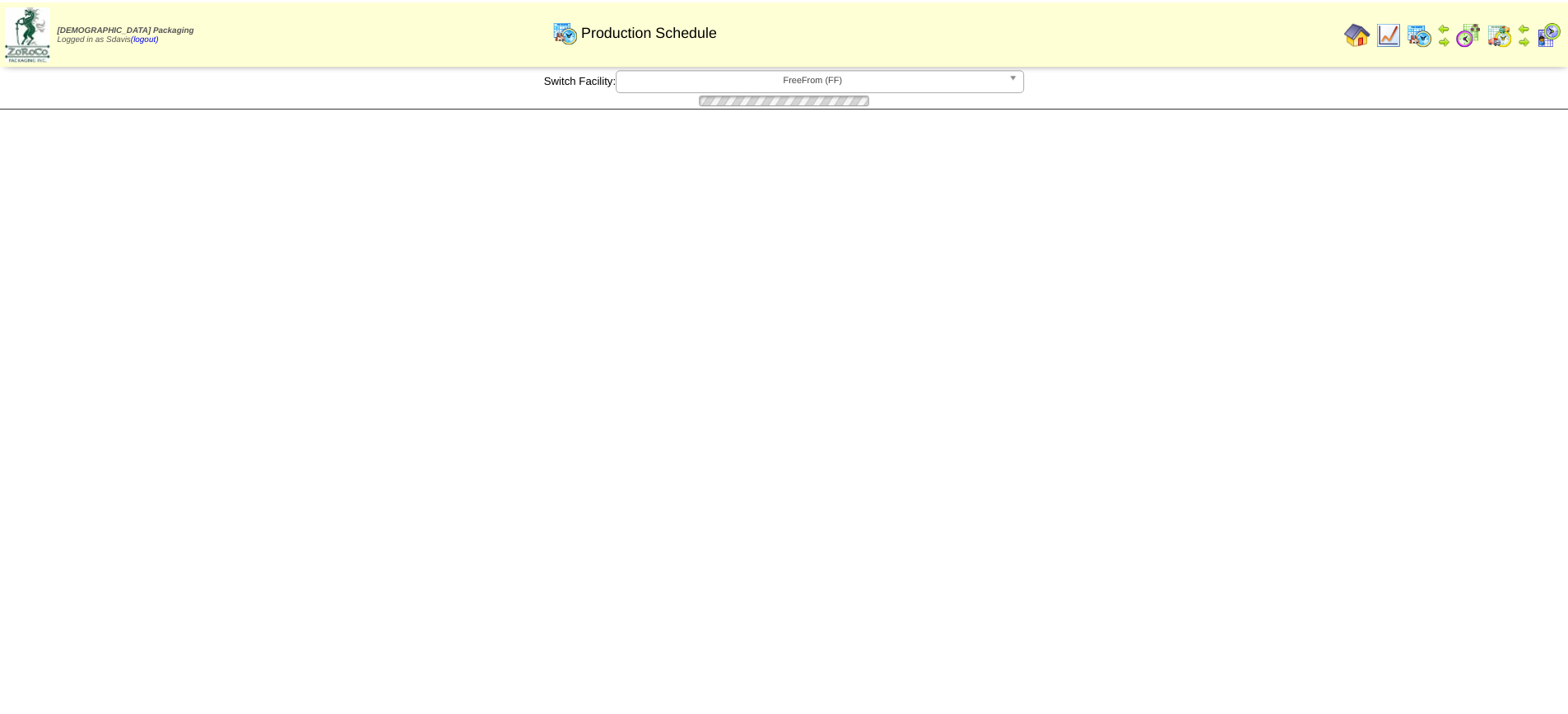
scroll to position [493, 0]
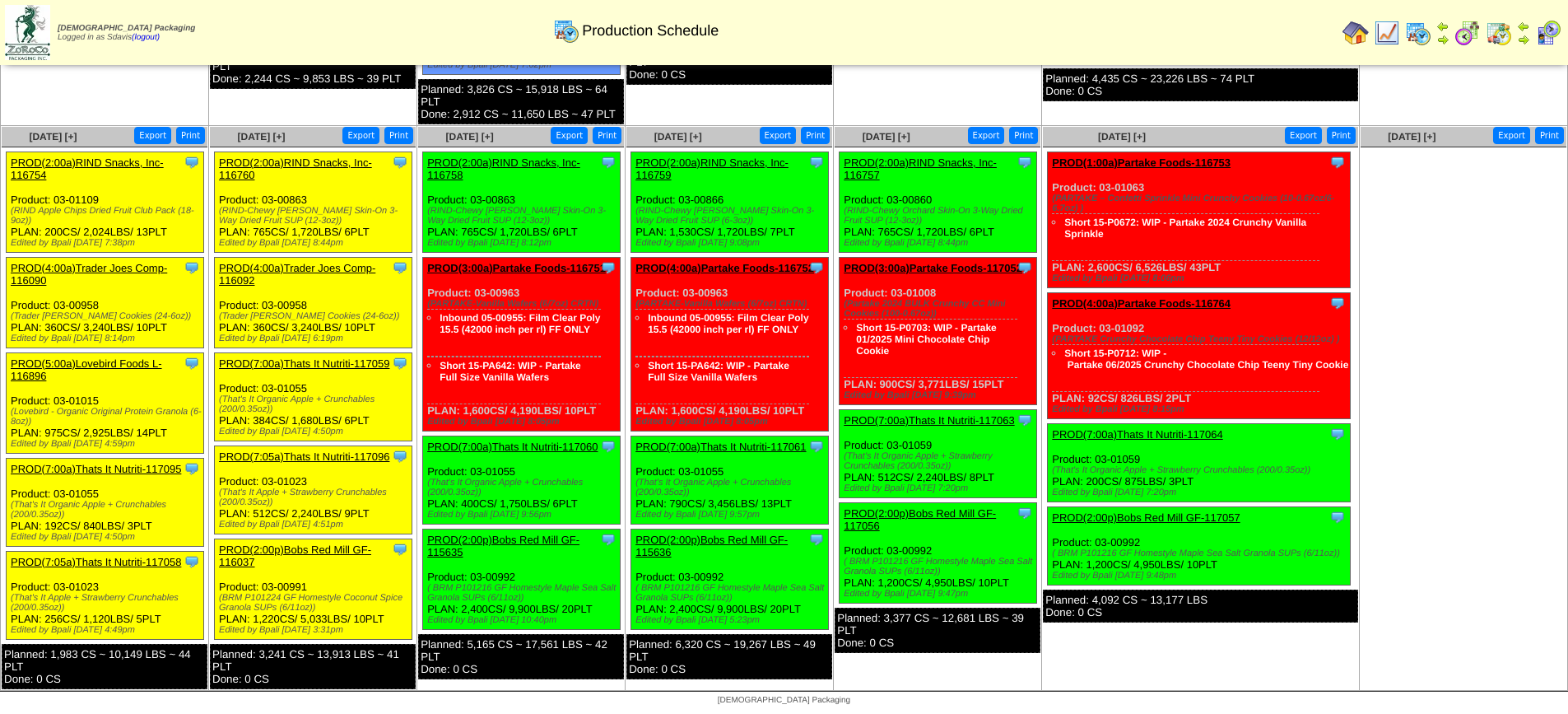
click at [117, 561] on link "PROD(7:05a)Thats It Nutriti-117058" at bounding box center [96, 561] width 170 height 12
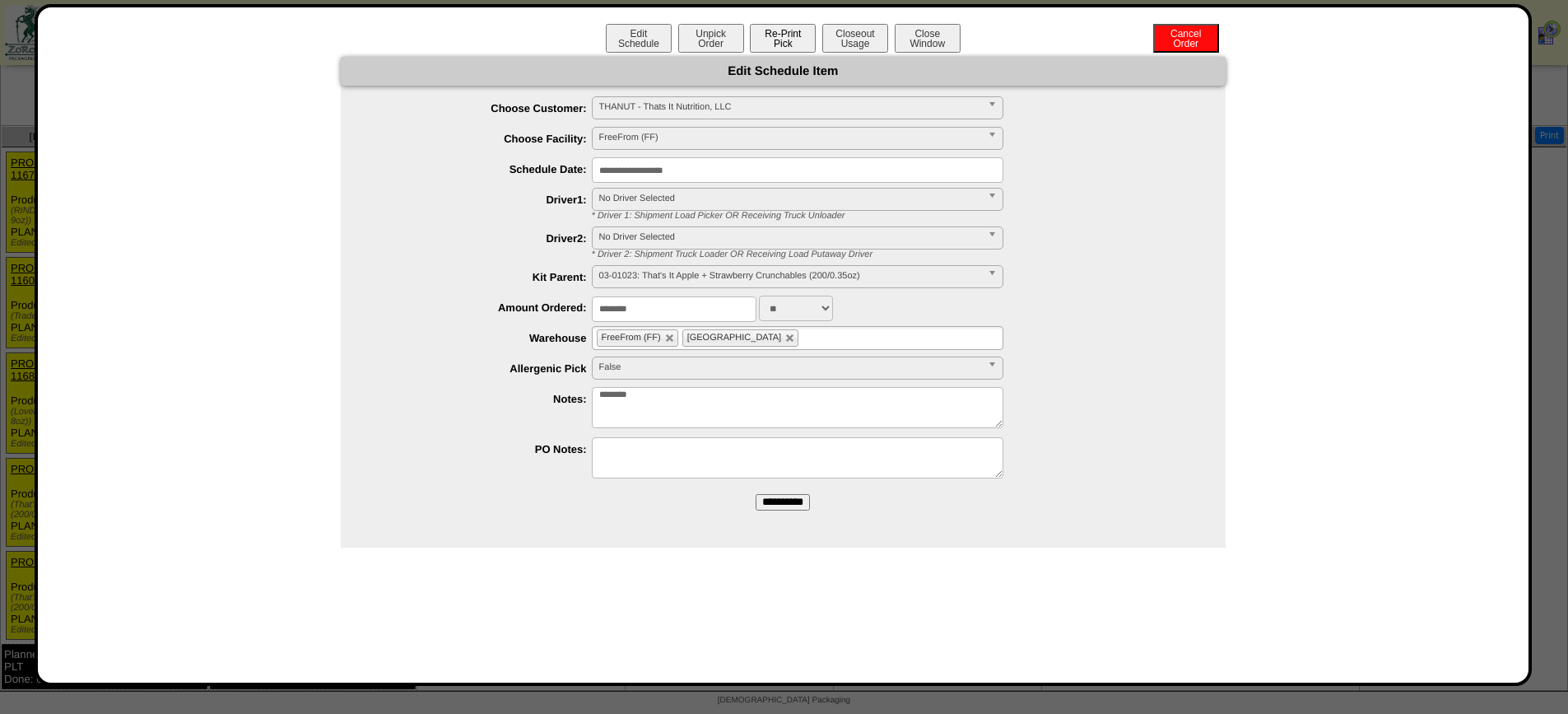
click at [765, 33] on button "Re-Print Pick" at bounding box center [783, 38] width 66 height 29
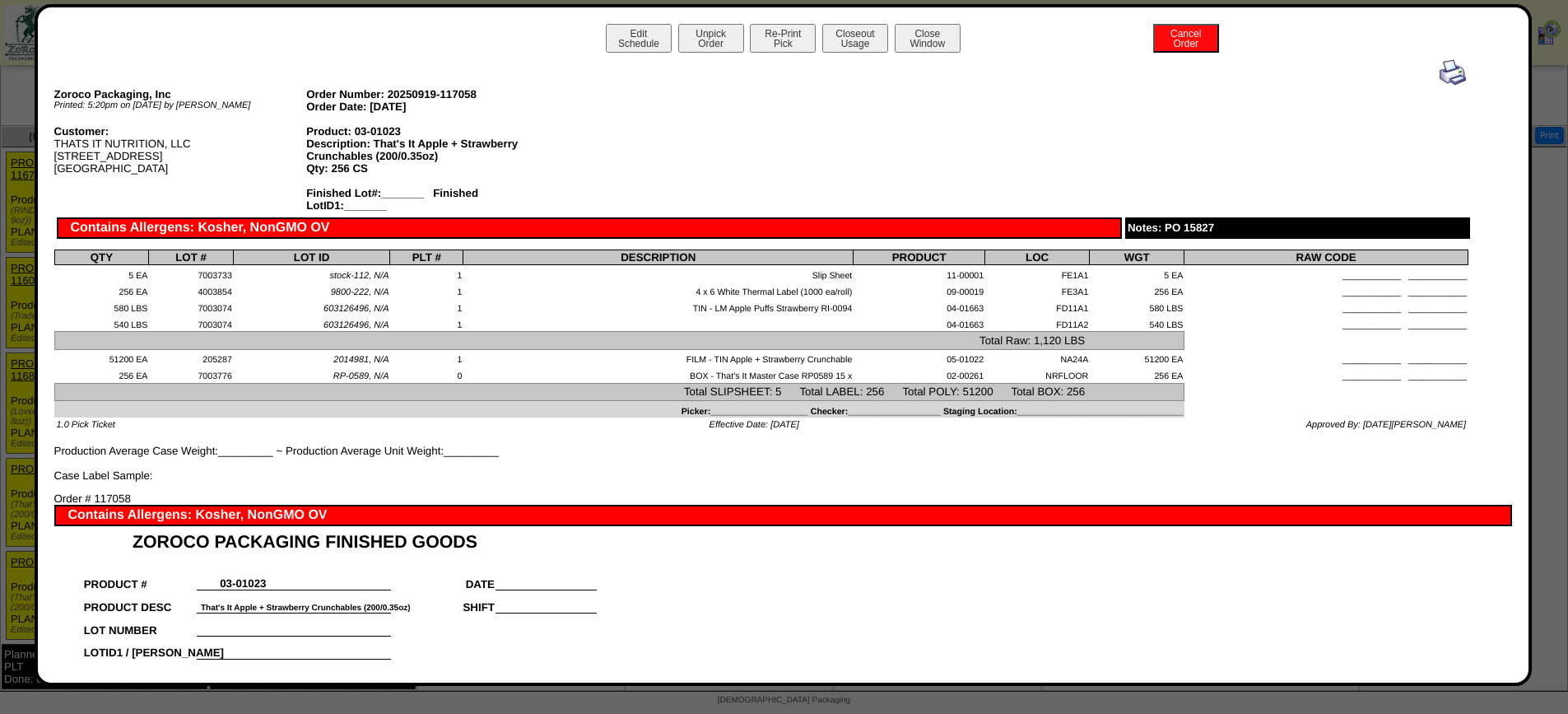
click at [1445, 75] on img at bounding box center [1452, 72] width 27 height 27
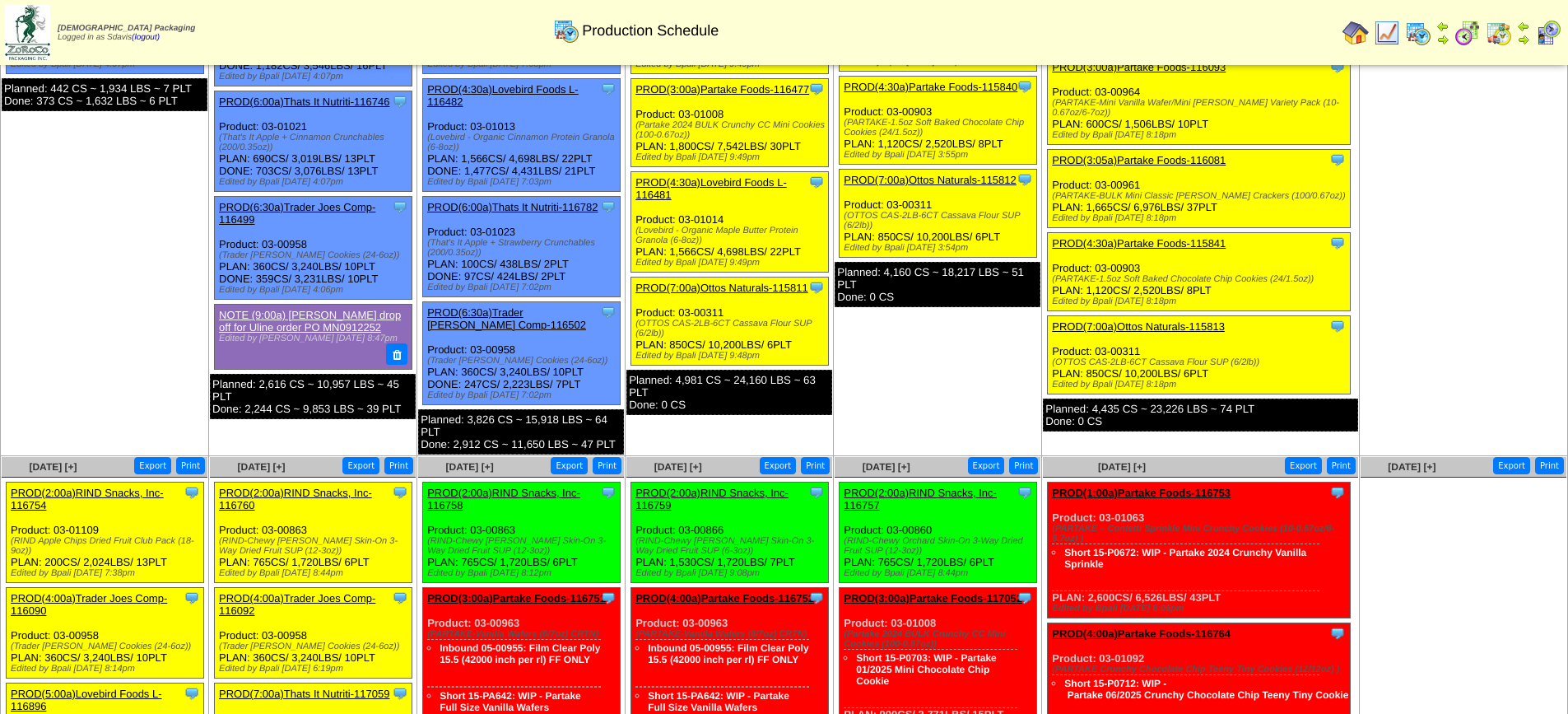
scroll to position [165, 0]
